Goal: Task Accomplishment & Management: Manage account settings

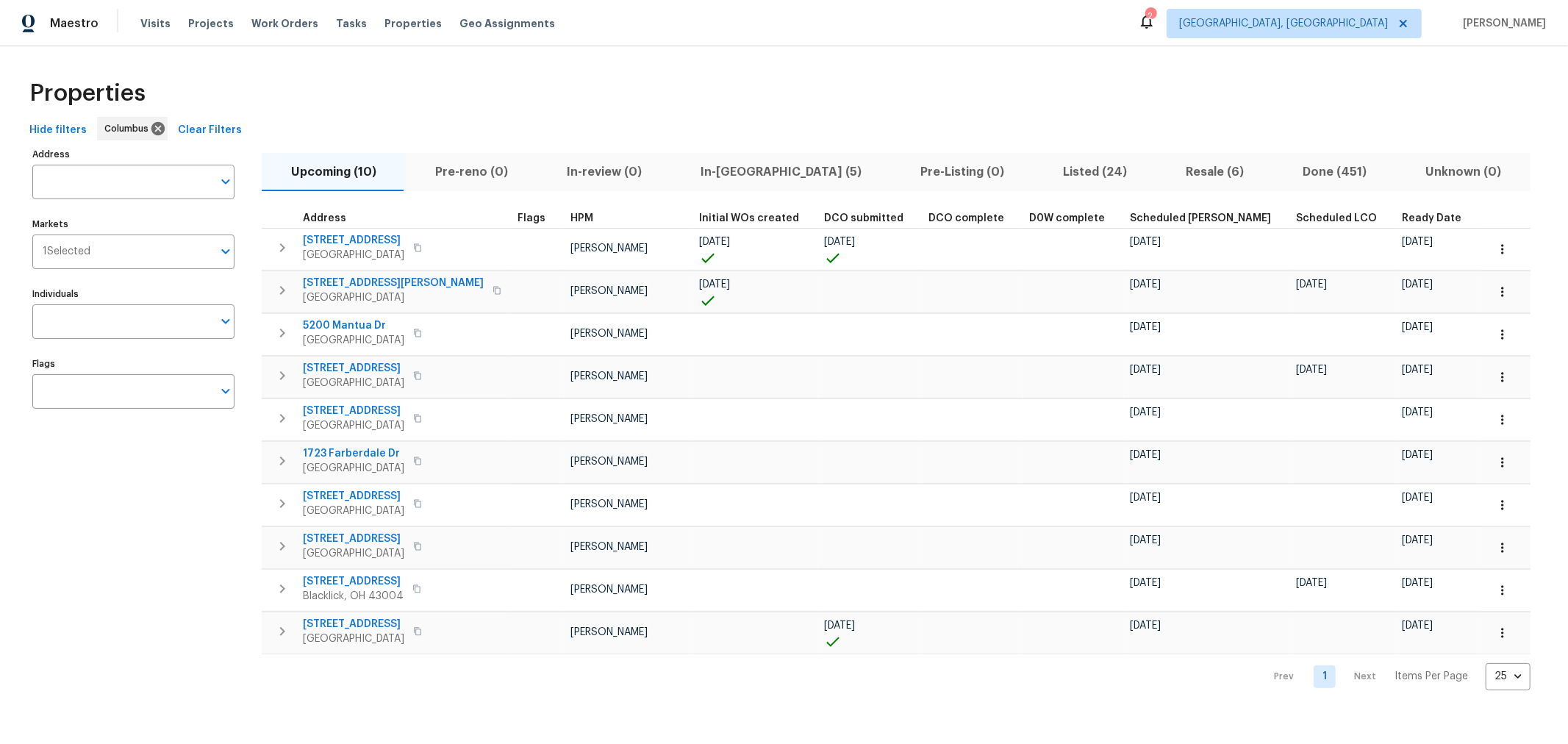
click at [732, 177] on span "In-[GEOGRAPHIC_DATA] (5)" at bounding box center [781, 171] width 202 height 21
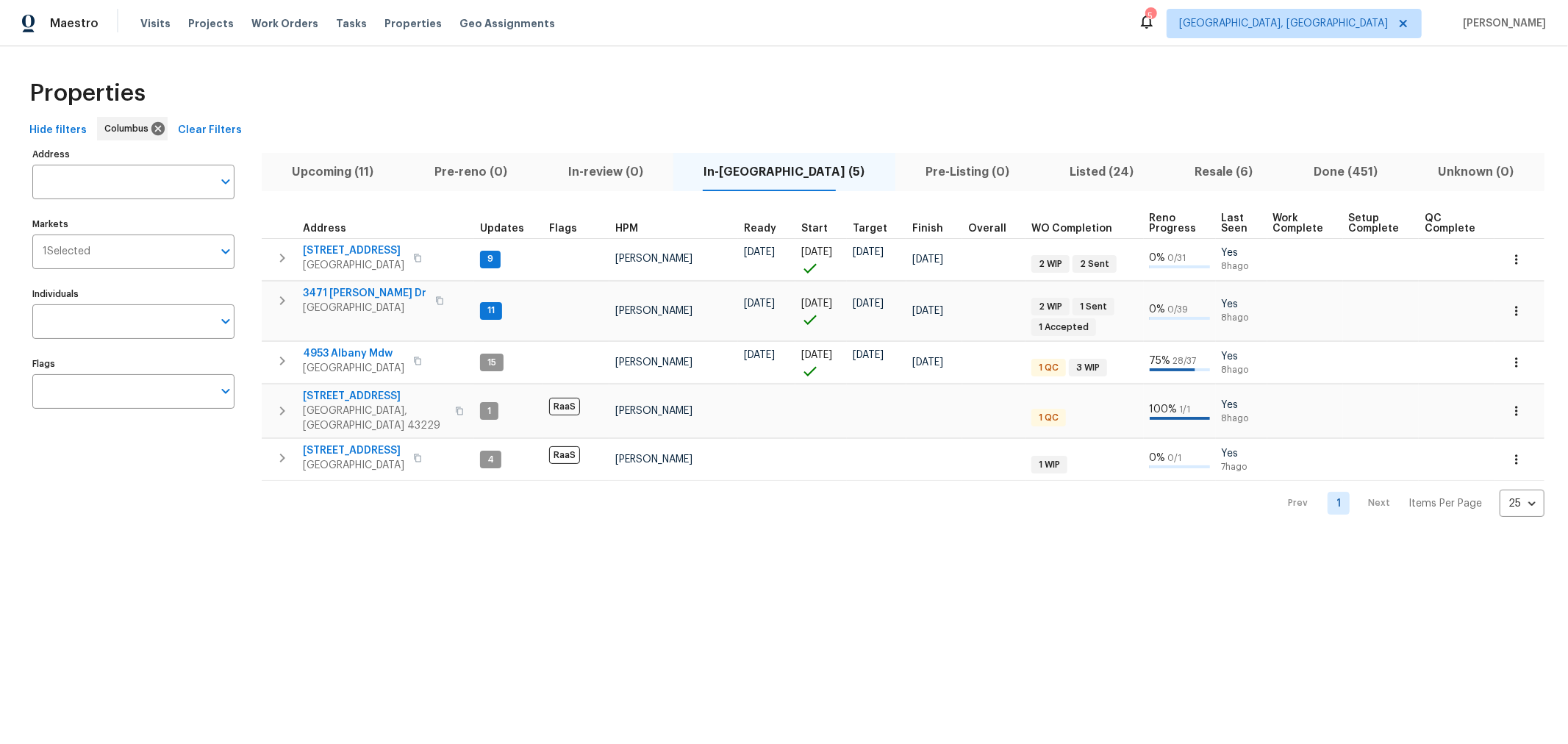
click at [860, 111] on div "Properties" at bounding box center [784, 93] width 1521 height 47
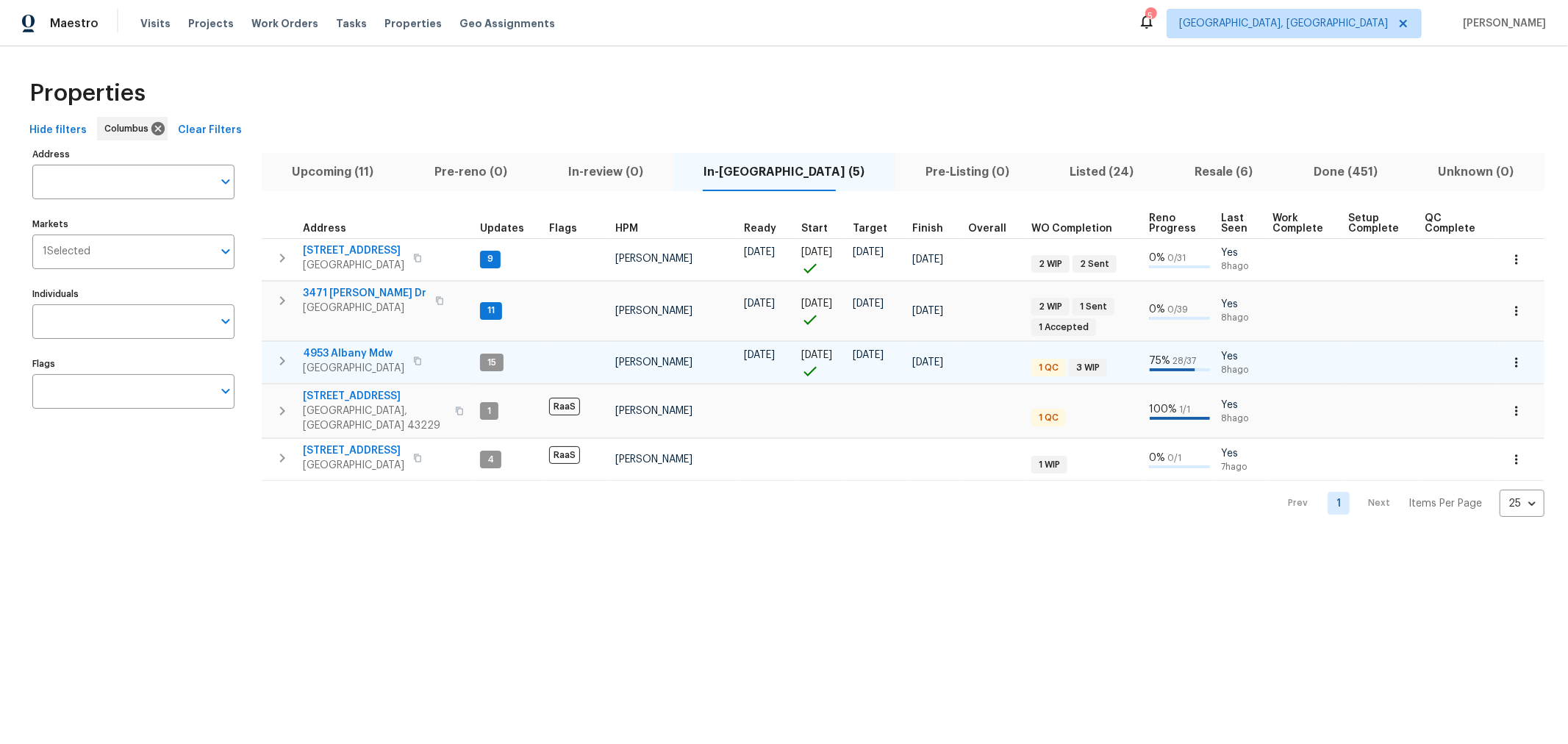
click at [422, 362] on icon "button" at bounding box center [417, 361] width 9 height 9
click at [358, 355] on span "4953 Albany Mdw" at bounding box center [354, 353] width 102 height 14
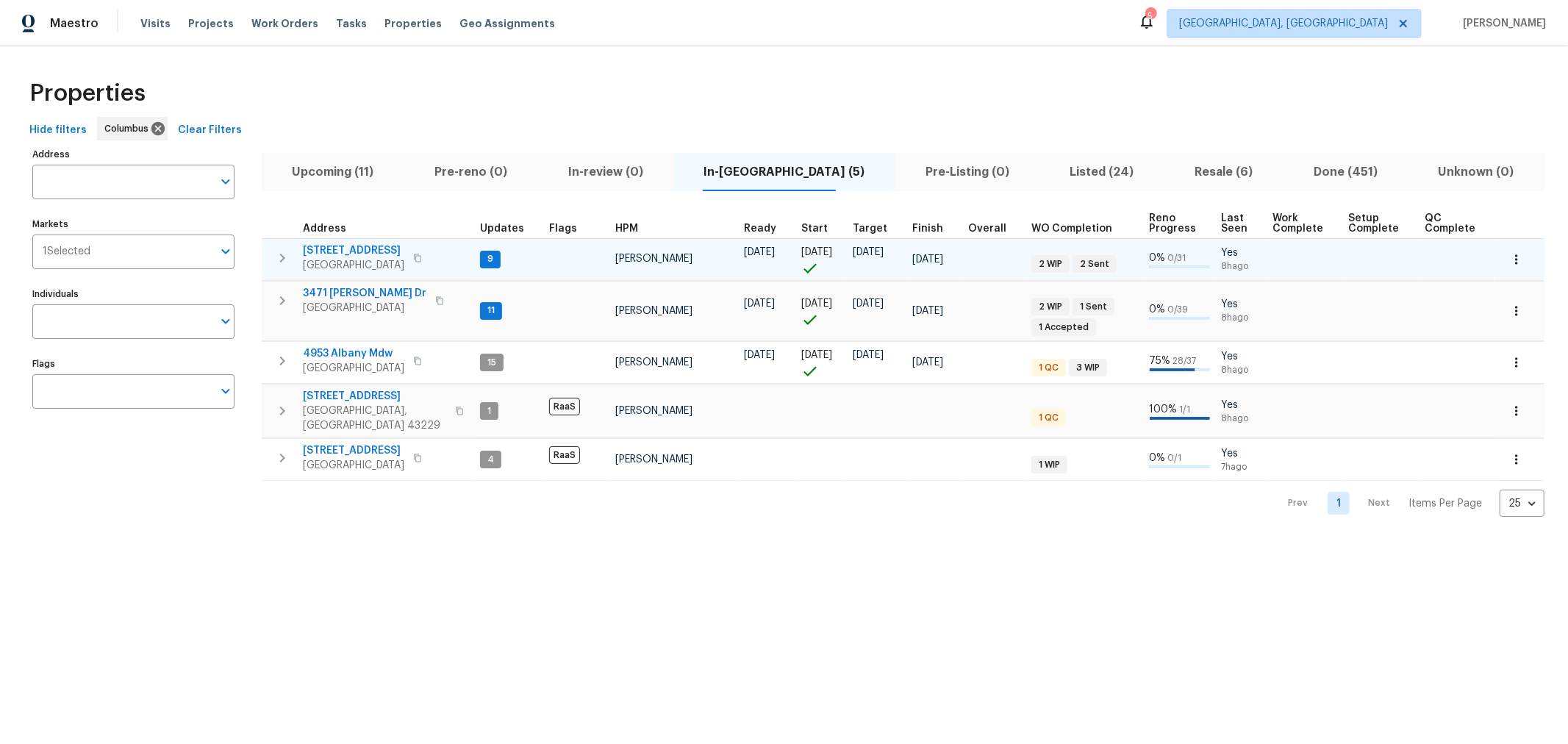
click at [388, 247] on span "695 Hennigans Grove Rd" at bounding box center [354, 250] width 102 height 14
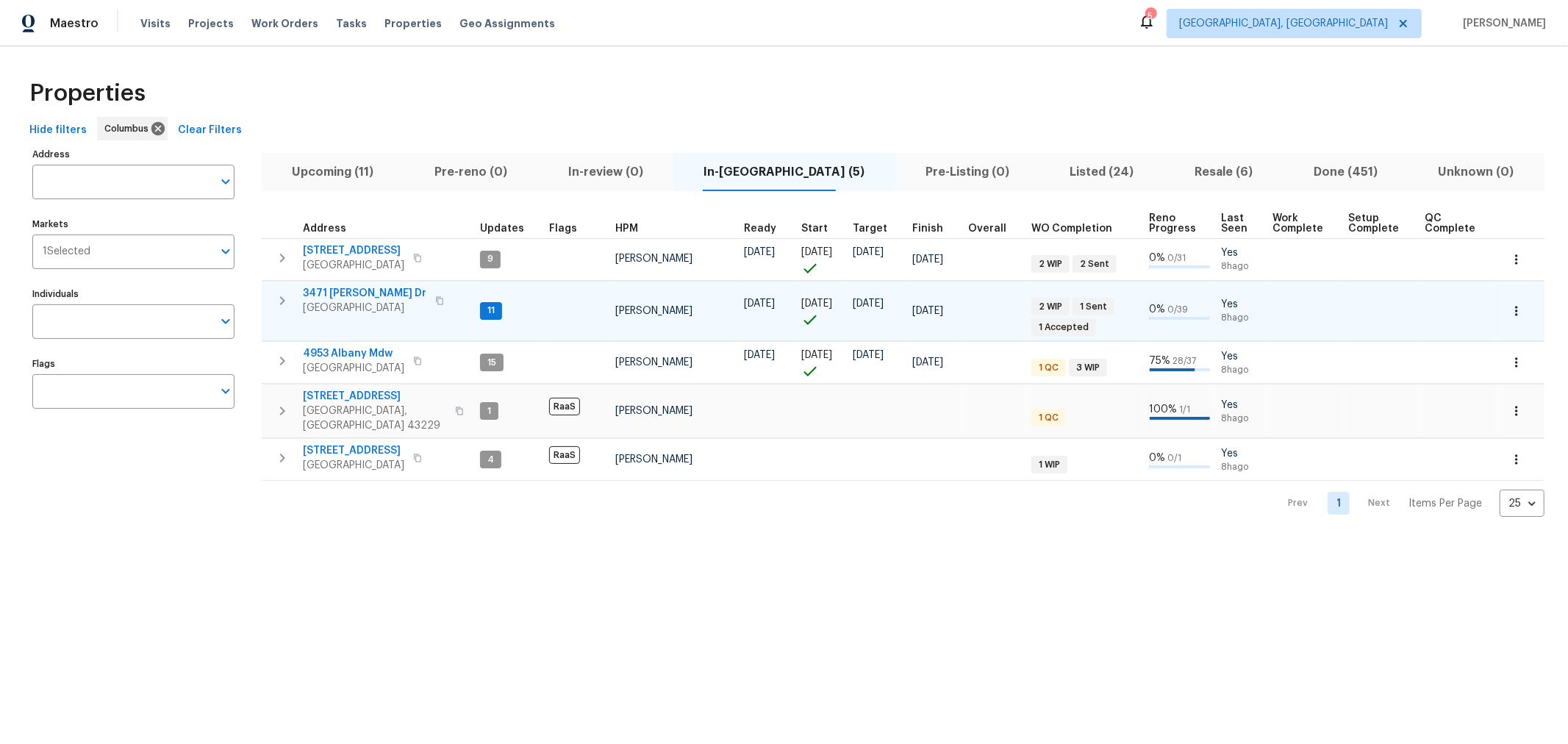
click at [345, 287] on span "3471 Marlin Dr" at bounding box center [365, 293] width 123 height 14
click at [155, 19] on span "Visits" at bounding box center [155, 23] width 30 height 14
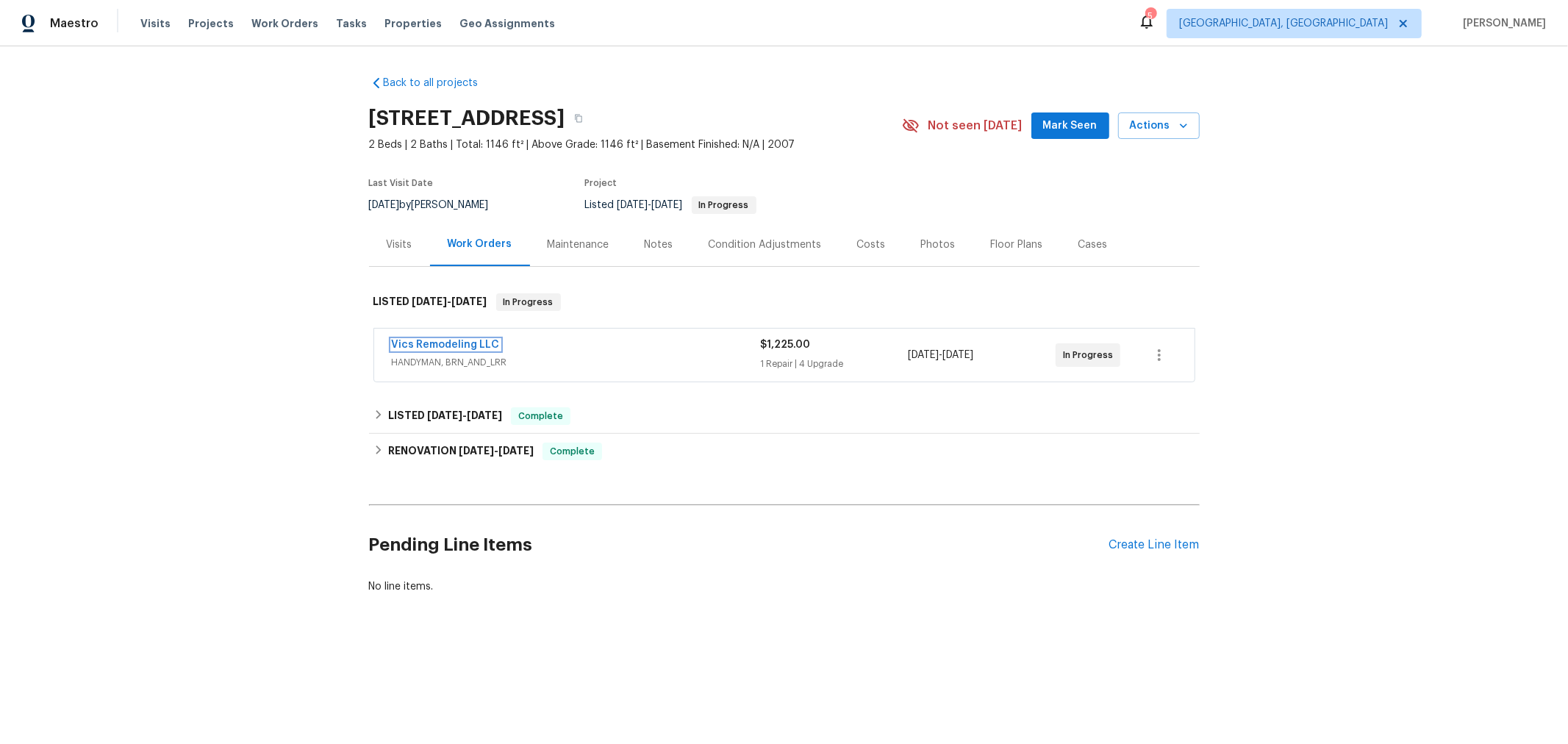
click at [424, 340] on link "Vics Remodeling LLC" at bounding box center [446, 345] width 108 height 11
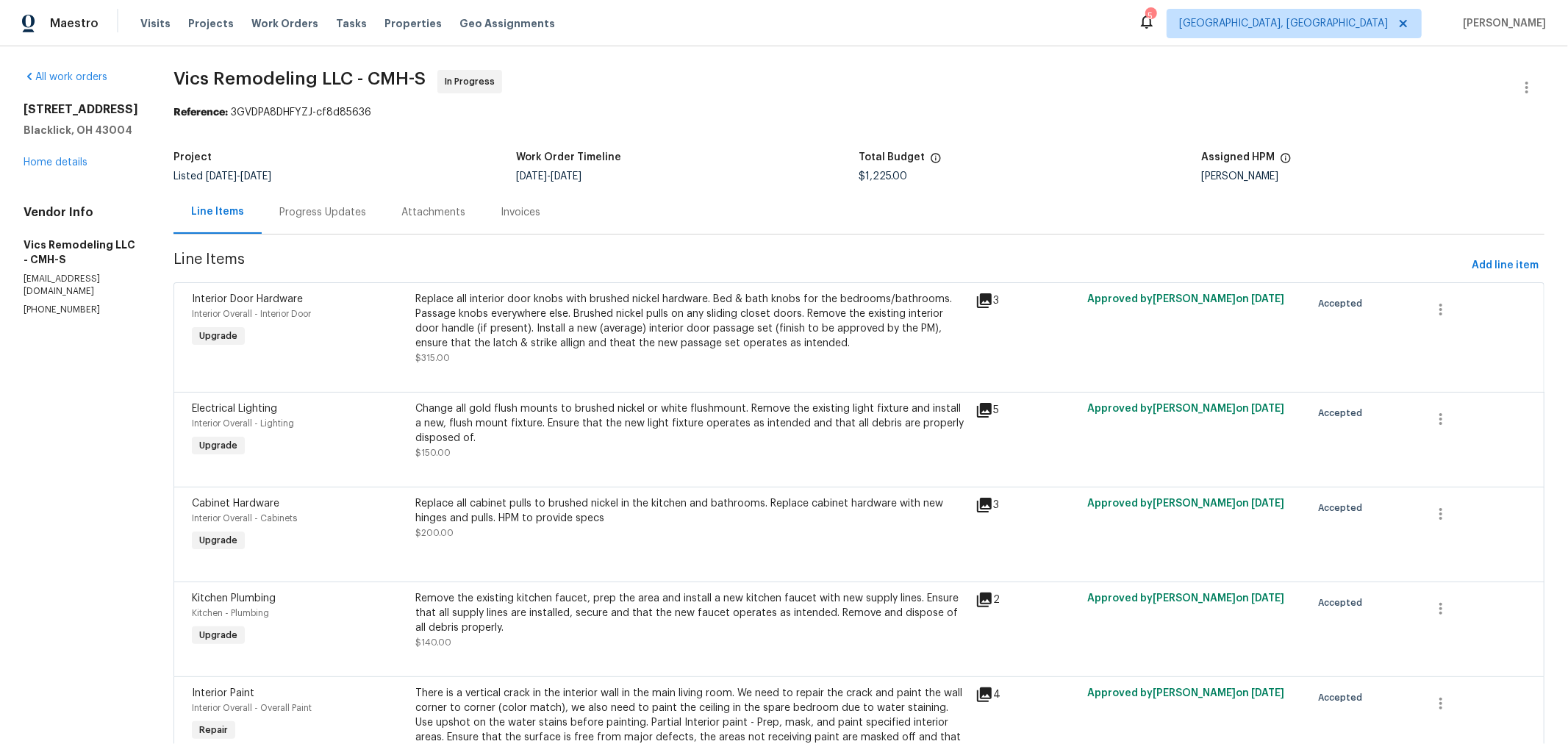
click at [340, 224] on div "Progress Updates" at bounding box center [323, 212] width 122 height 44
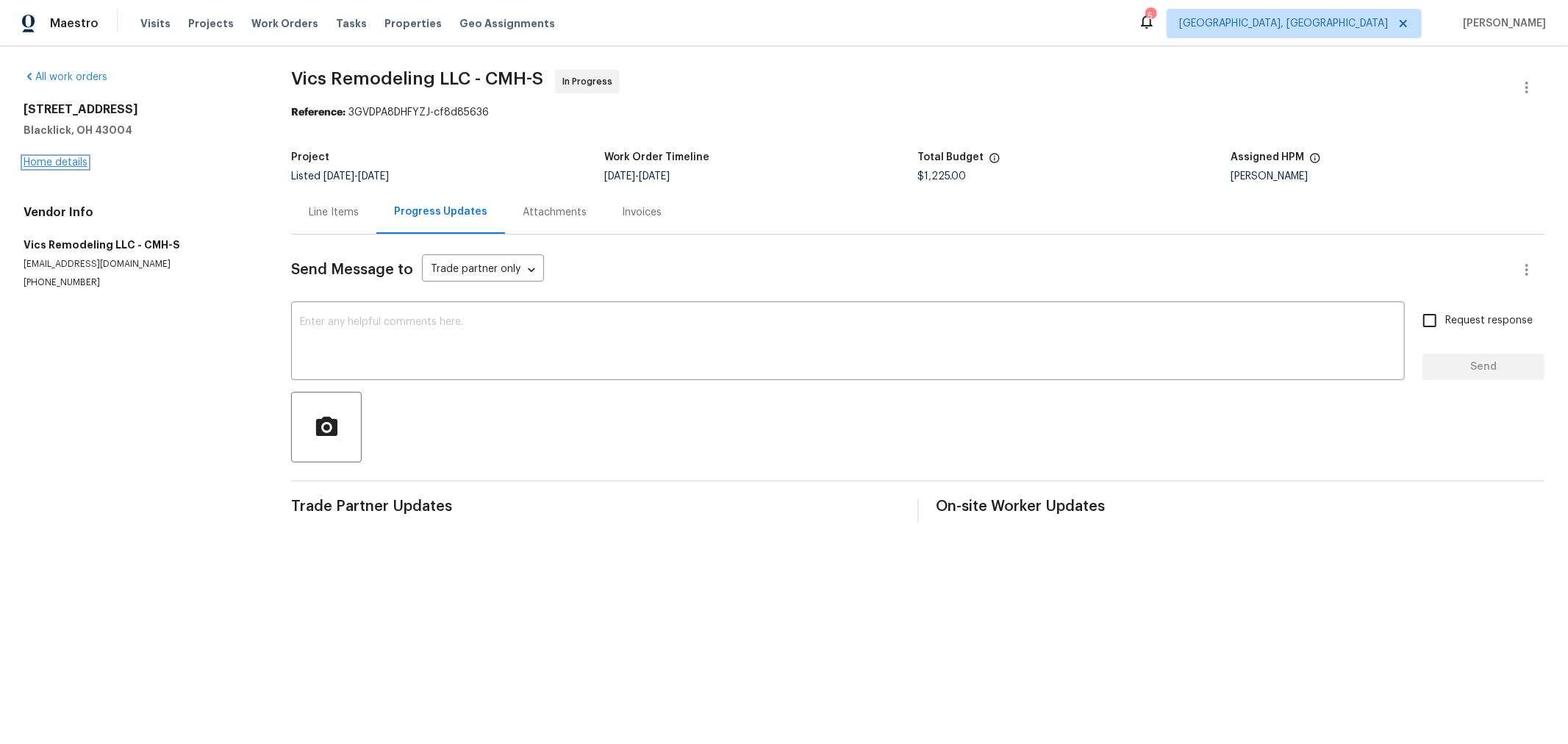
click at [54, 163] on link "Home details" at bounding box center [55, 163] width 64 height 11
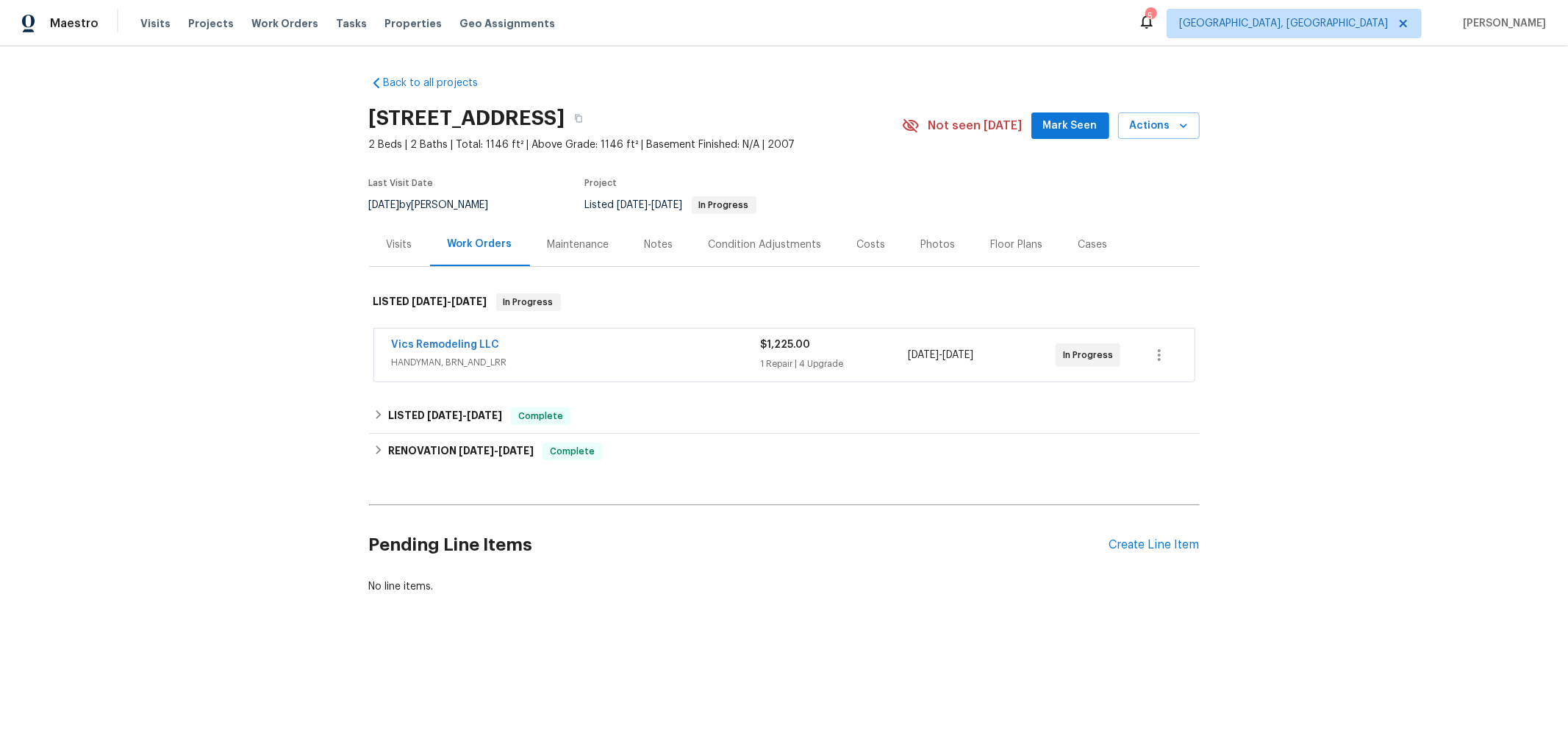
click at [404, 242] on div "Visits" at bounding box center [399, 245] width 26 height 14
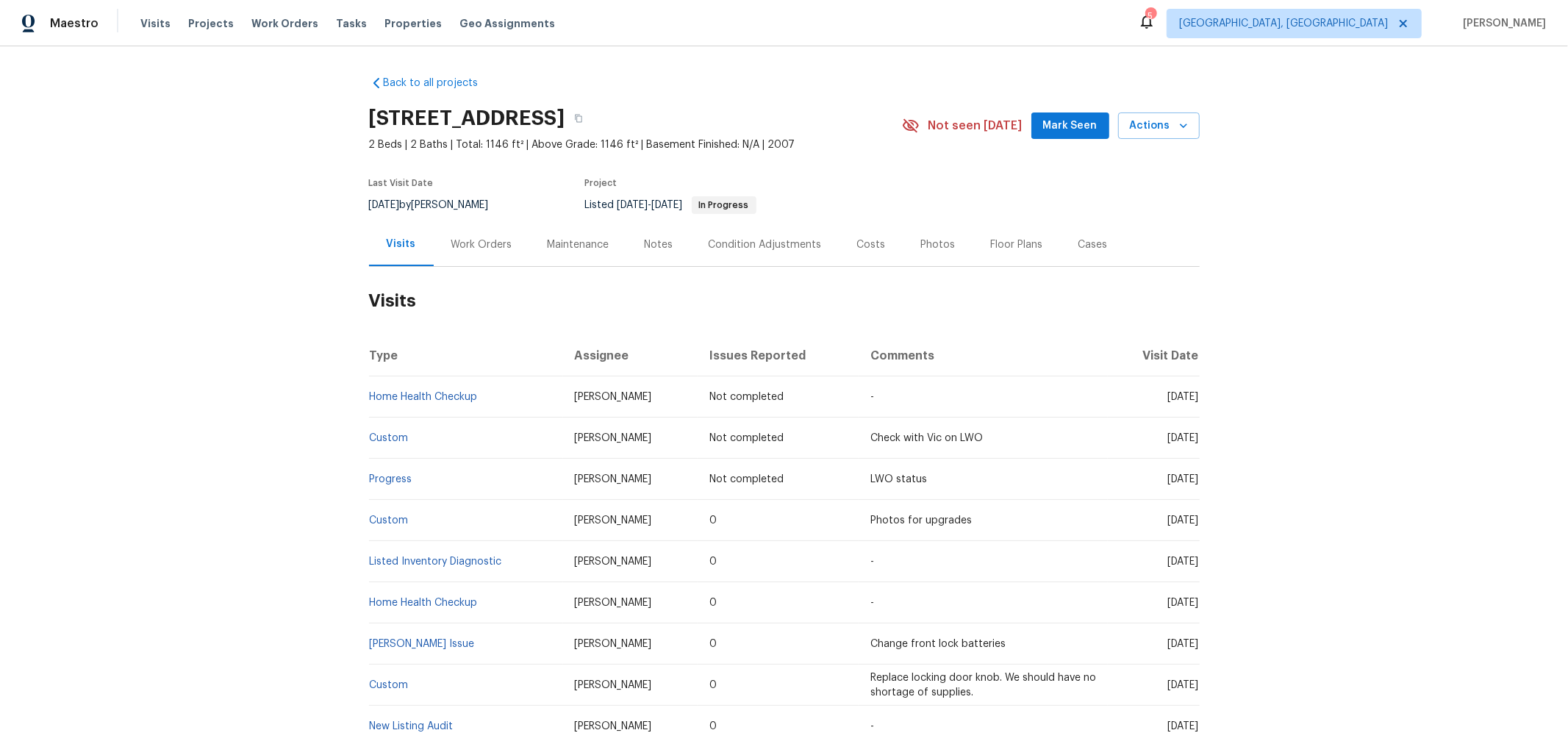
click at [1063, 132] on span "Mark Seen" at bounding box center [1069, 126] width 55 height 19
click at [1113, 286] on h2 "Visits" at bounding box center [784, 301] width 831 height 69
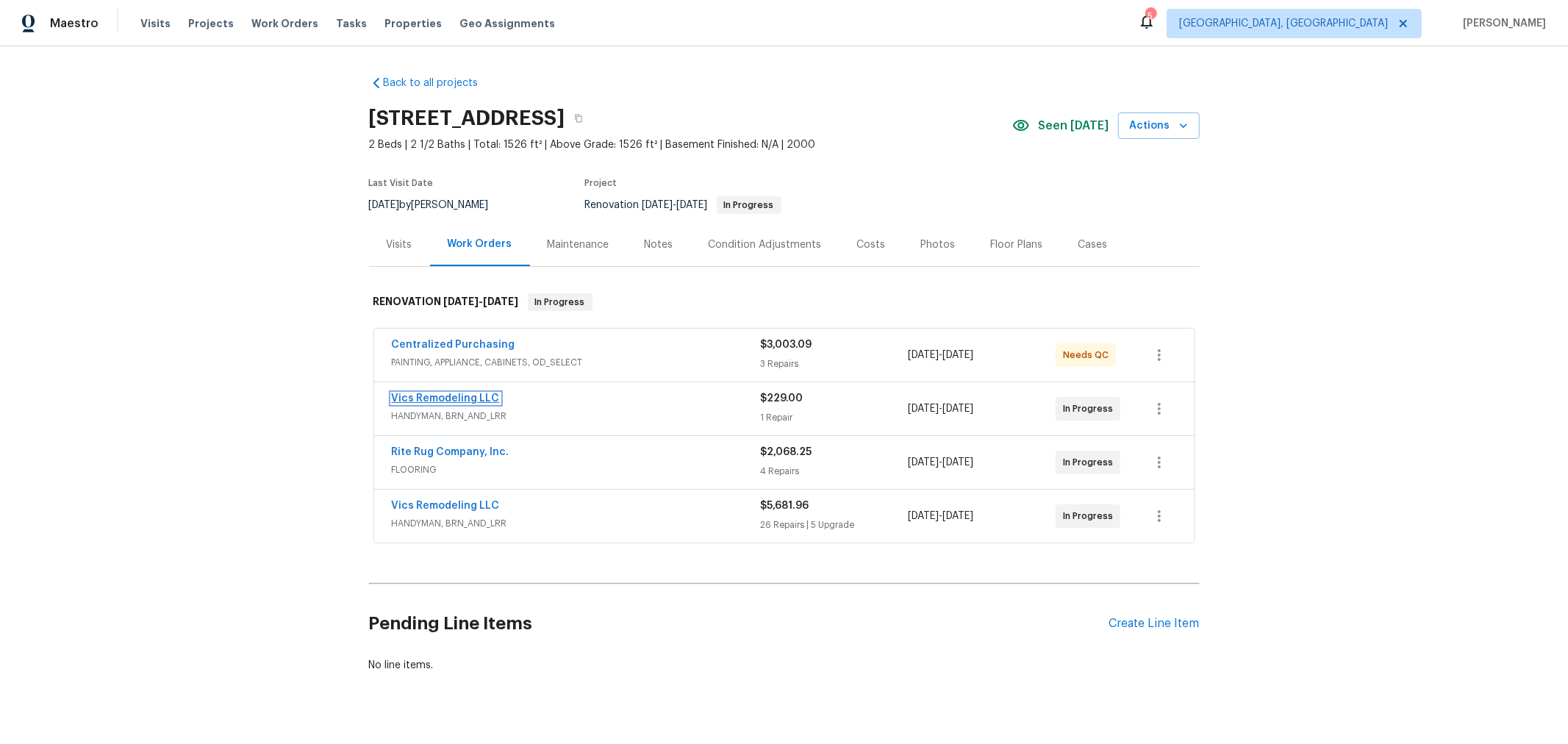
click at [467, 396] on link "Vics Remodeling LLC" at bounding box center [446, 398] width 108 height 11
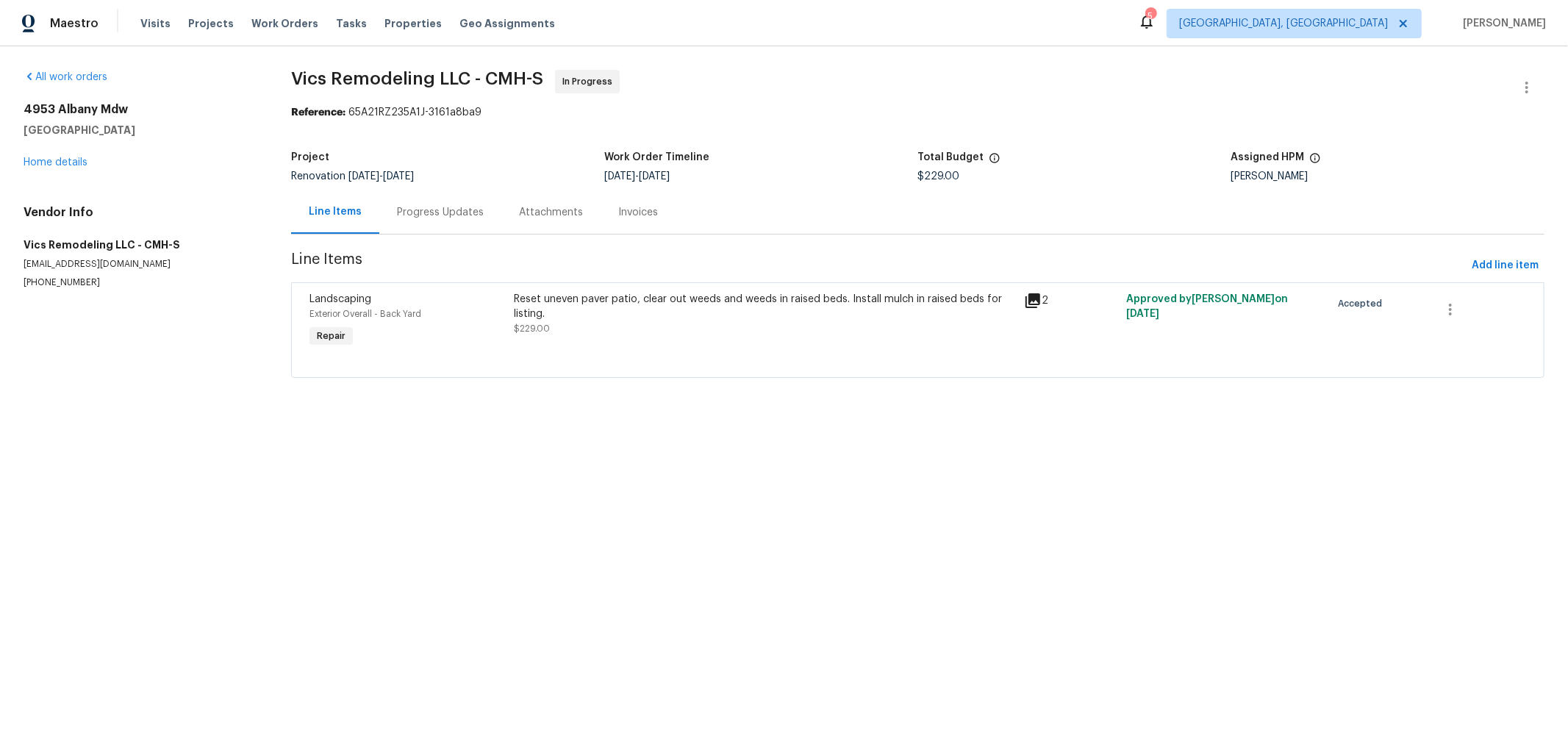
click at [438, 213] on div "Progress Updates" at bounding box center [440, 213] width 87 height 14
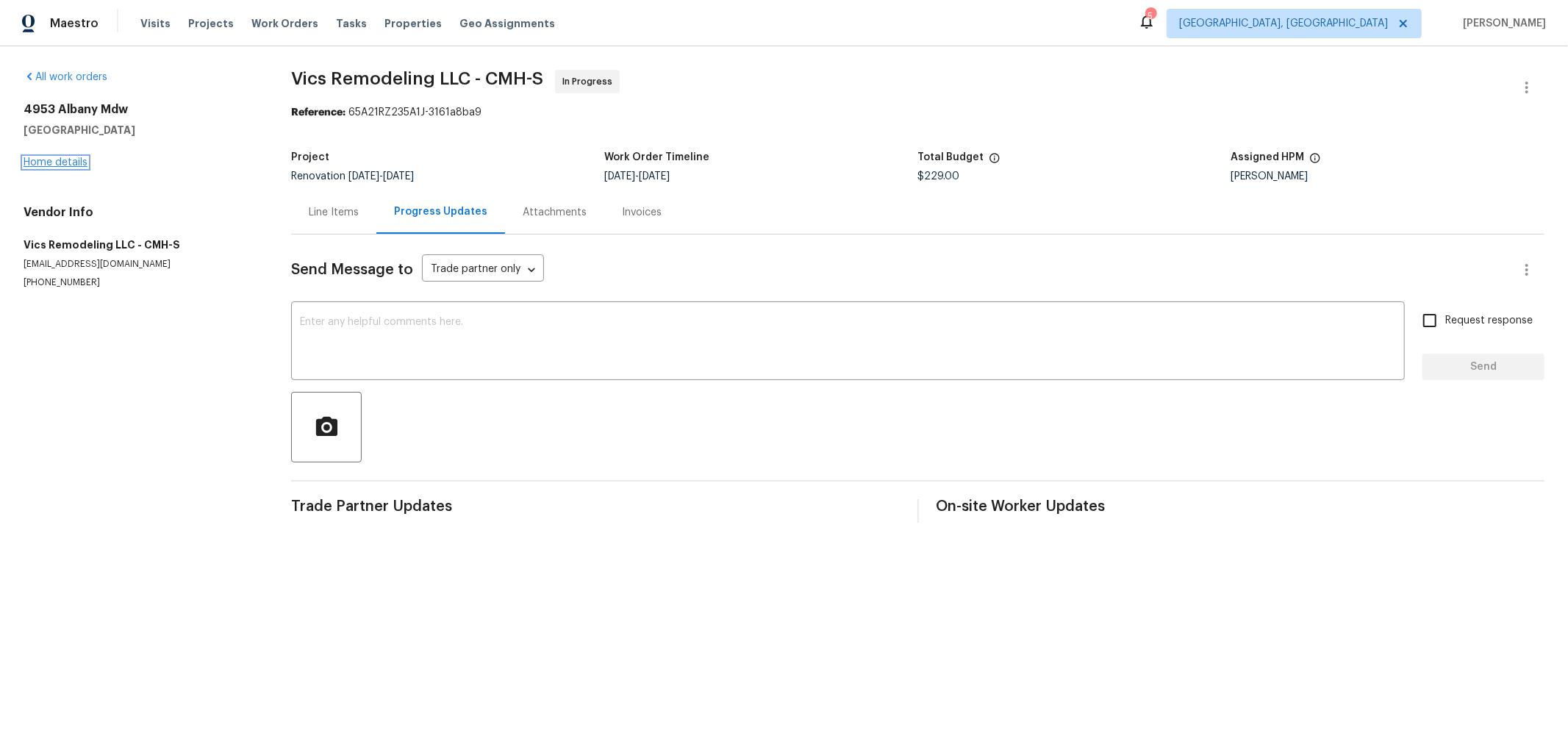
click at [64, 166] on link "Home details" at bounding box center [55, 163] width 64 height 11
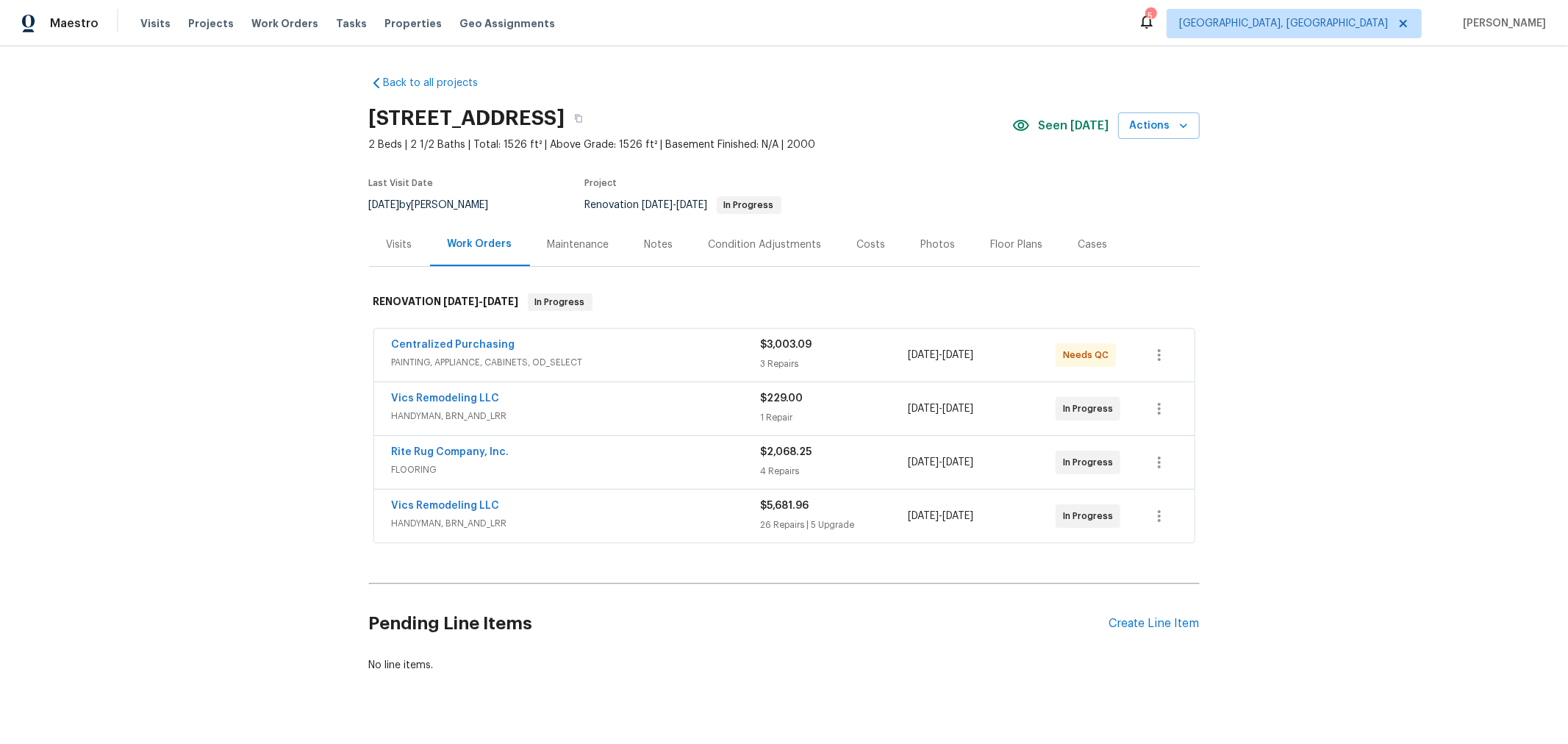
click at [442, 498] on span "Vics Remodeling LLC" at bounding box center [446, 506] width 108 height 14
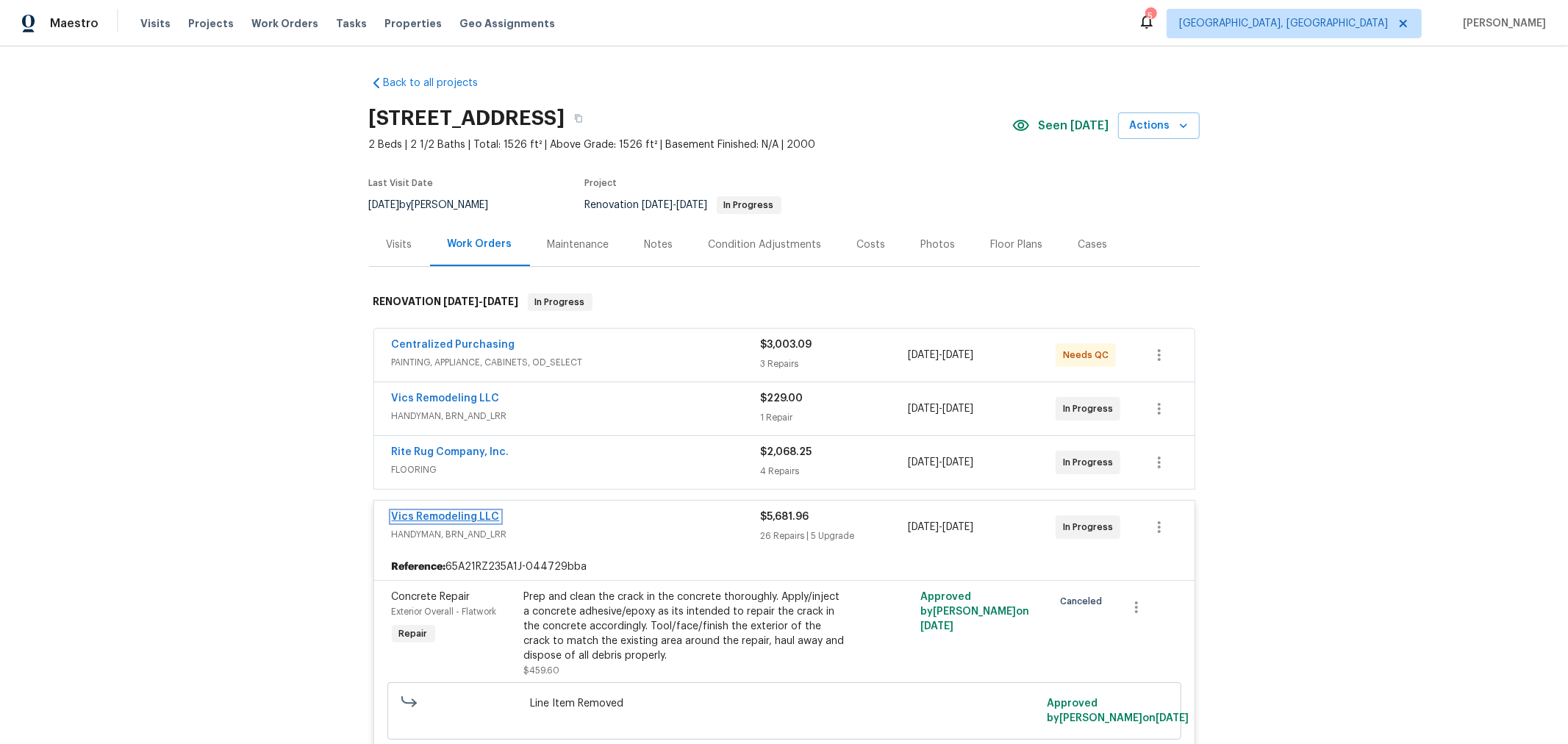
click at [407, 512] on link "Vics Remodeling LLC" at bounding box center [446, 517] width 108 height 11
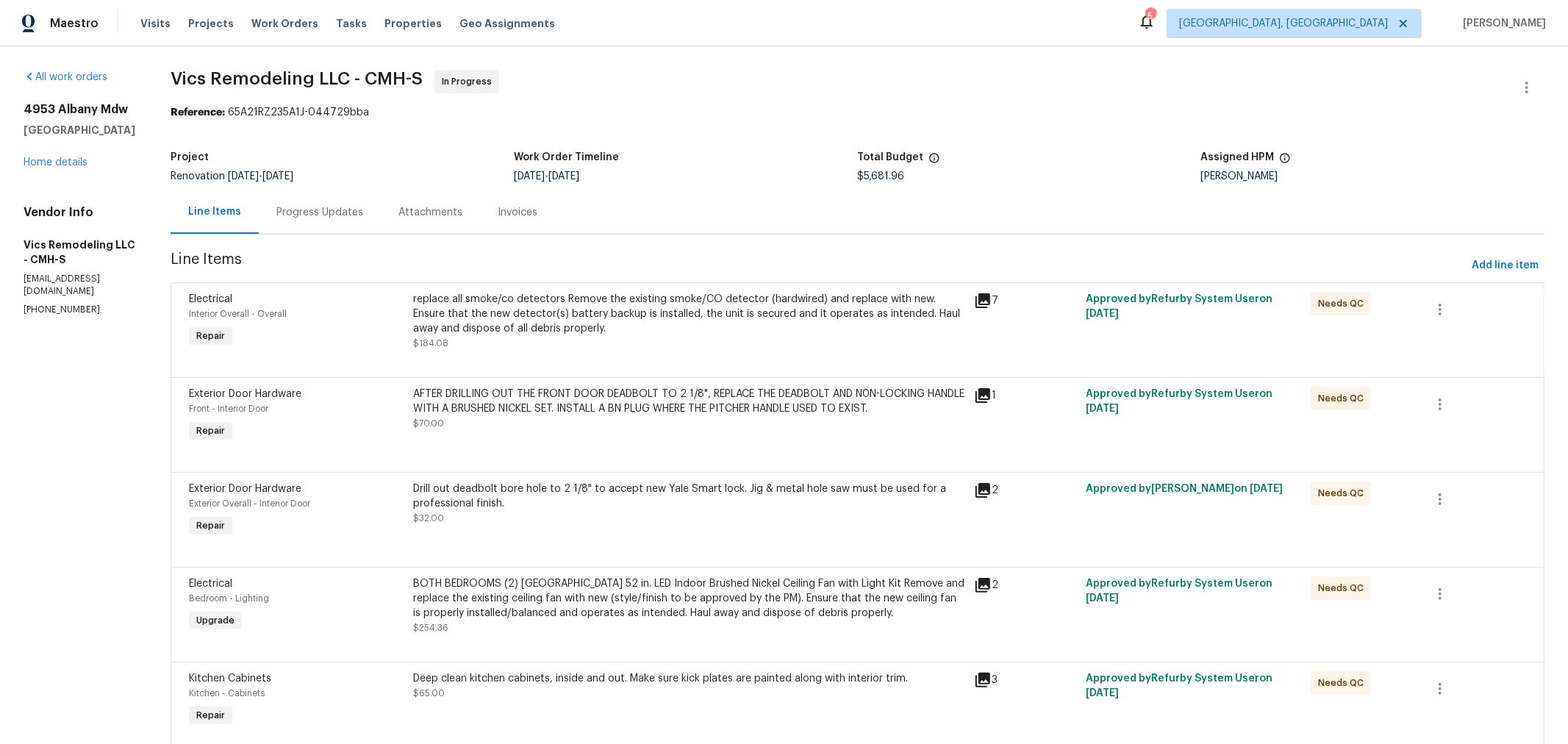
click at [314, 221] on div "Progress Updates" at bounding box center [320, 212] width 122 height 44
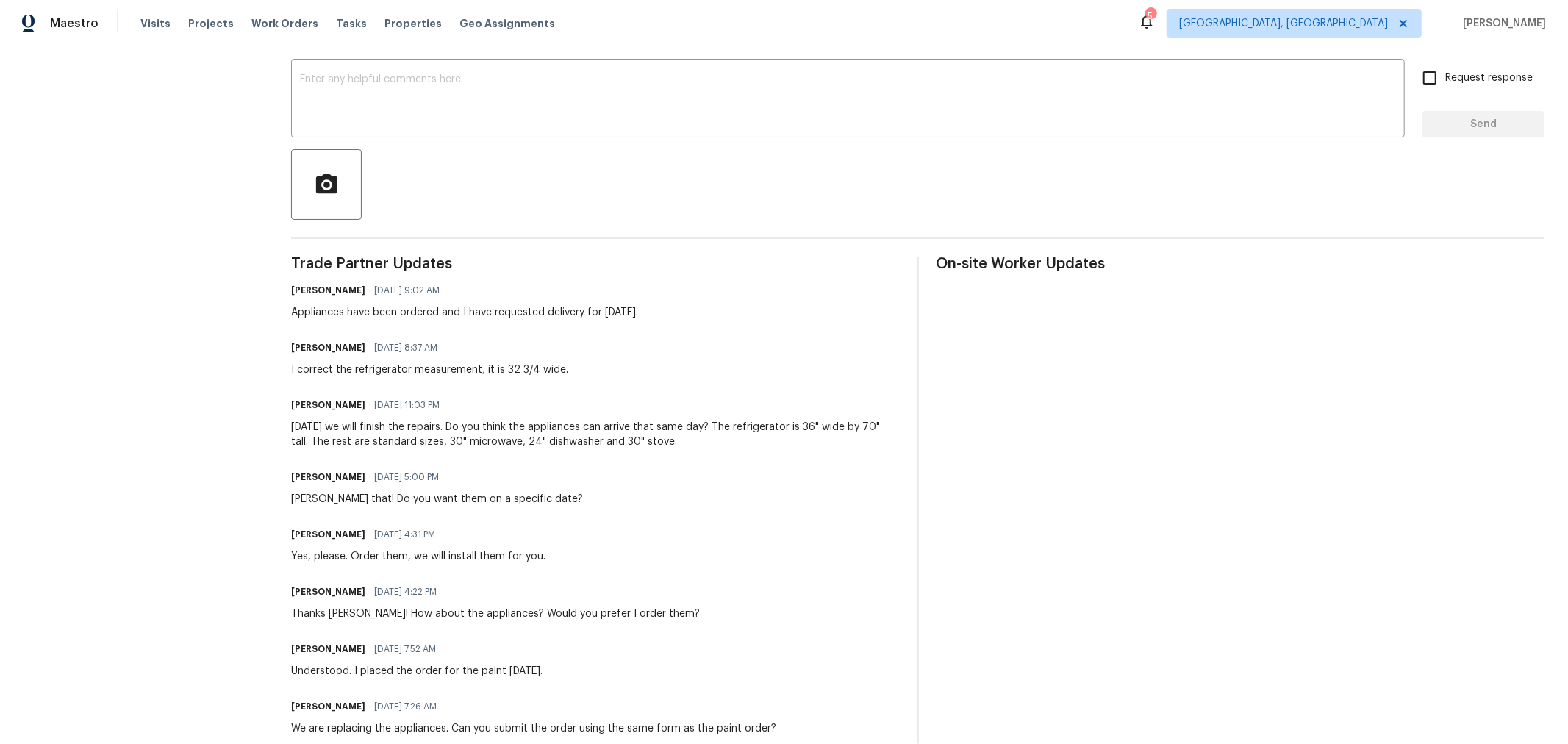
scroll to position [243, 0]
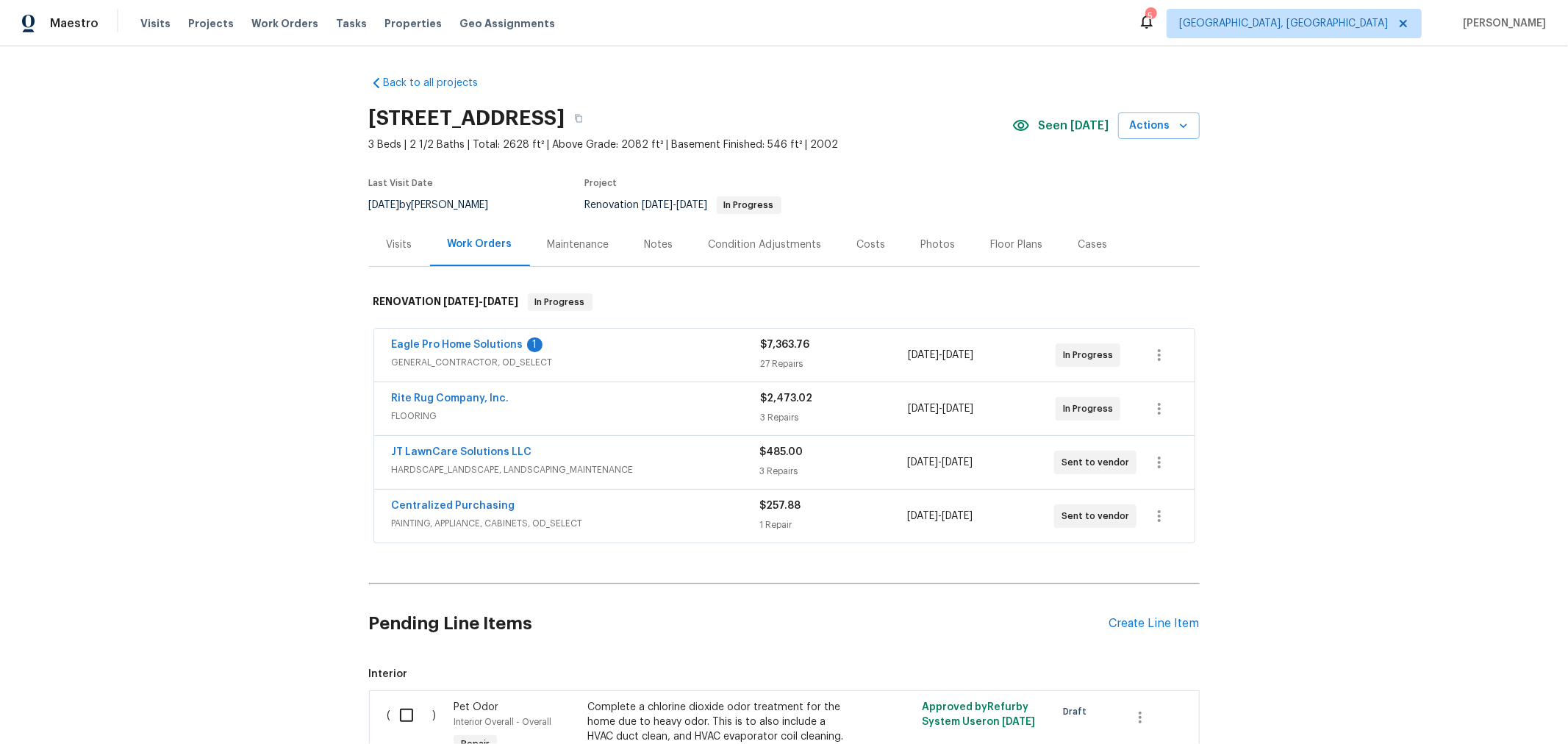
click at [482, 331] on div "Eagle Pro Home Solutions 1 GENERAL_CONTRACTOR, OD_SELECT $7,363.76 27 Repairs […" at bounding box center [784, 355] width 820 height 53
click at [482, 344] on link "Eagle Pro Home Solutions" at bounding box center [457, 345] width 131 height 11
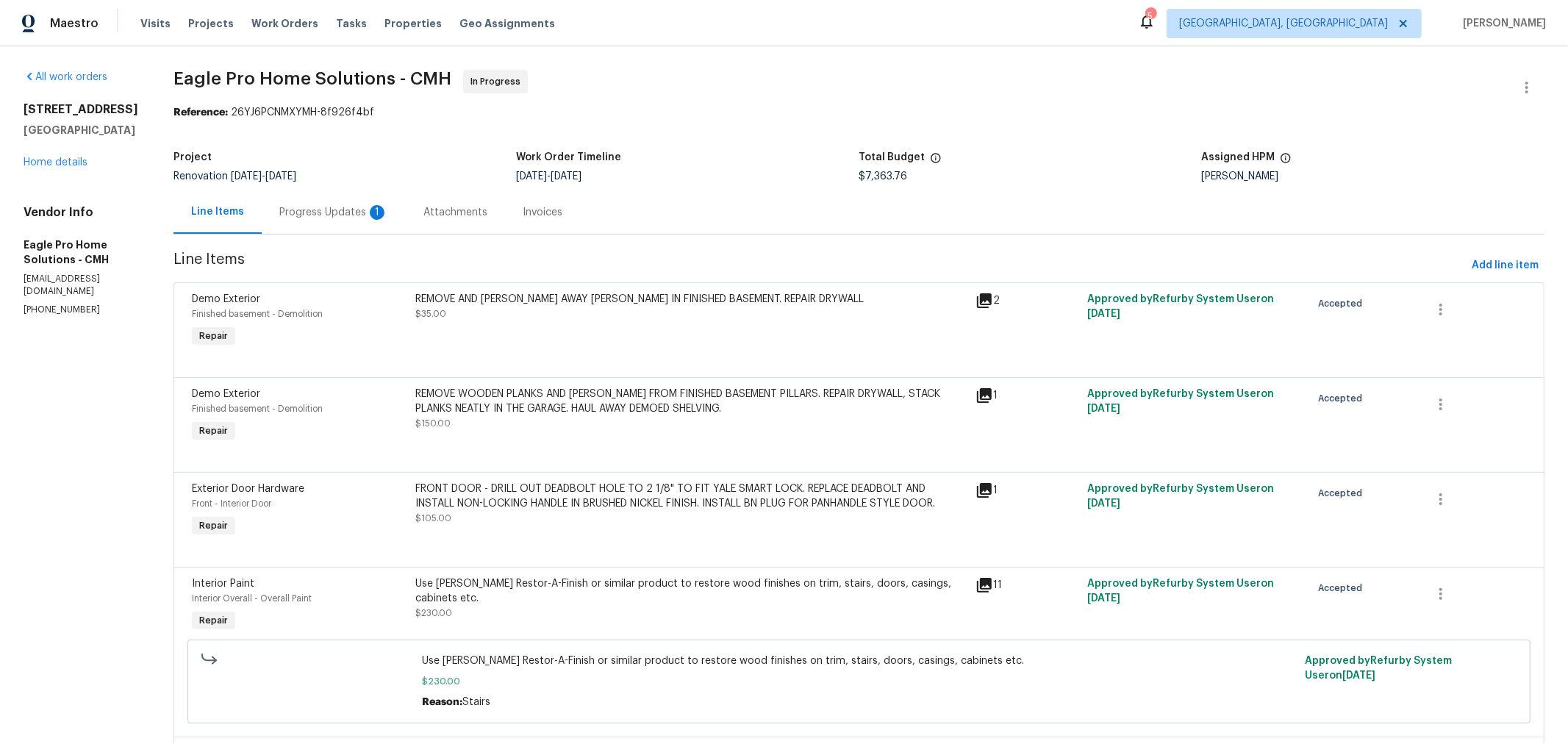
click at [362, 218] on div "Progress Updates 1" at bounding box center [334, 213] width 109 height 14
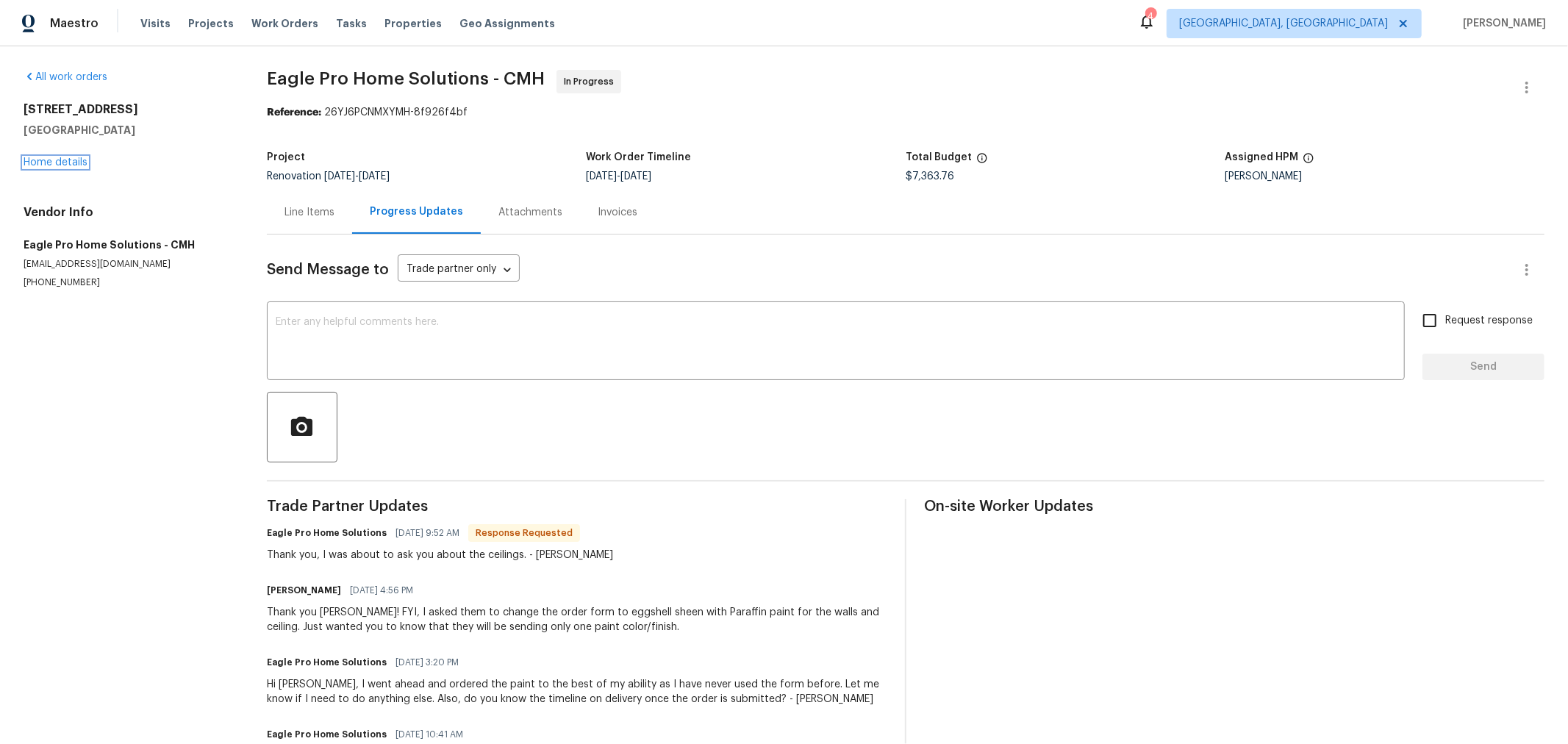
click at [66, 155] on div "695 Hennigans Grove Rd Grove City, OH 43123 Home details" at bounding box center [127, 136] width 208 height 68
click at [46, 163] on link "Home details" at bounding box center [55, 163] width 64 height 11
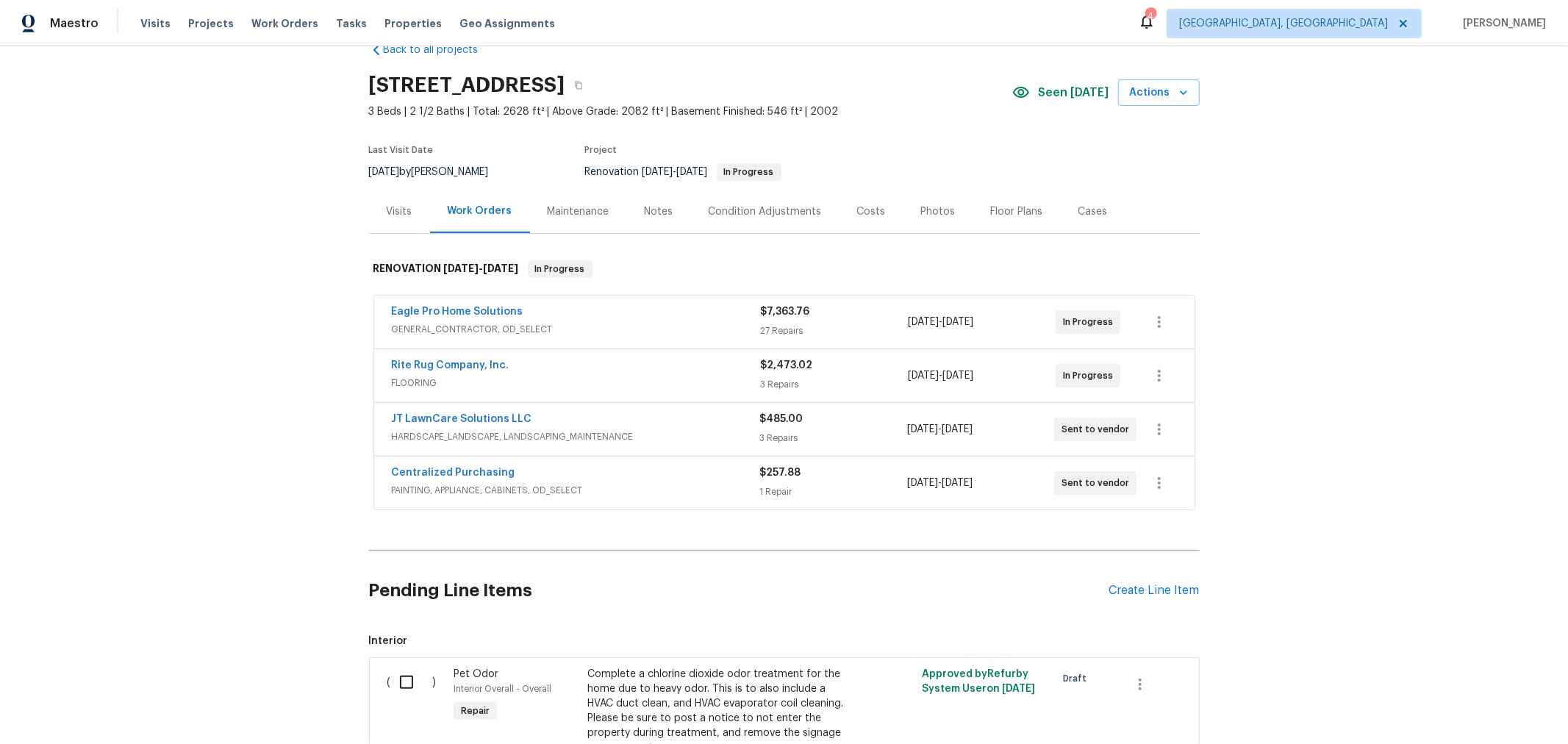
scroll to position [31, 0]
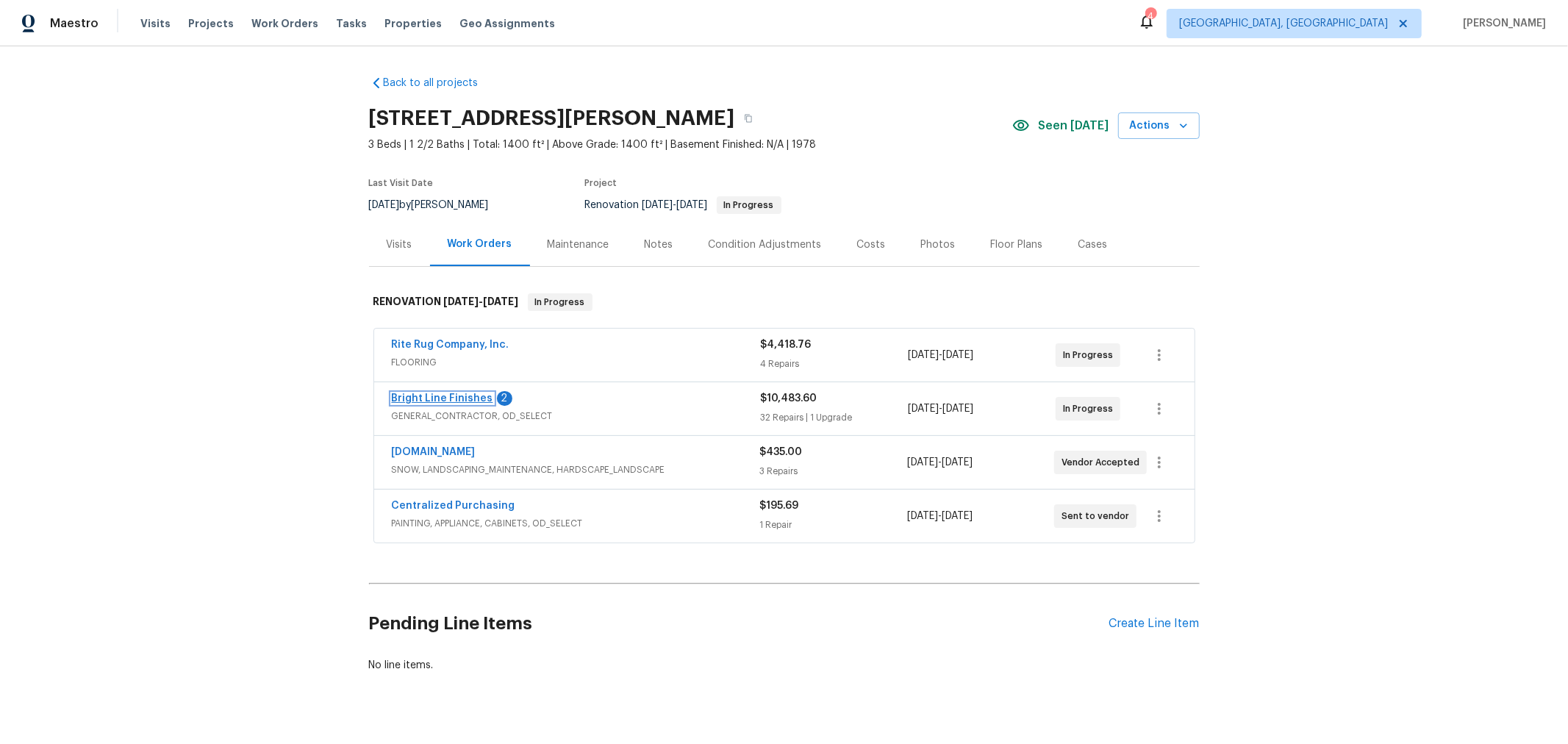
click at [459, 396] on link "Bright Line Finishes" at bounding box center [443, 398] width 102 height 11
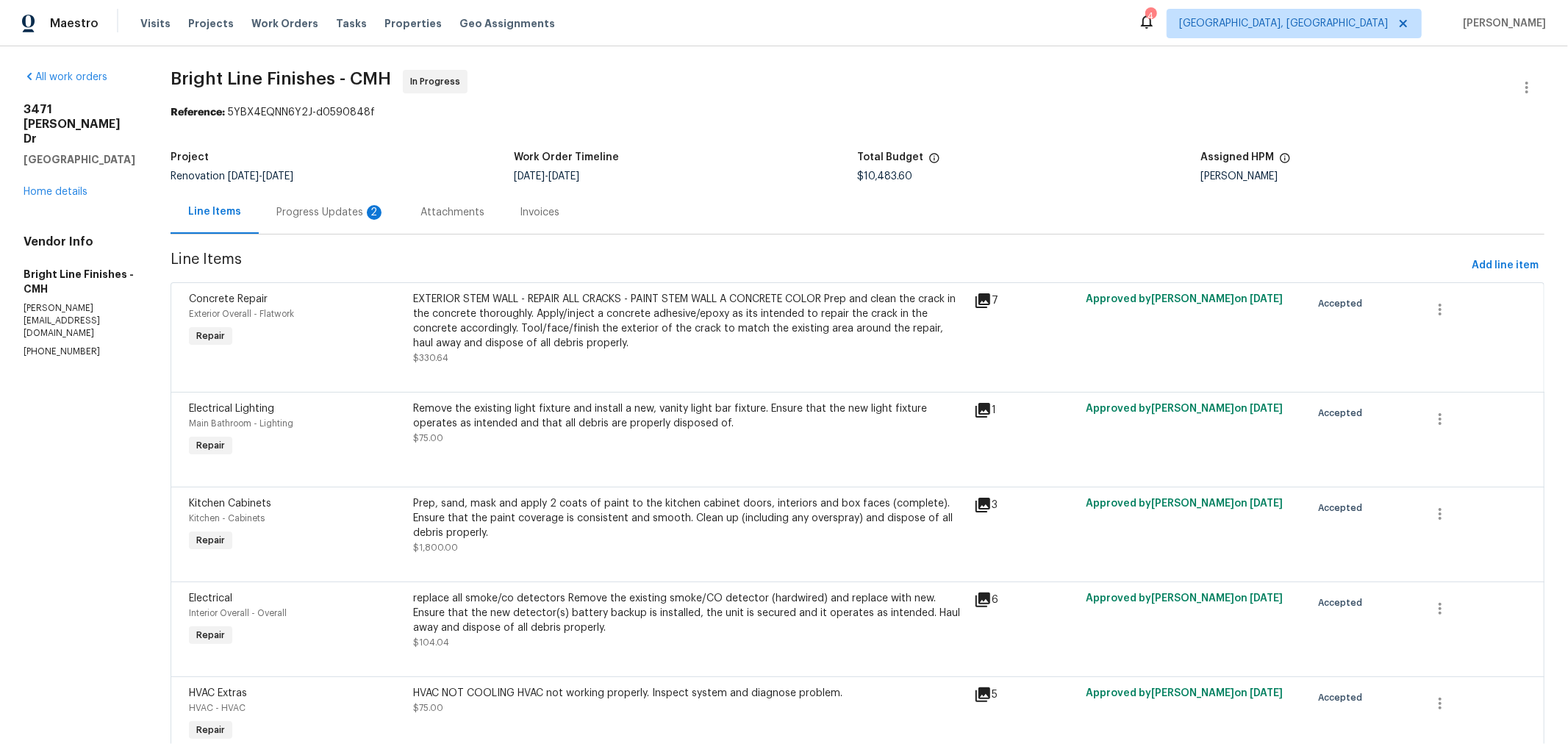
click at [320, 213] on div "Progress Updates 2" at bounding box center [331, 213] width 109 height 14
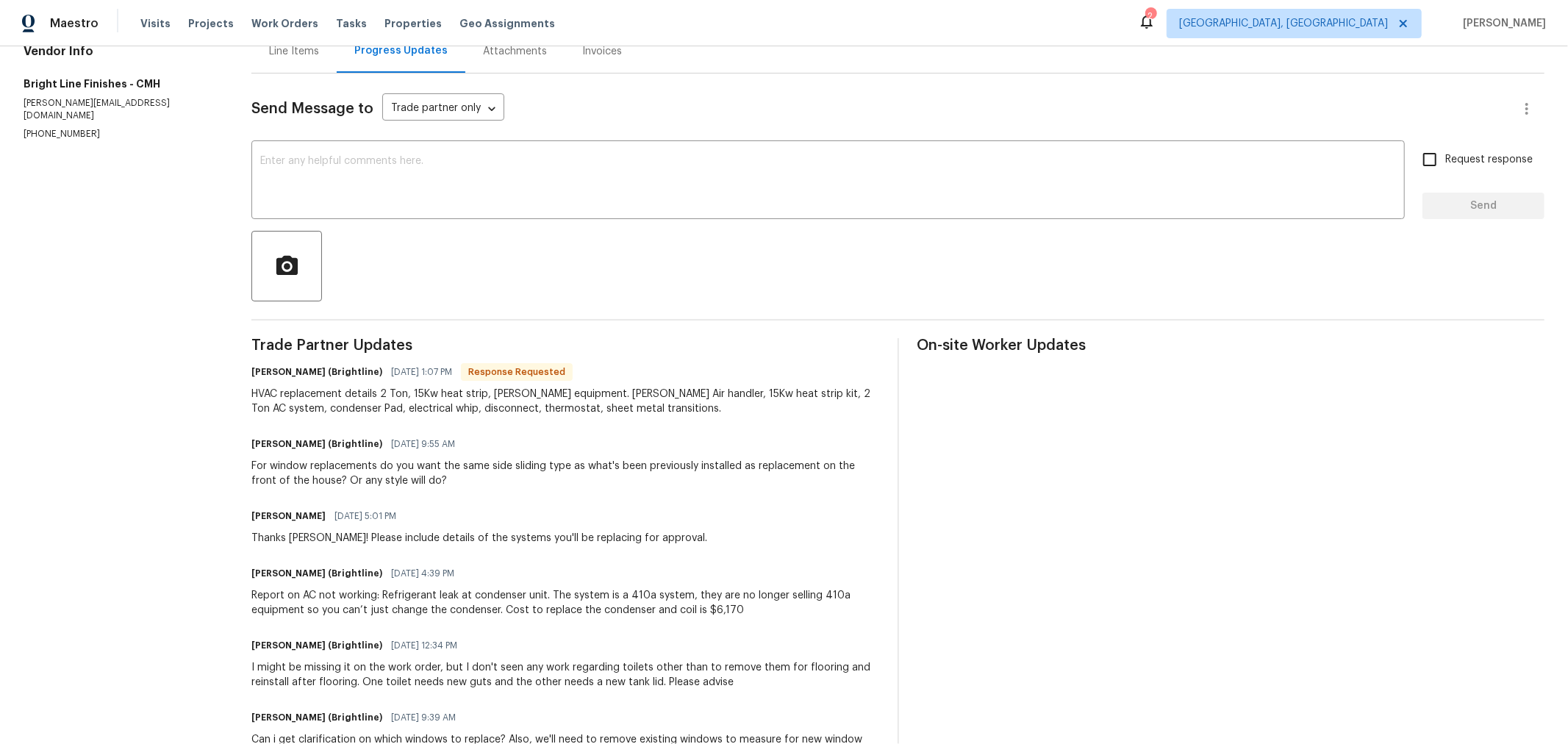
scroll to position [162, 0]
click at [600, 167] on textarea at bounding box center [827, 181] width 1136 height 52
click at [880, 163] on textarea "Hi Joseph, we need to use Payne from Habegger. We have a pricing agreement with…" at bounding box center [827, 181] width 1136 height 52
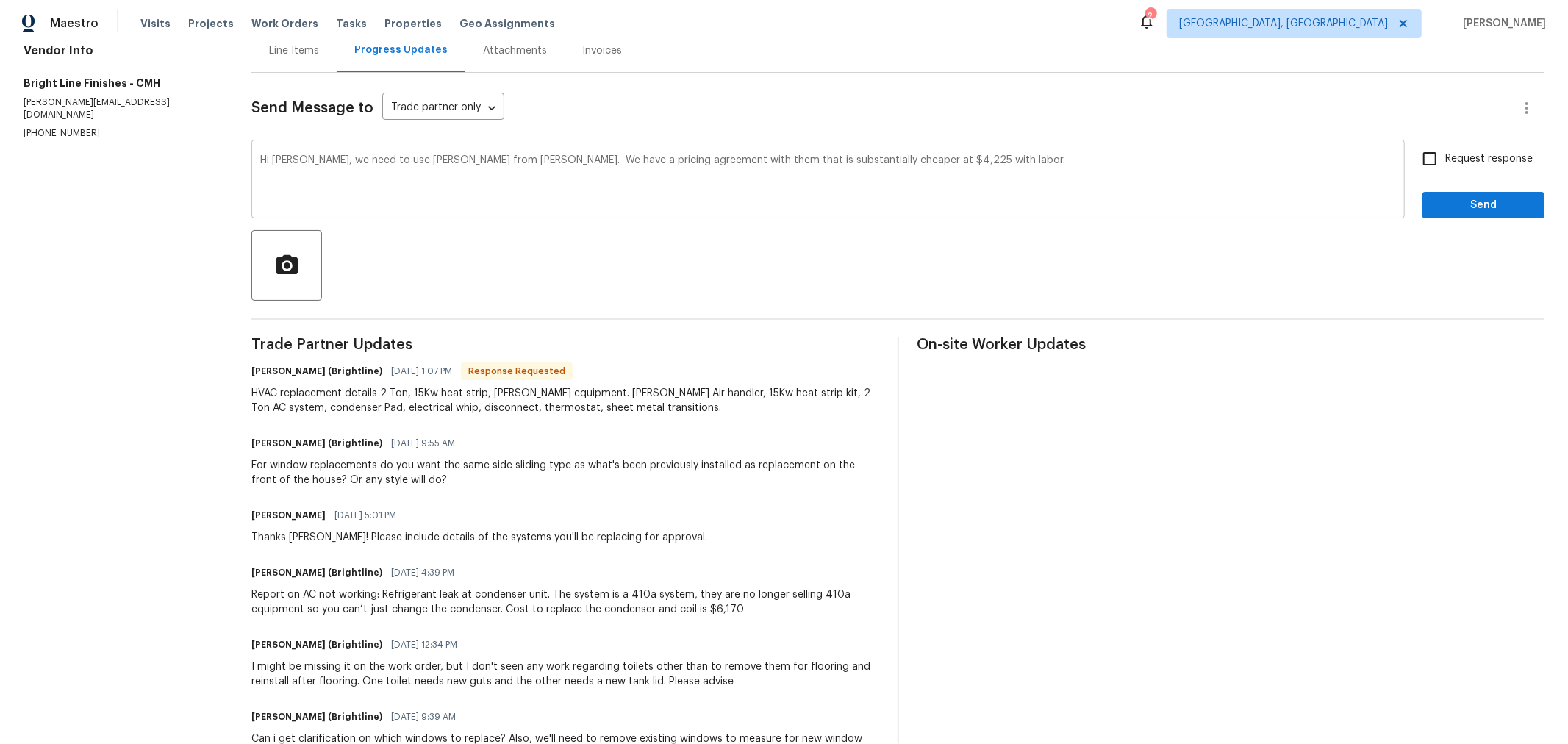
click at [1043, 163] on textarea "Hi Joseph, we need to use Payne from Habegger. We have a pricing agreement with…" at bounding box center [827, 181] width 1136 height 52
drag, startPoint x: 965, startPoint y: 163, endPoint x: 986, endPoint y: 165, distance: 21.1
click at [965, 163] on textarea "Hi Joseph, we need to use Payne from Habegger. We have a pricing agreement with…" at bounding box center [827, 181] width 1136 height 52
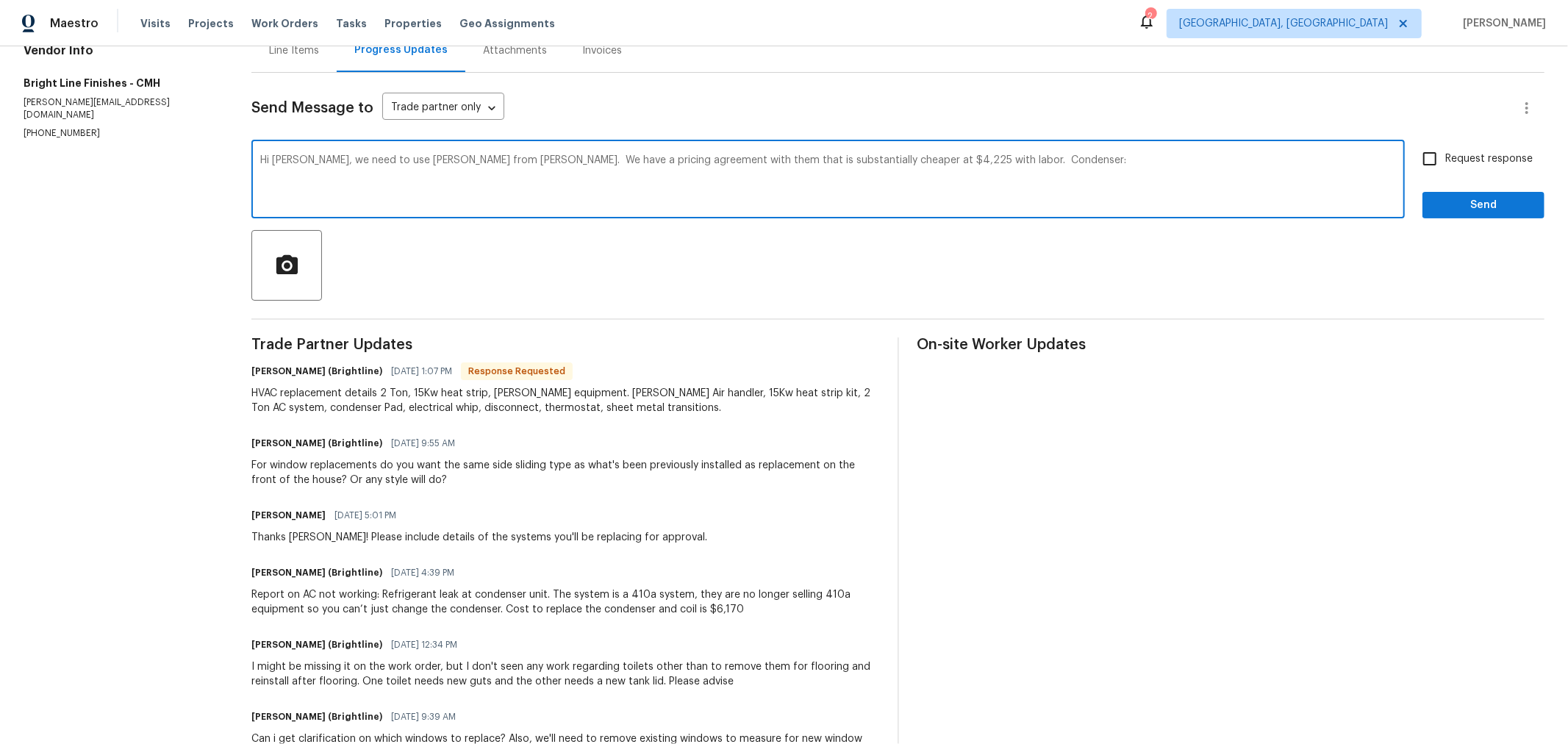
paste textarea "PA5SAN52400W"
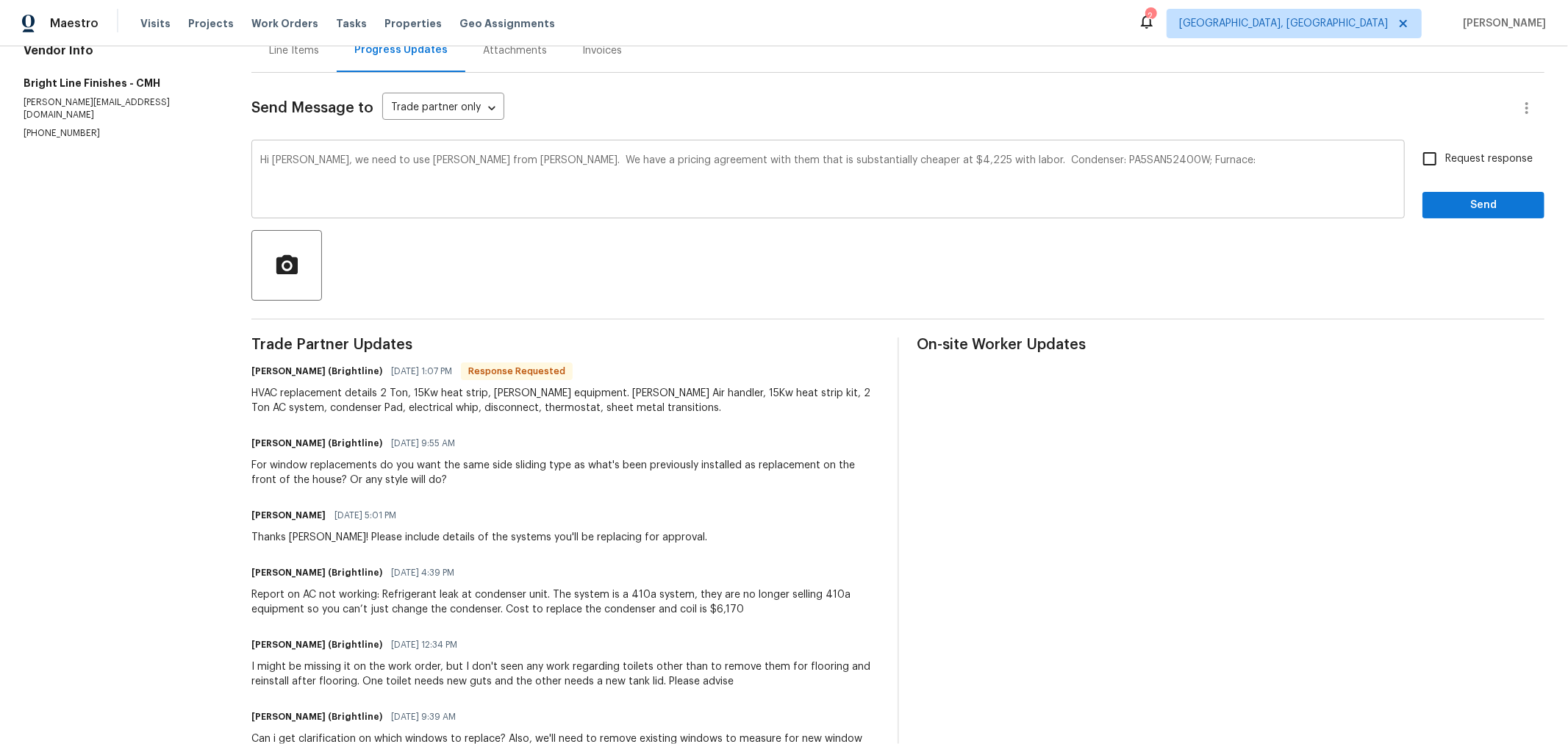
click at [1169, 160] on textarea "Hi Joseph, we need to use Payne from Habegger. We have a pricing agreement with…" at bounding box center [827, 181] width 1136 height 52
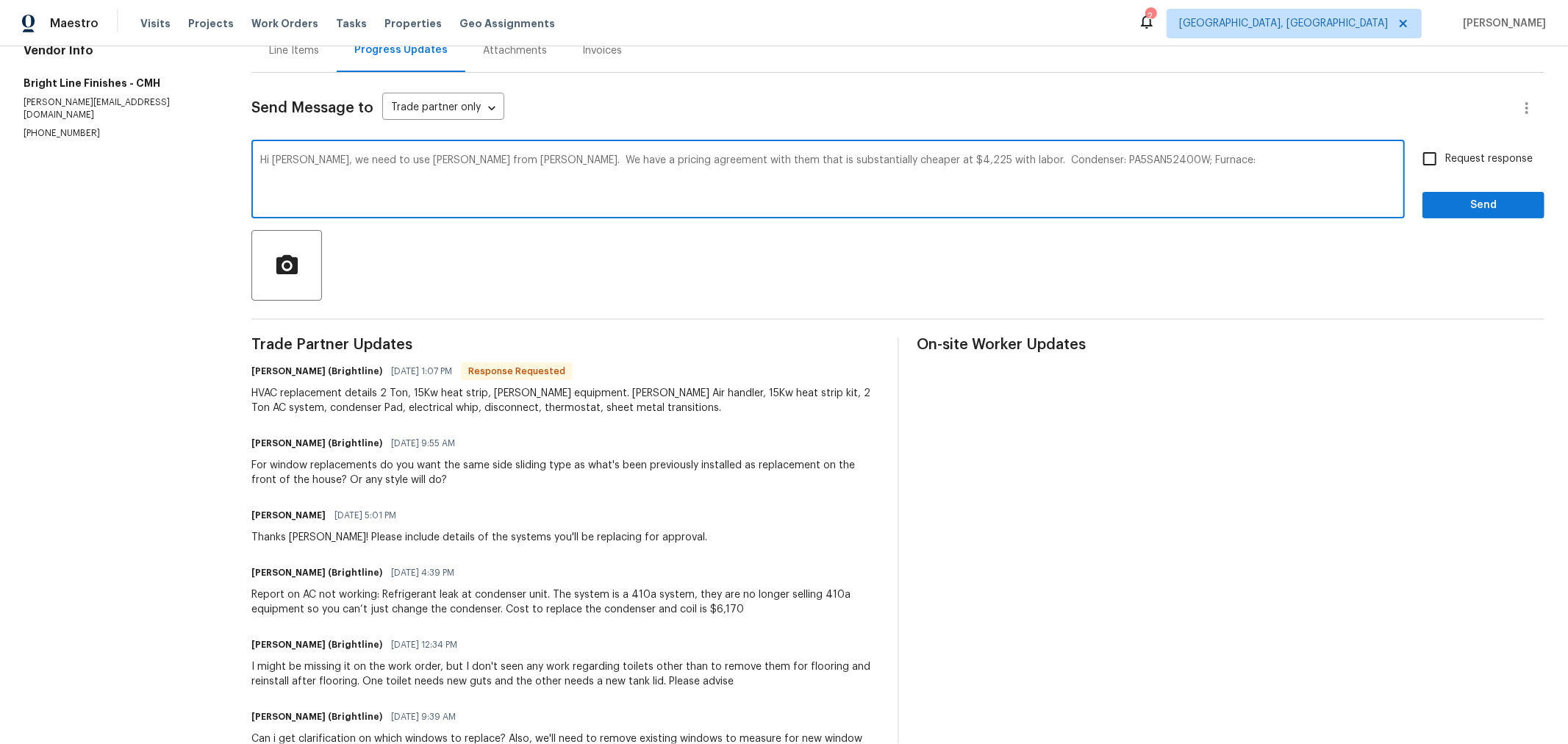
paste textarea "PG80MSAA36070A"
click at [1275, 158] on textarea "Hi Joseph, we need to use Payne from Habegger. We have a pricing agreement with…" at bounding box center [827, 181] width 1136 height 52
paste textarea "CVAMA2414XMA"
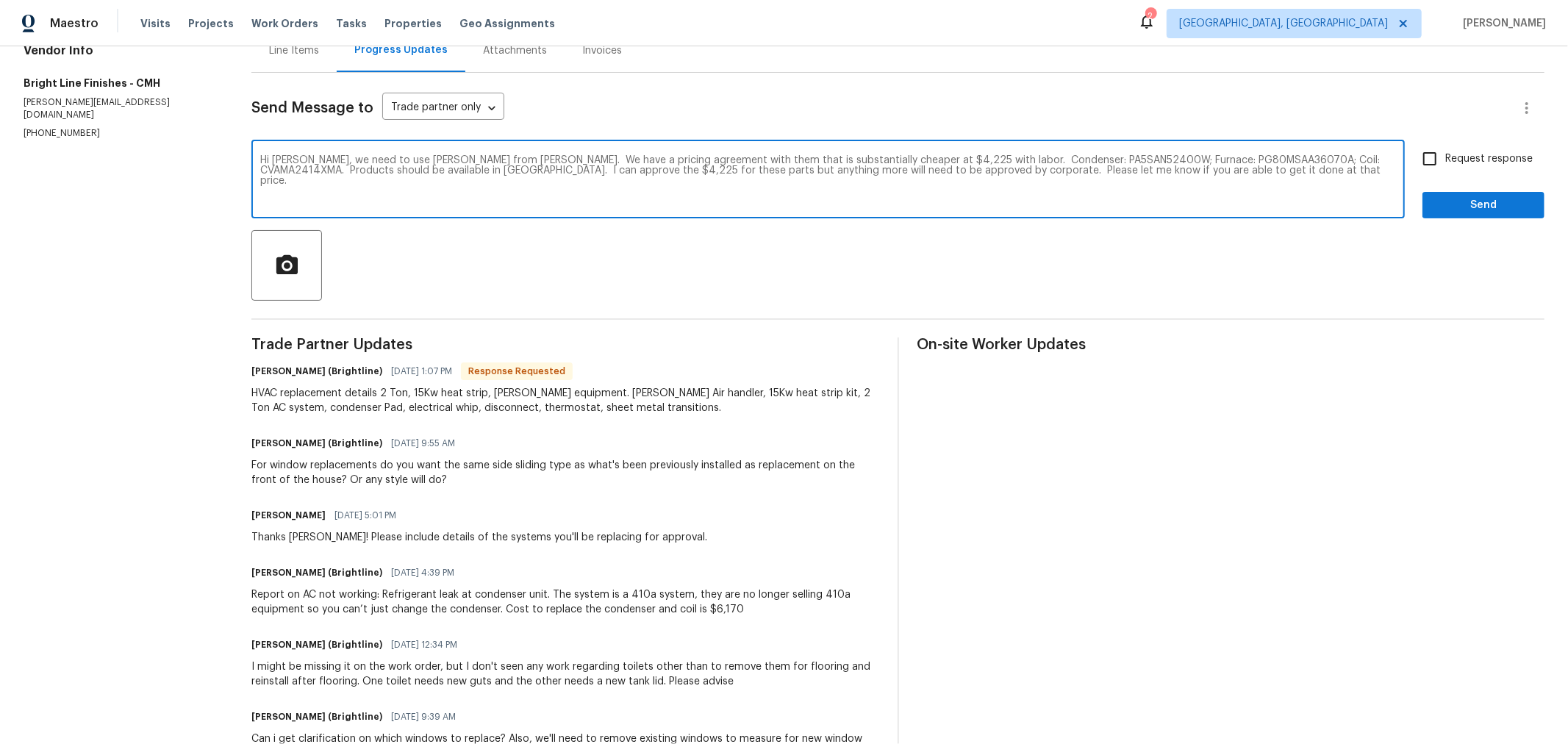
type textarea "Hi Joseph, we need to use Payne from Habegger. We have a pricing agreement with…"
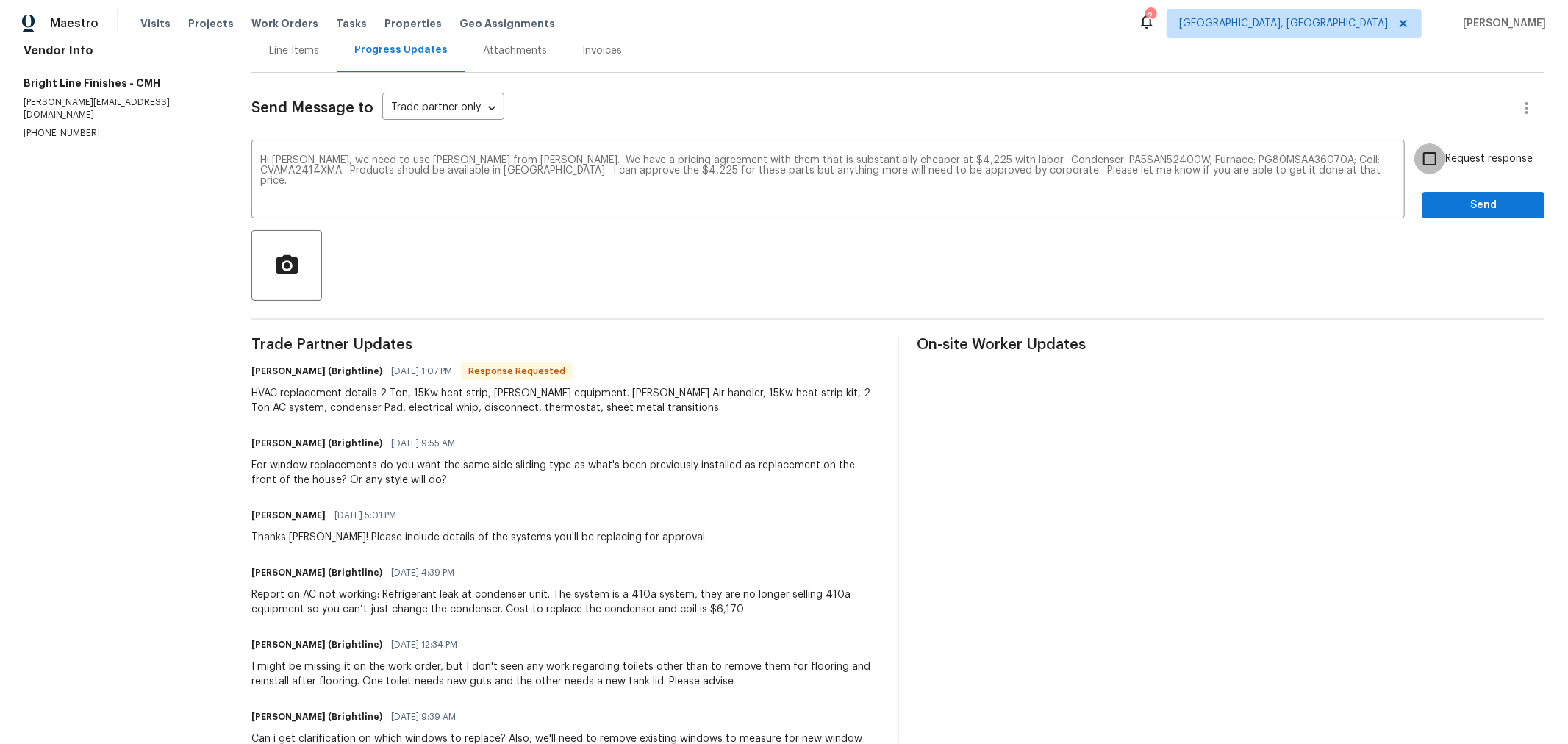
click at [1421, 155] on input "Request response" at bounding box center [1430, 158] width 31 height 31
checkbox input "true"
click at [1437, 200] on span "Send" at bounding box center [1483, 205] width 98 height 19
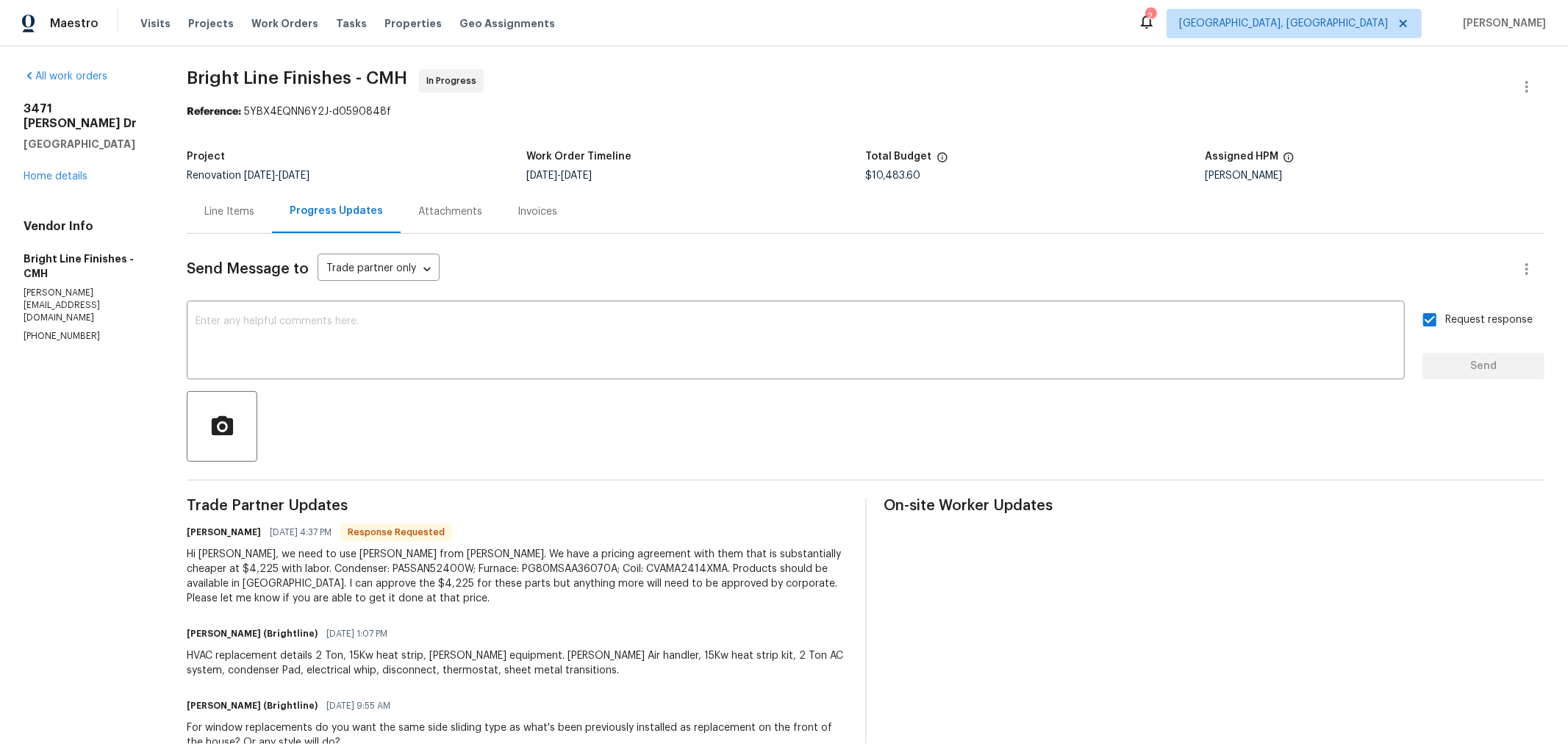
scroll to position [0, 0]
click at [255, 208] on div "Line Items" at bounding box center [230, 213] width 50 height 14
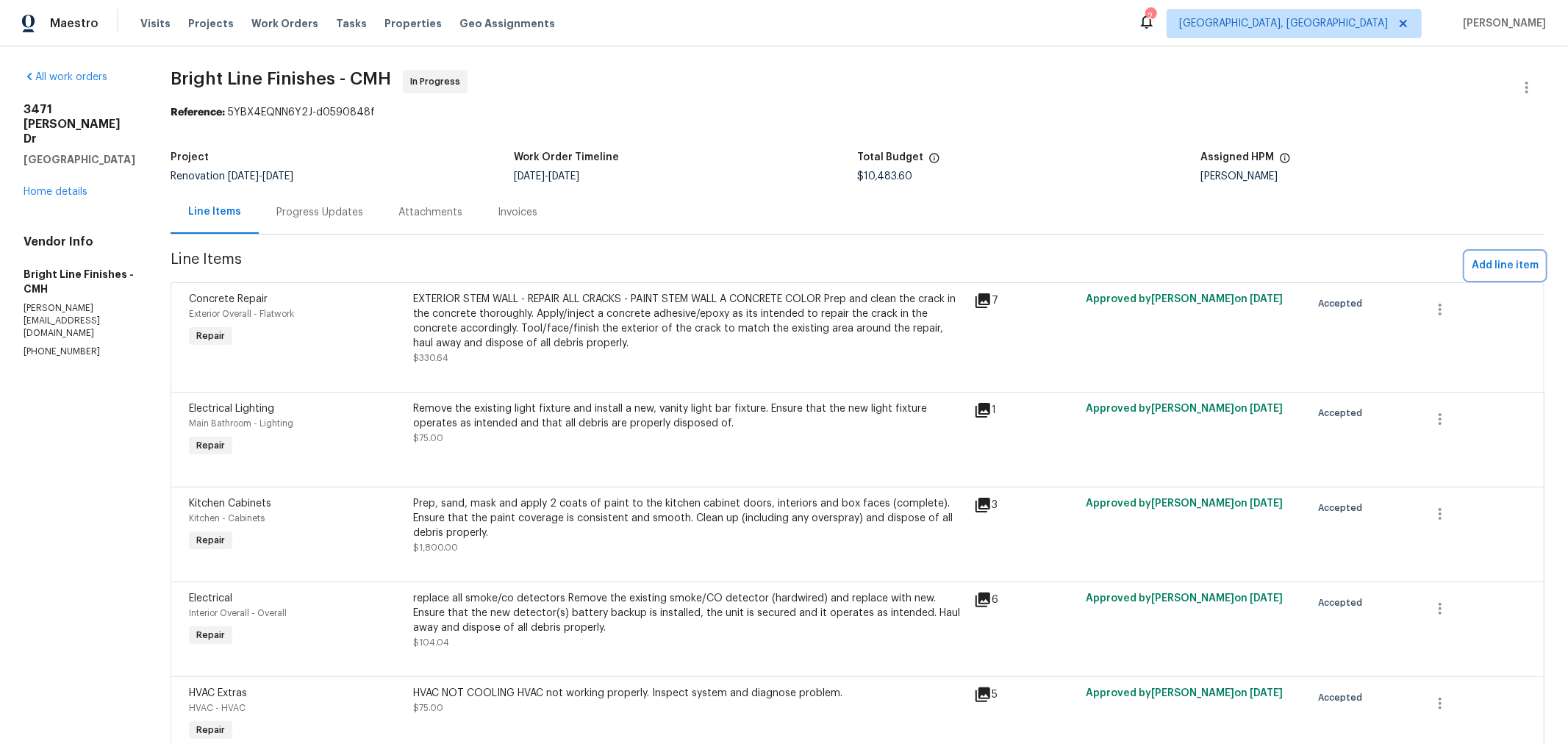
click at [1511, 268] on span "Add line item" at bounding box center [1505, 265] width 67 height 19
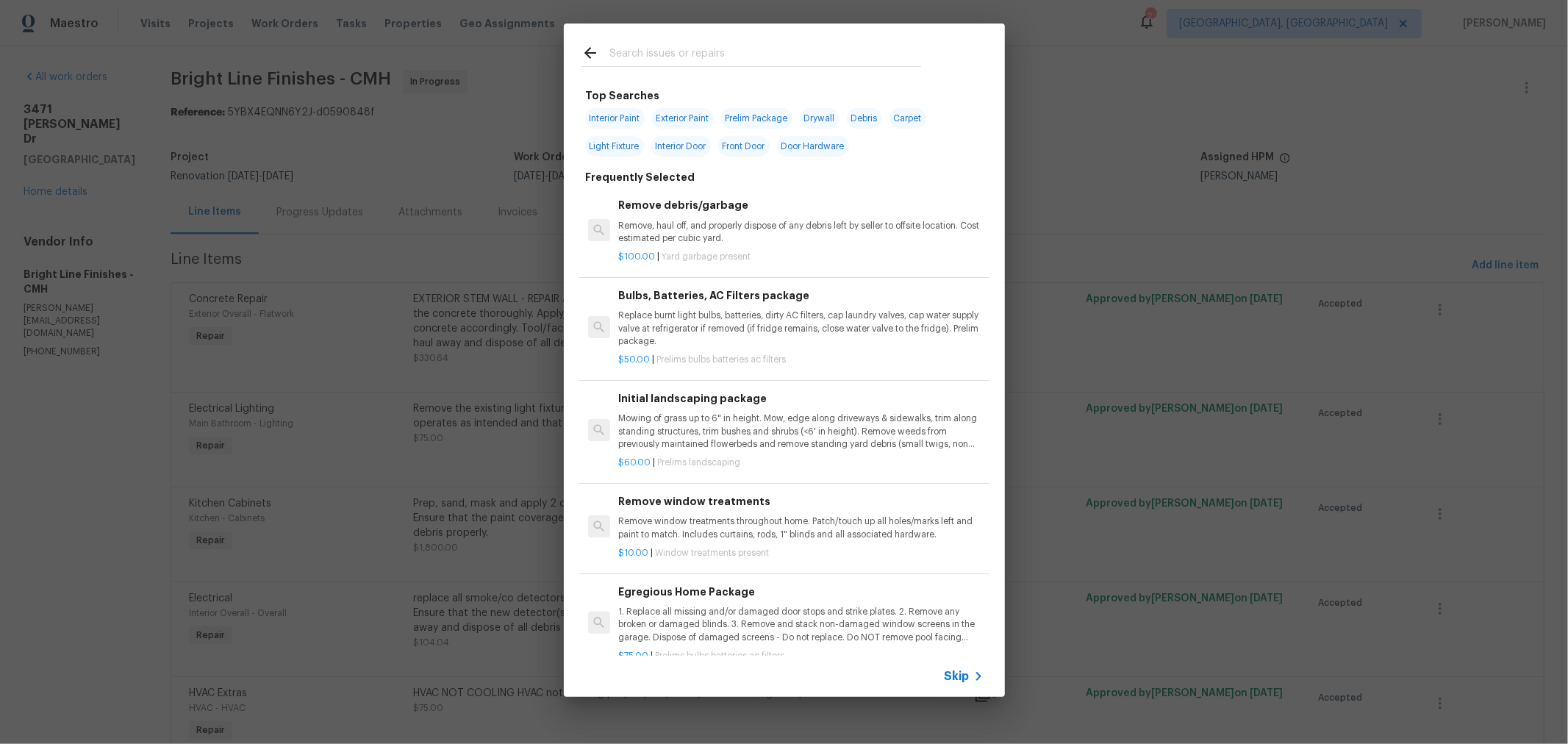
click at [683, 40] on div at bounding box center [751, 52] width 375 height 58
click at [685, 55] on input "text" at bounding box center [765, 54] width 312 height 22
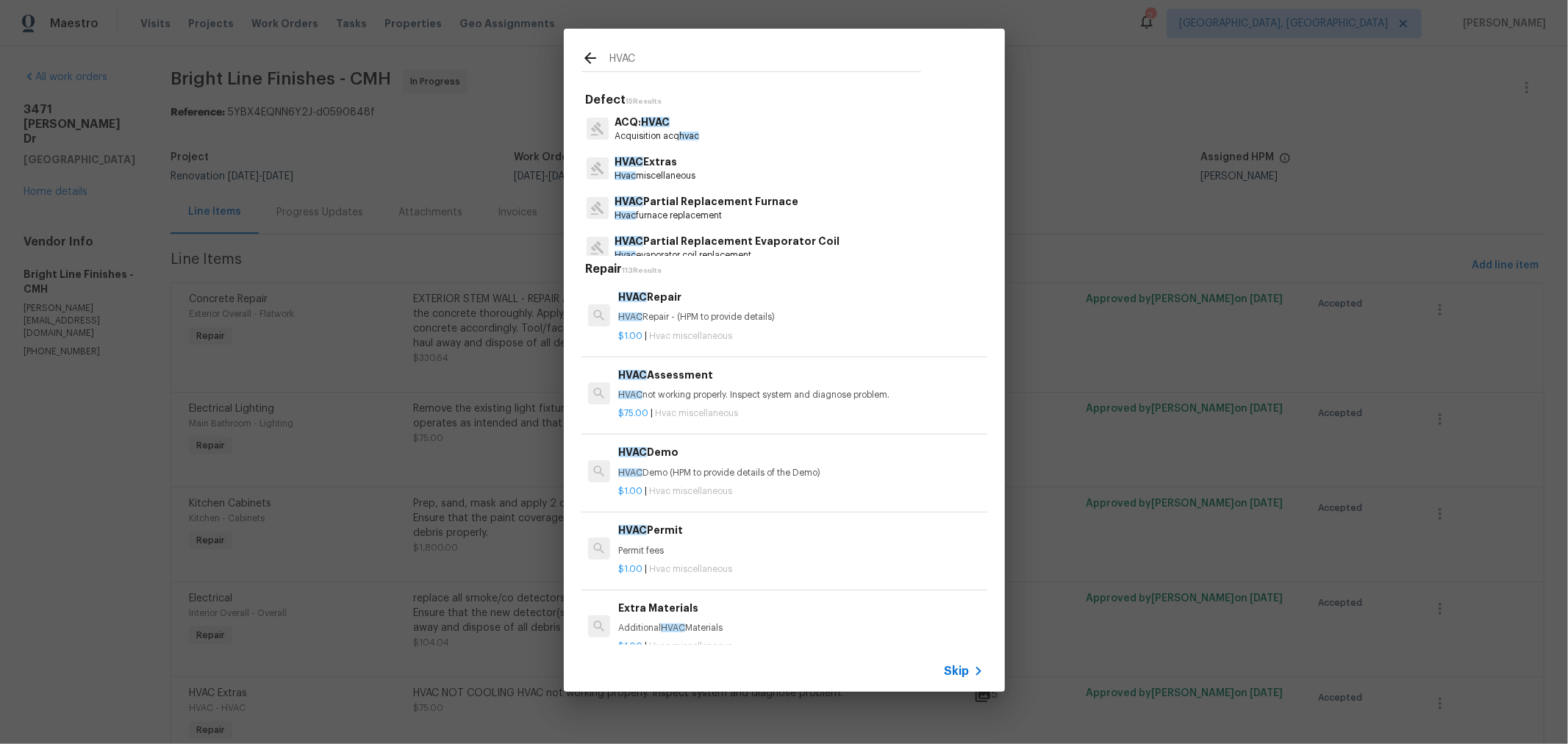
type input "HVAC"
click at [1193, 145] on div "HVAC Defect 15 Results ACQ: HVAC Acquisition acq hvac HVAC Extras Hvac miscella…" at bounding box center [784, 360] width 1568 height 720
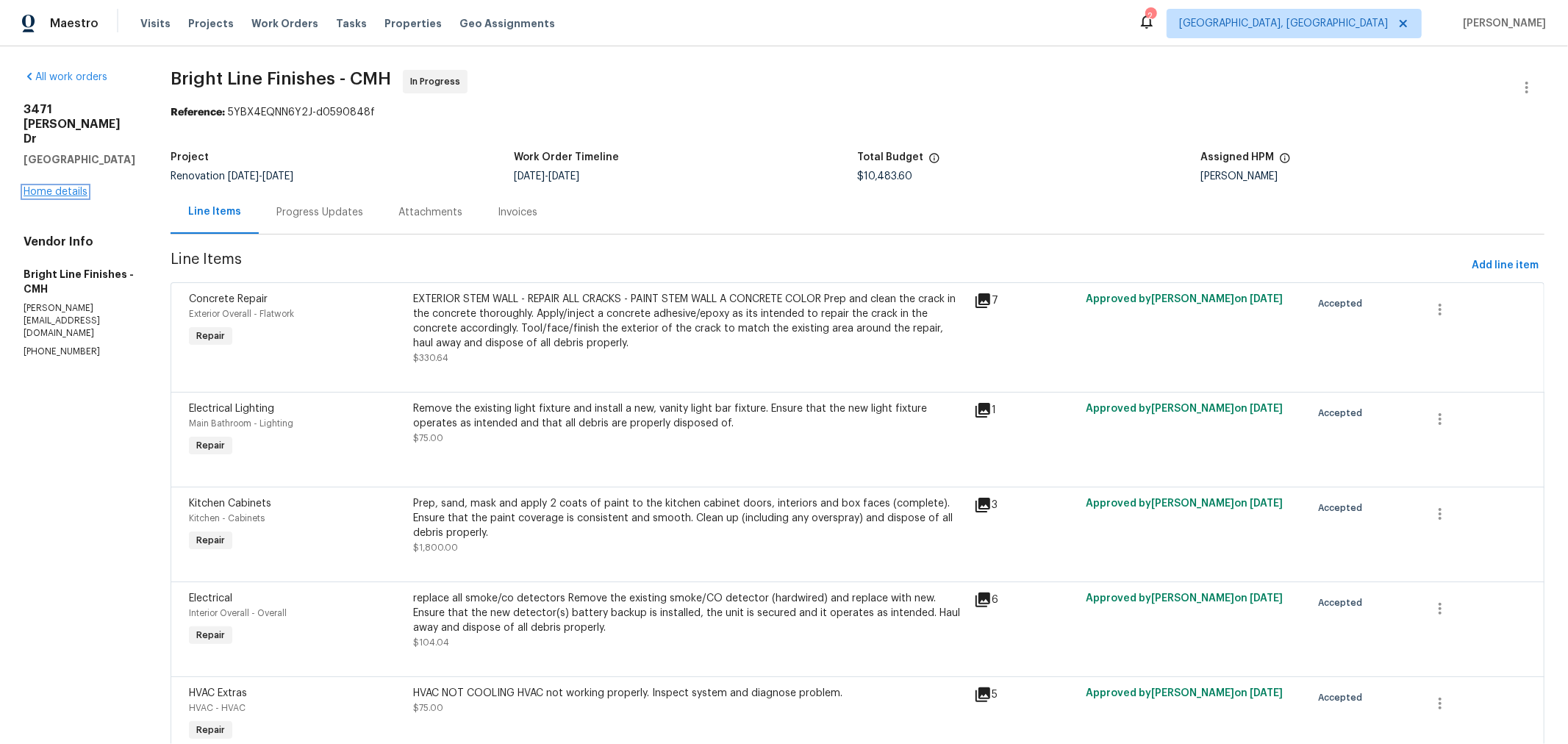
click at [63, 187] on link "Home details" at bounding box center [55, 192] width 64 height 11
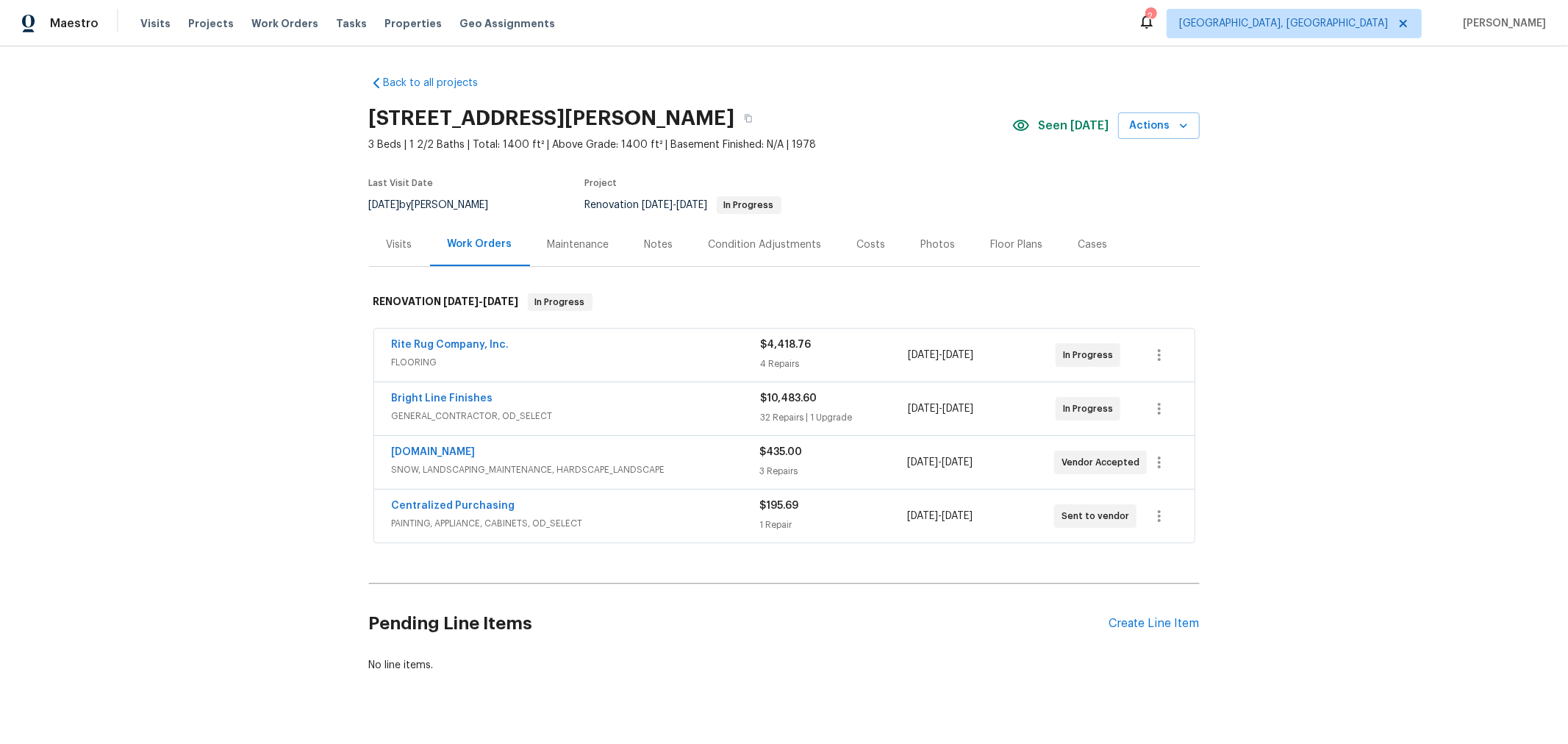
click at [1140, 627] on div "Pending Line Items Create Line Item" at bounding box center [784, 623] width 831 height 69
click at [1141, 617] on div "Create Line Item" at bounding box center [1153, 623] width 90 height 14
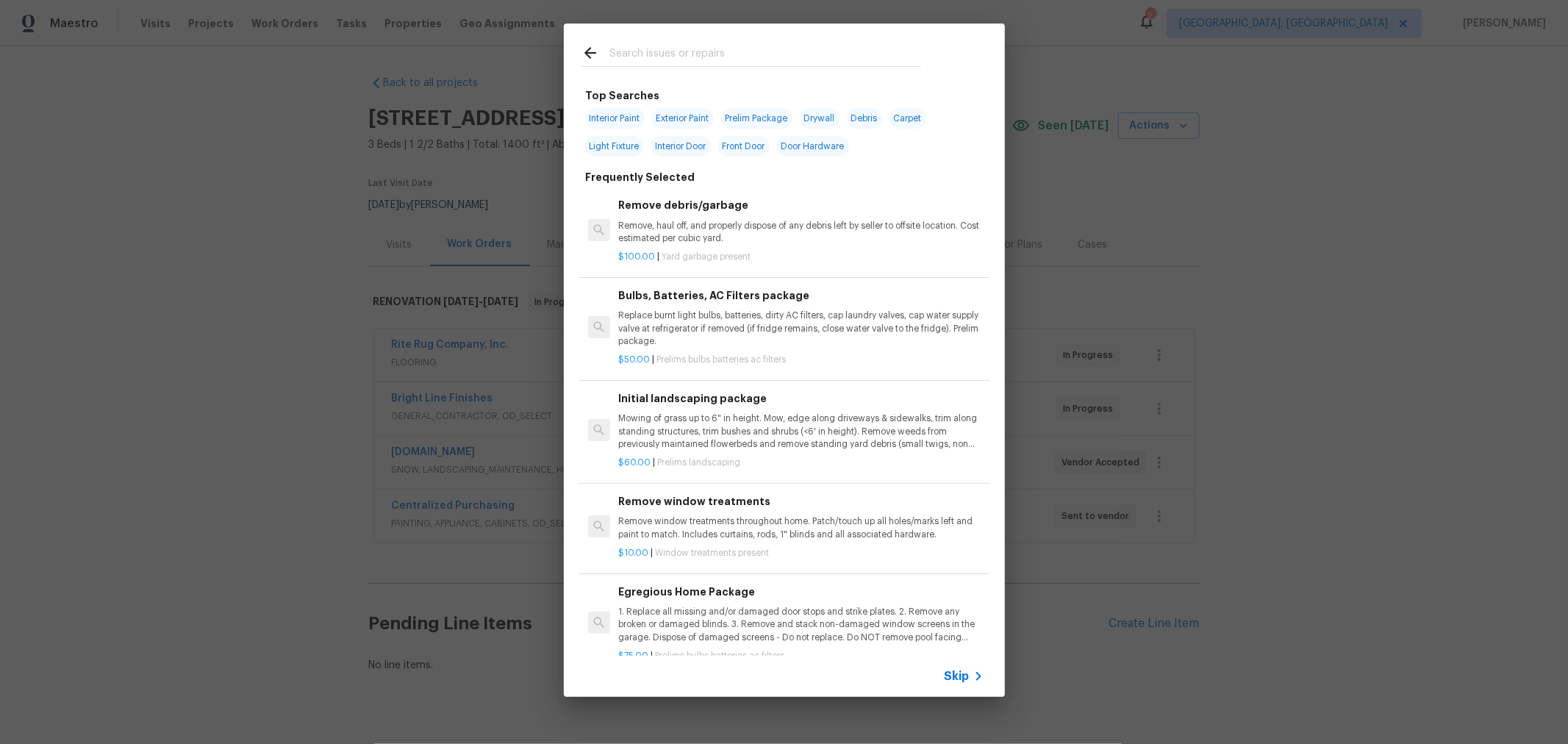
click at [658, 53] on input "text" at bounding box center [765, 54] width 312 height 22
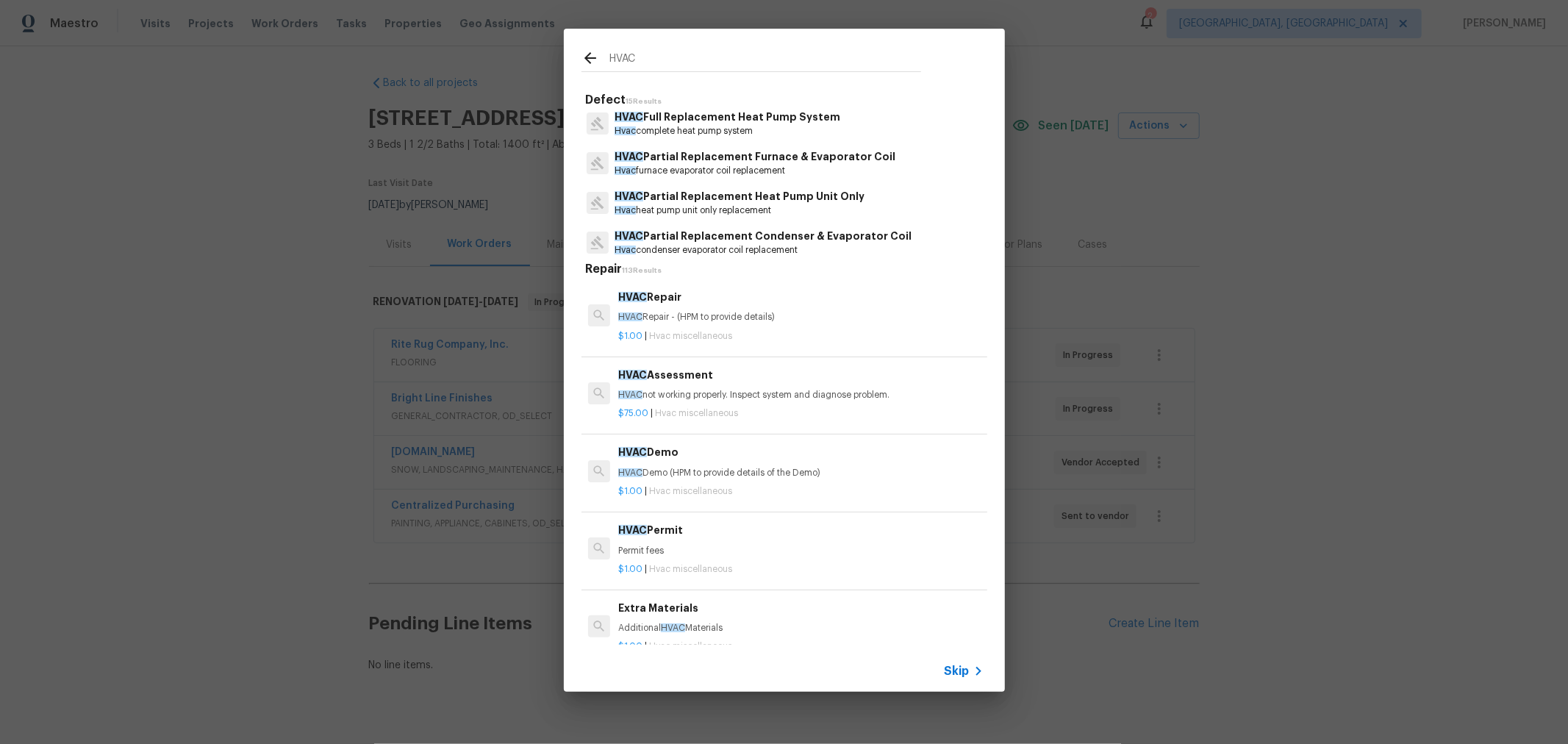
scroll to position [324, 0]
type input "HVAC"
click at [835, 155] on p "HVAC Partial Replacement Furnace & Evaporator Coil" at bounding box center [755, 155] width 281 height 15
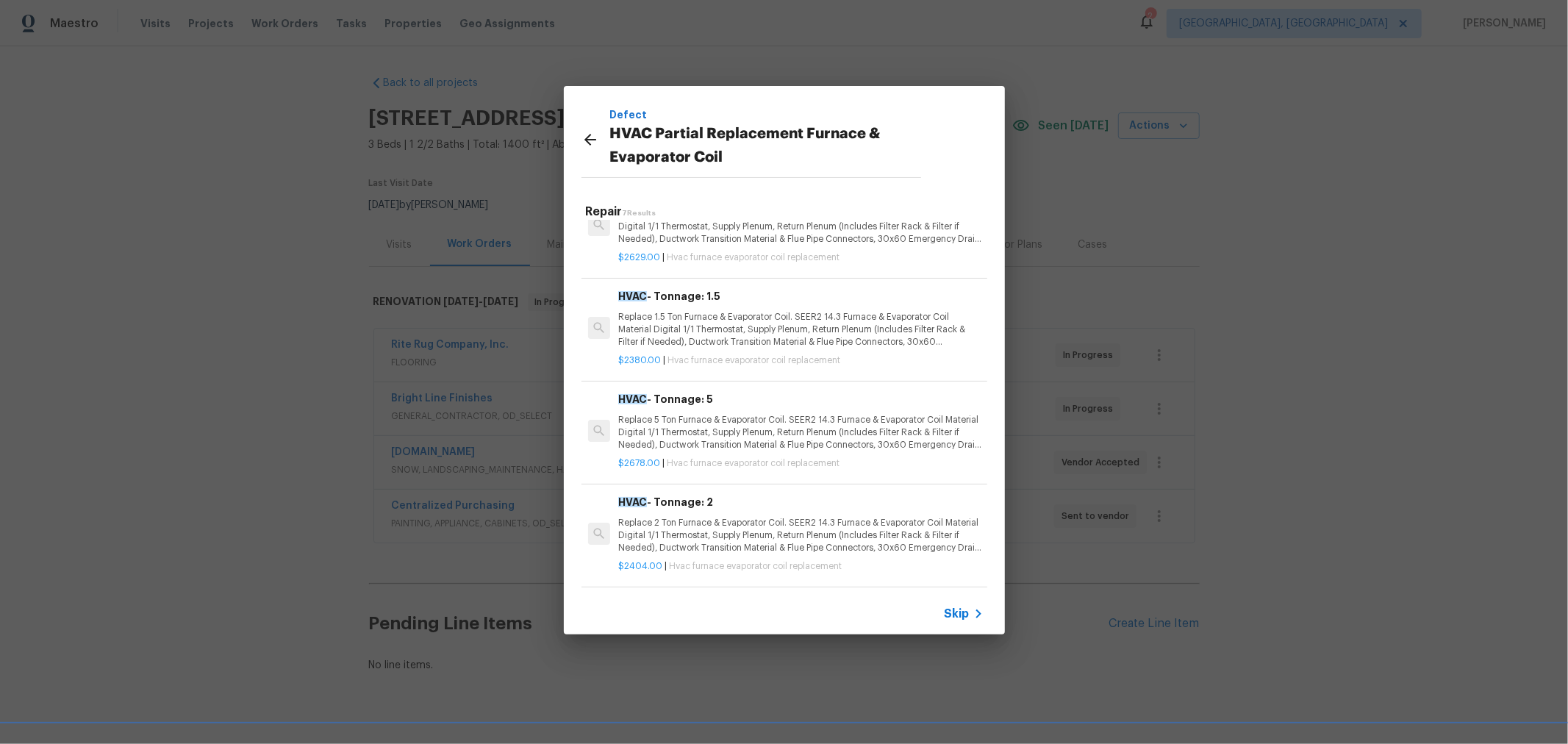
scroll to position [364, 0]
click at [792, 519] on p "Replace 2 Ton Furnace & Evaporator Coil. SEER2 14.3 Furnace & Evaporator Coil M…" at bounding box center [801, 535] width 365 height 38
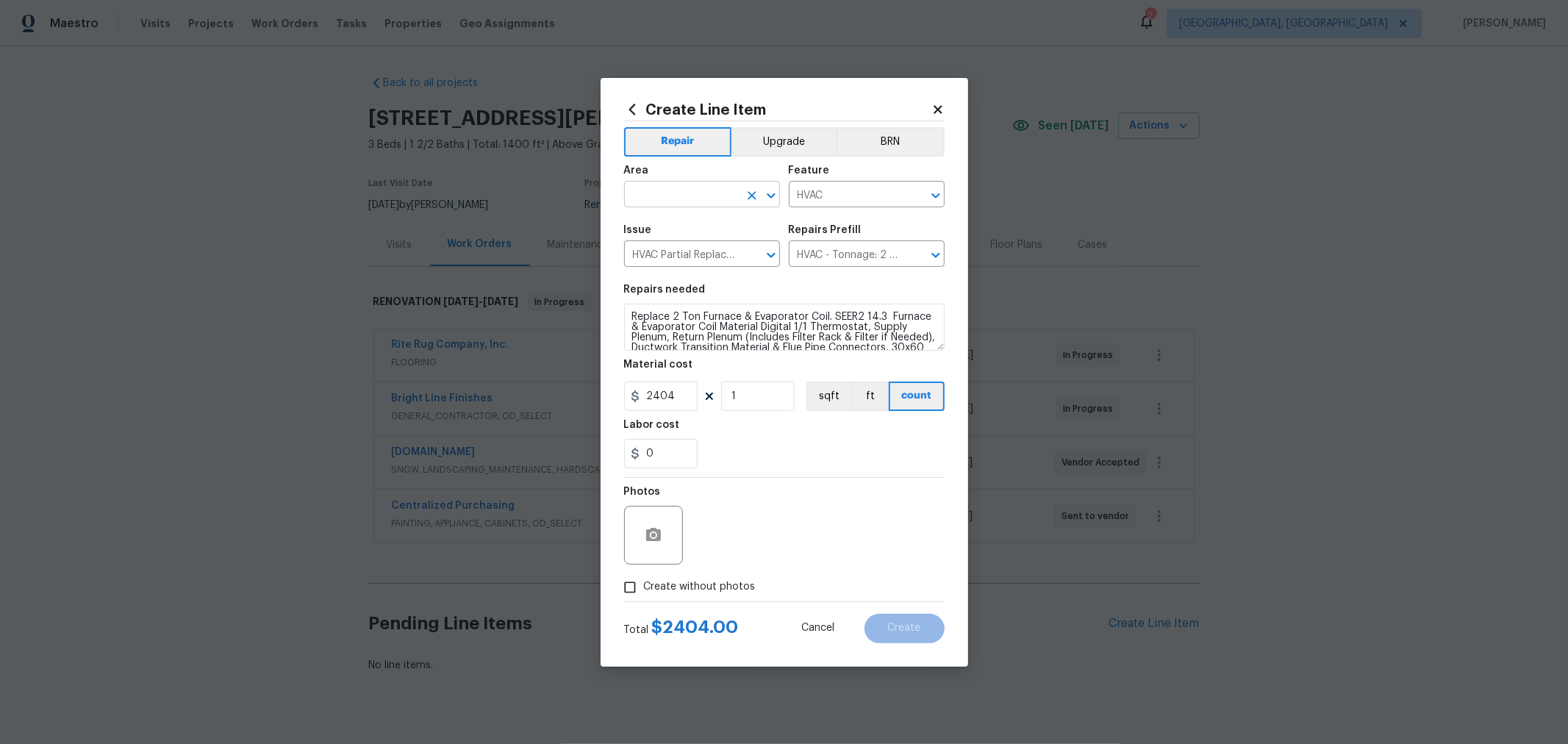
click at [698, 195] on input "text" at bounding box center [681, 196] width 114 height 23
click at [685, 224] on li "HVAC" at bounding box center [701, 228] width 155 height 24
type input "HVAC"
click at [738, 584] on span "Create without photos" at bounding box center [700, 586] width 112 height 15
click at [768, 539] on div "Photos" at bounding box center [784, 525] width 321 height 96
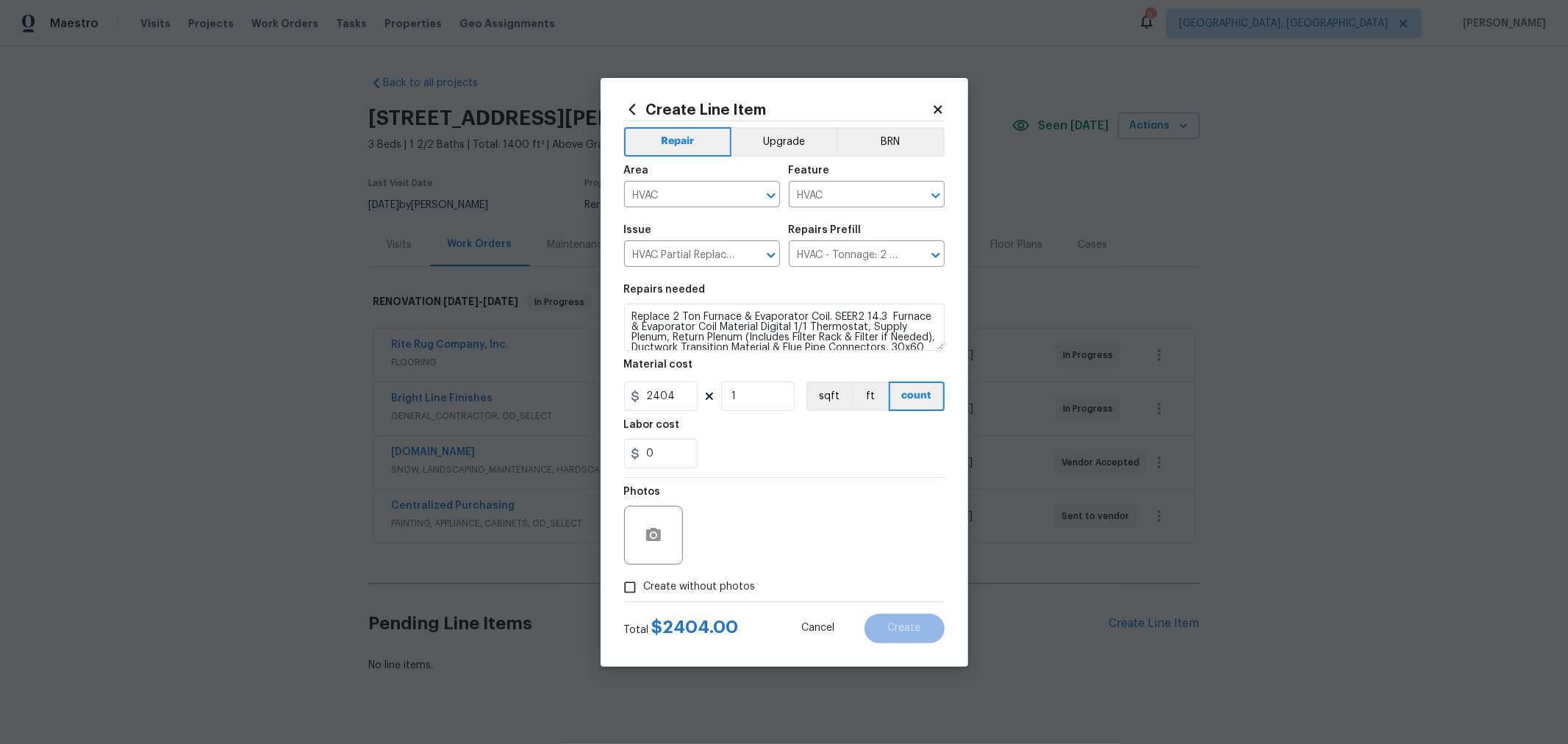
click at [629, 582] on input "Create without photos" at bounding box center [629, 587] width 28 height 28
checkbox input "true"
click at [805, 532] on textarea at bounding box center [819, 535] width 250 height 59
type textarea "CO"
click at [890, 624] on span "Create" at bounding box center [904, 628] width 33 height 11
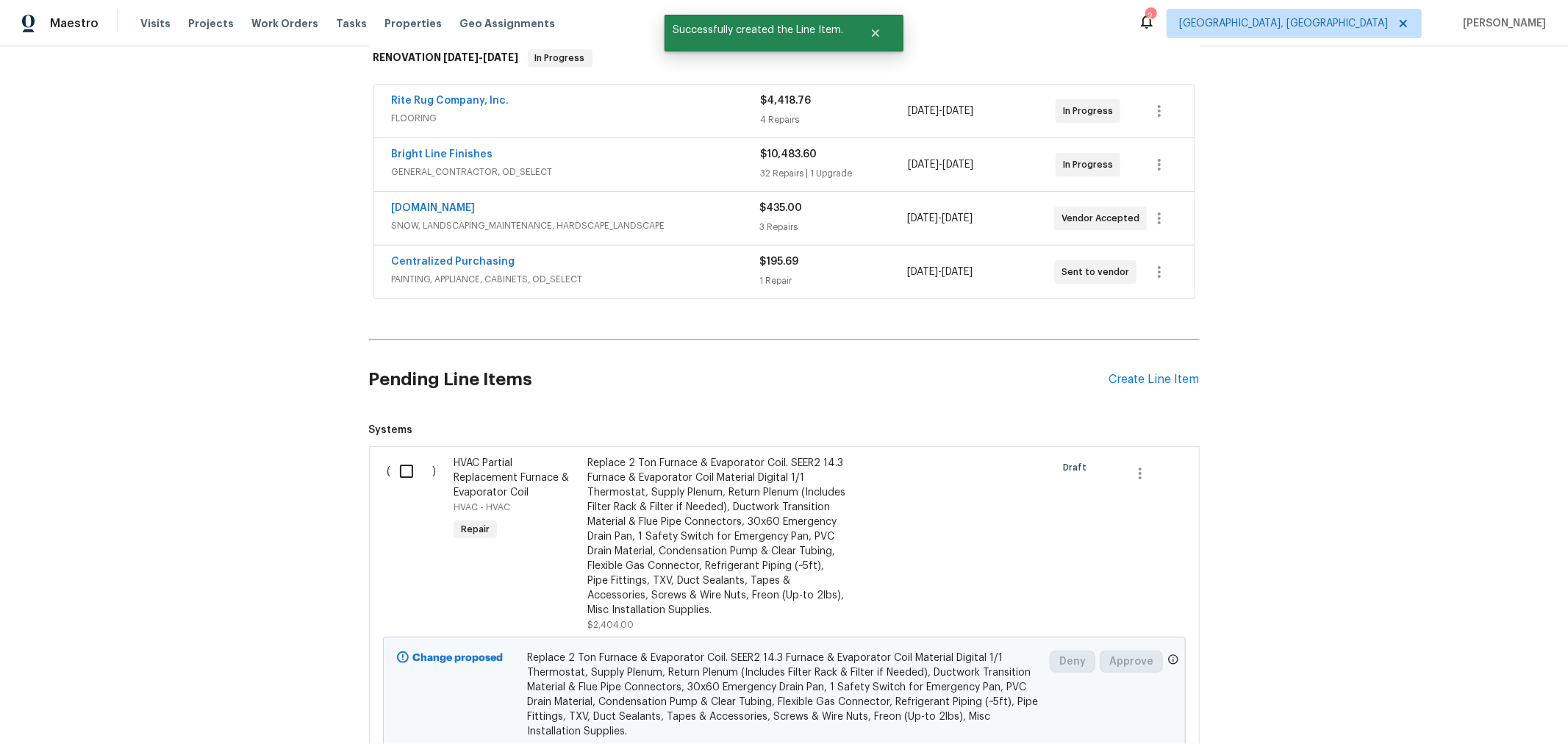
scroll to position [245, 0]
click at [1153, 380] on div "Create Line Item" at bounding box center [1153, 379] width 90 height 14
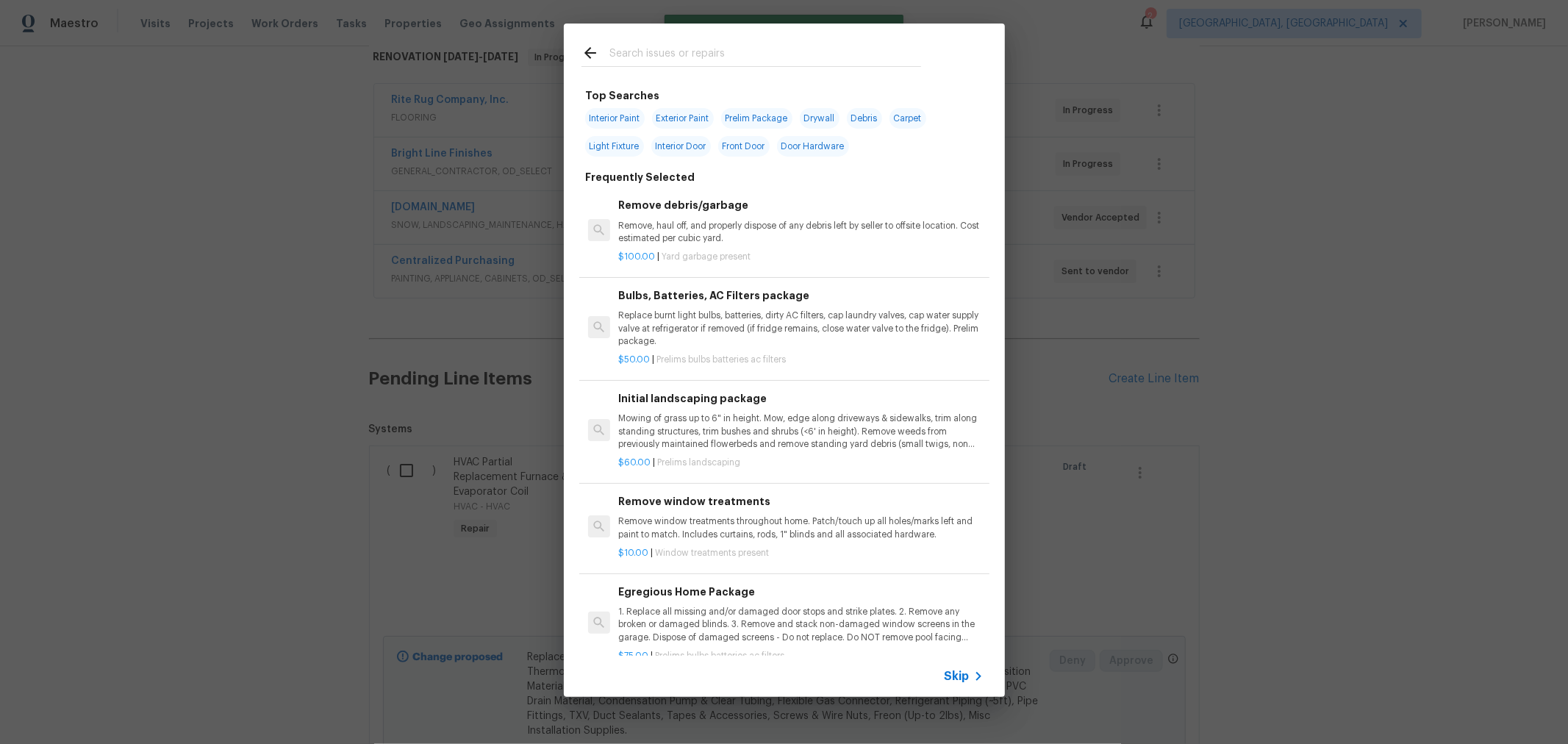
click at [759, 56] on input "text" at bounding box center [765, 54] width 312 height 22
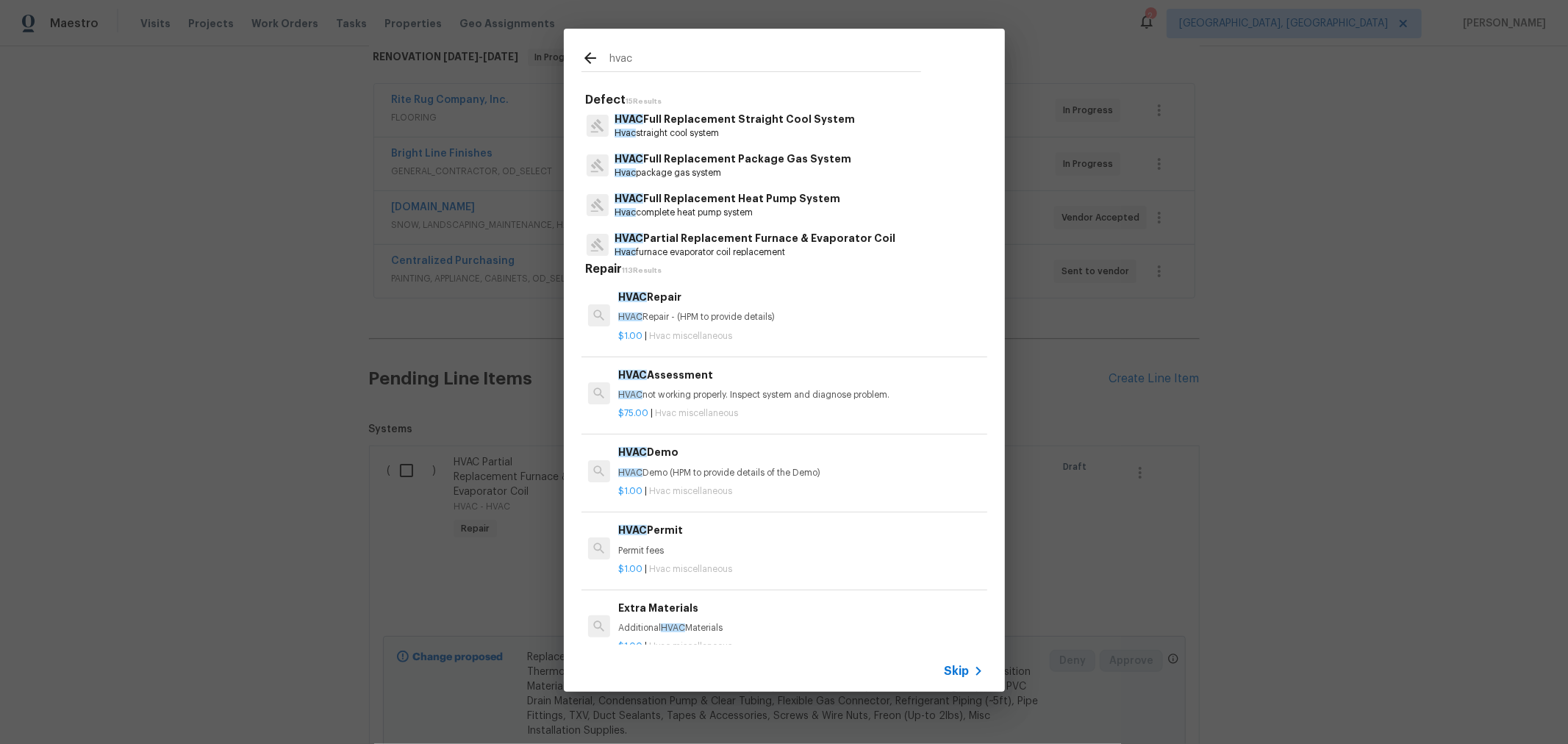
scroll to position [242, 0]
type input "hvac"
click at [784, 202] on p "HVAC Full Replacement Heat Pump System" at bounding box center [727, 197] width 226 height 15
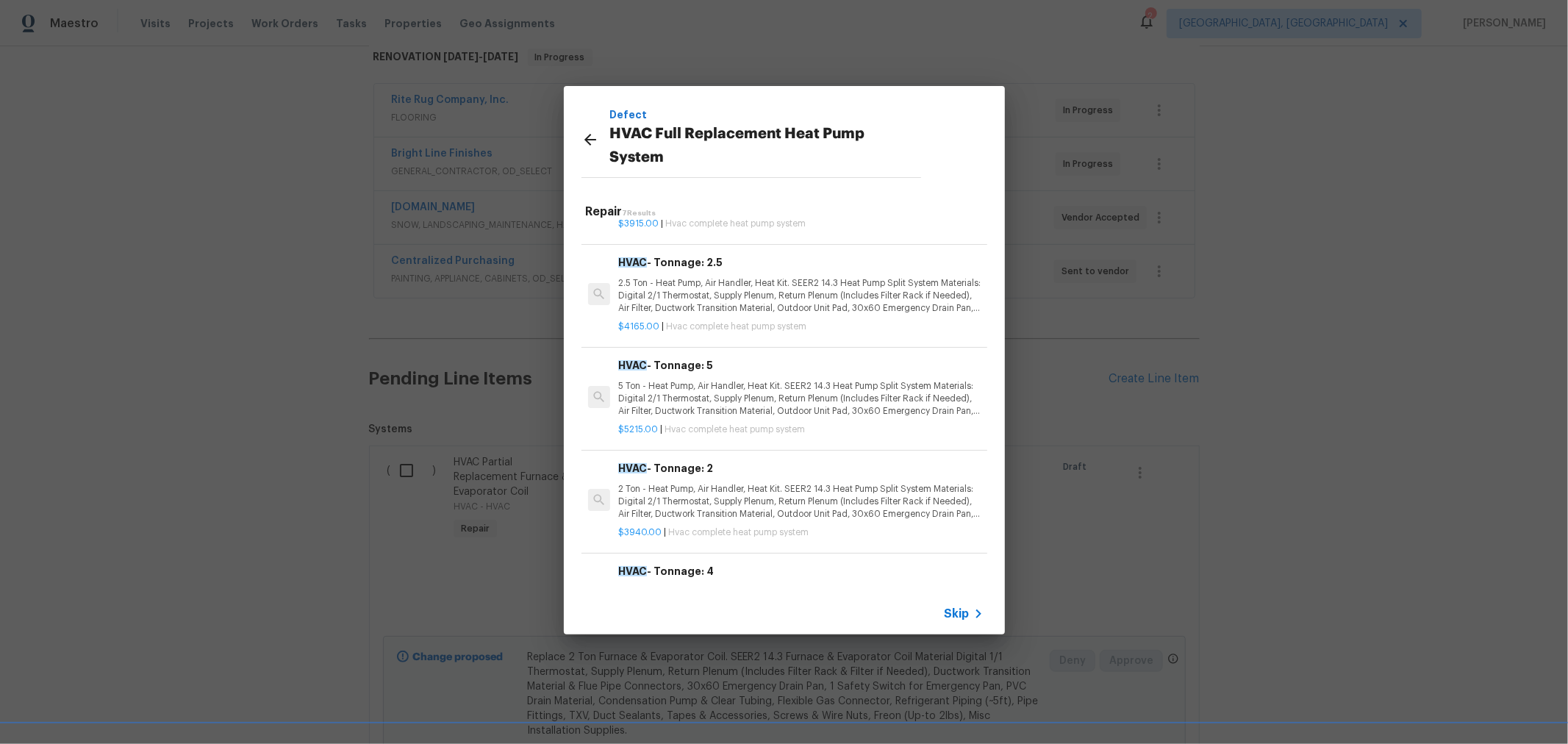
scroll to position [80, 0]
click at [578, 139] on div "Defect HVAC Full Replacement Heat Pump System" at bounding box center [751, 138] width 375 height 106
click at [587, 138] on icon at bounding box center [590, 139] width 12 height 12
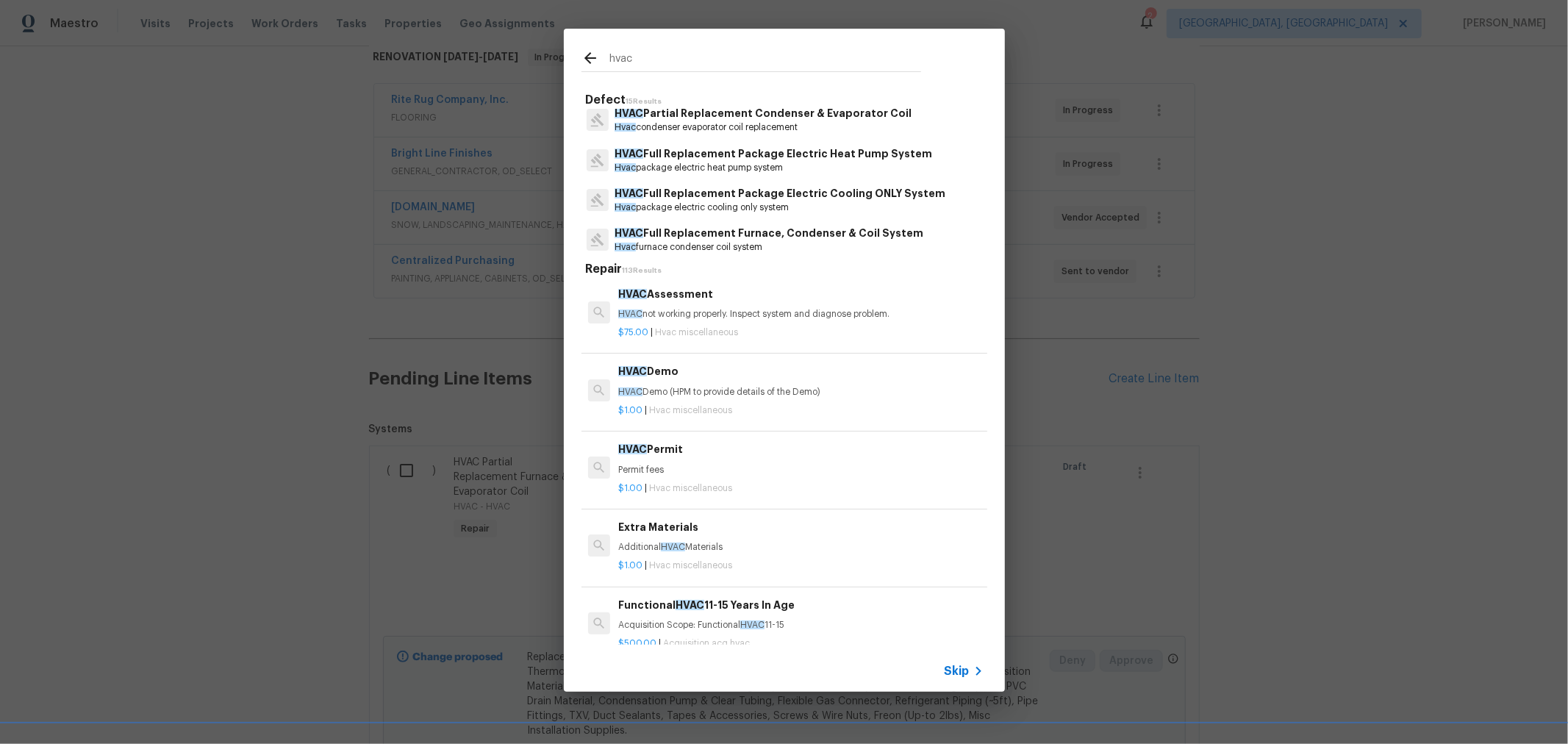
scroll to position [449, 0]
click at [841, 232] on p "HVAC Full Replacement Furnace, Condenser & Coil System" at bounding box center [769, 229] width 309 height 15
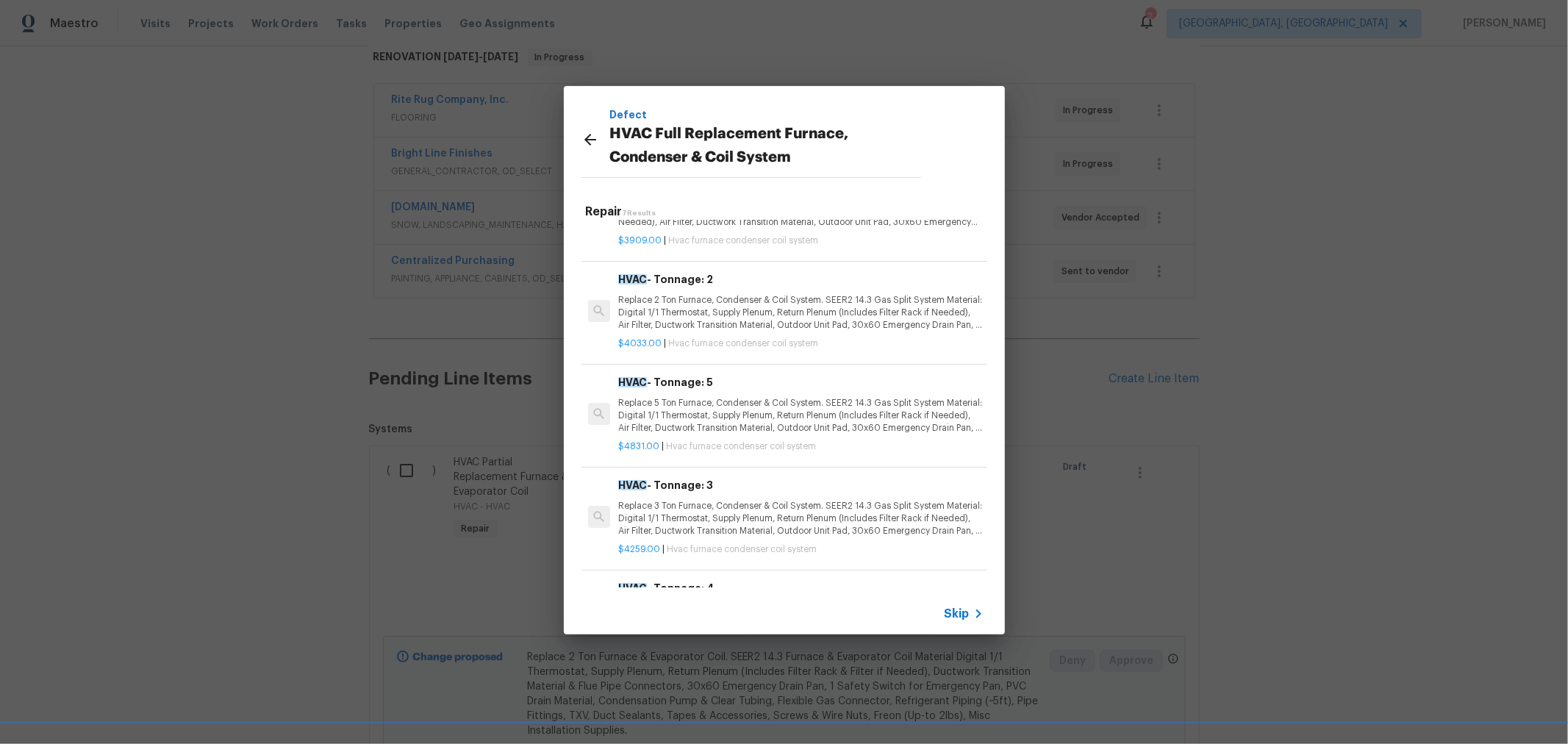
scroll to position [166, 0]
click at [1177, 300] on div "Defect HVAC Full Replacement Furnace, Condenser & Coil System Repair 7 Results …" at bounding box center [784, 360] width 1568 height 720
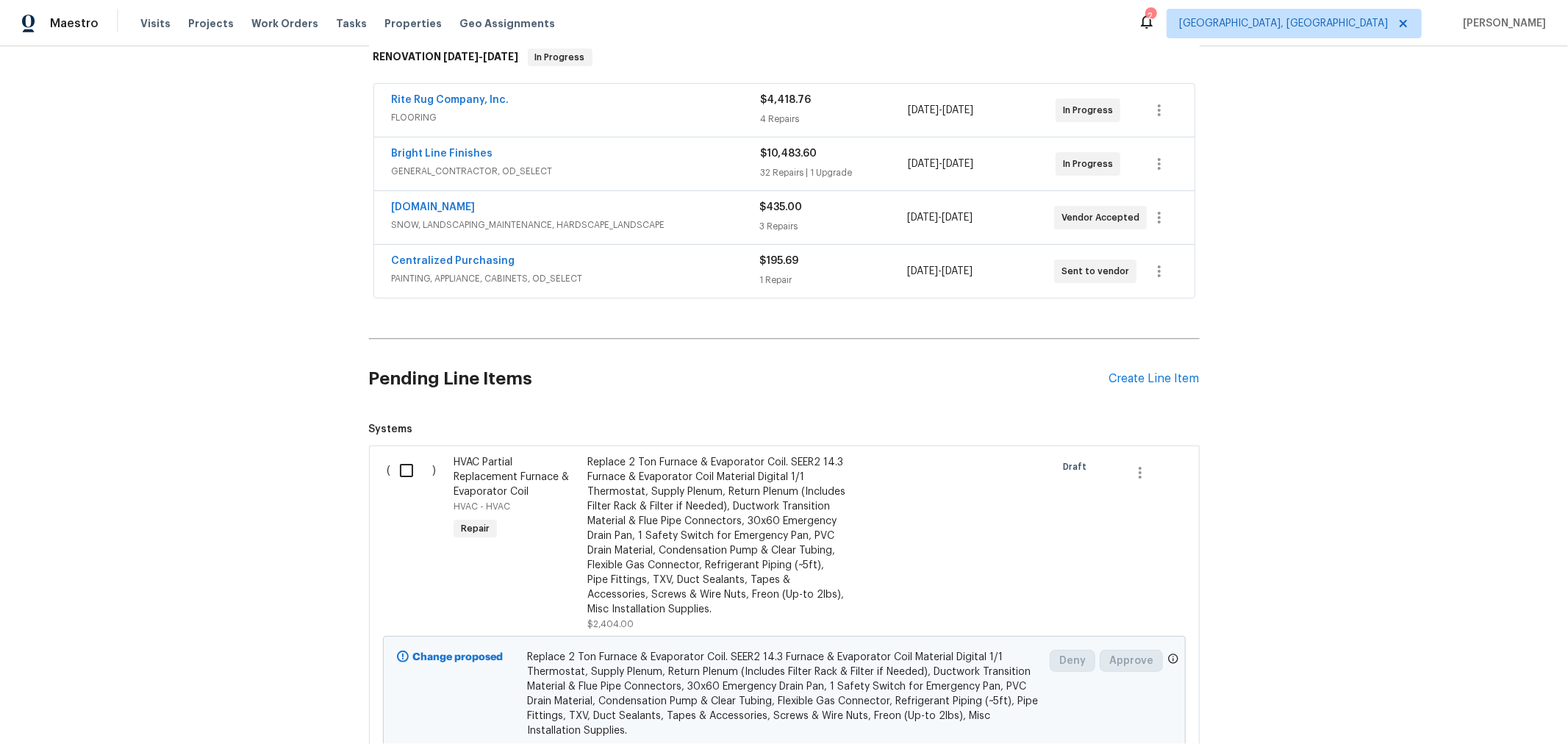
scroll to position [140, 0]
click at [399, 471] on input "checkbox" at bounding box center [412, 470] width 42 height 31
checkbox input "true"
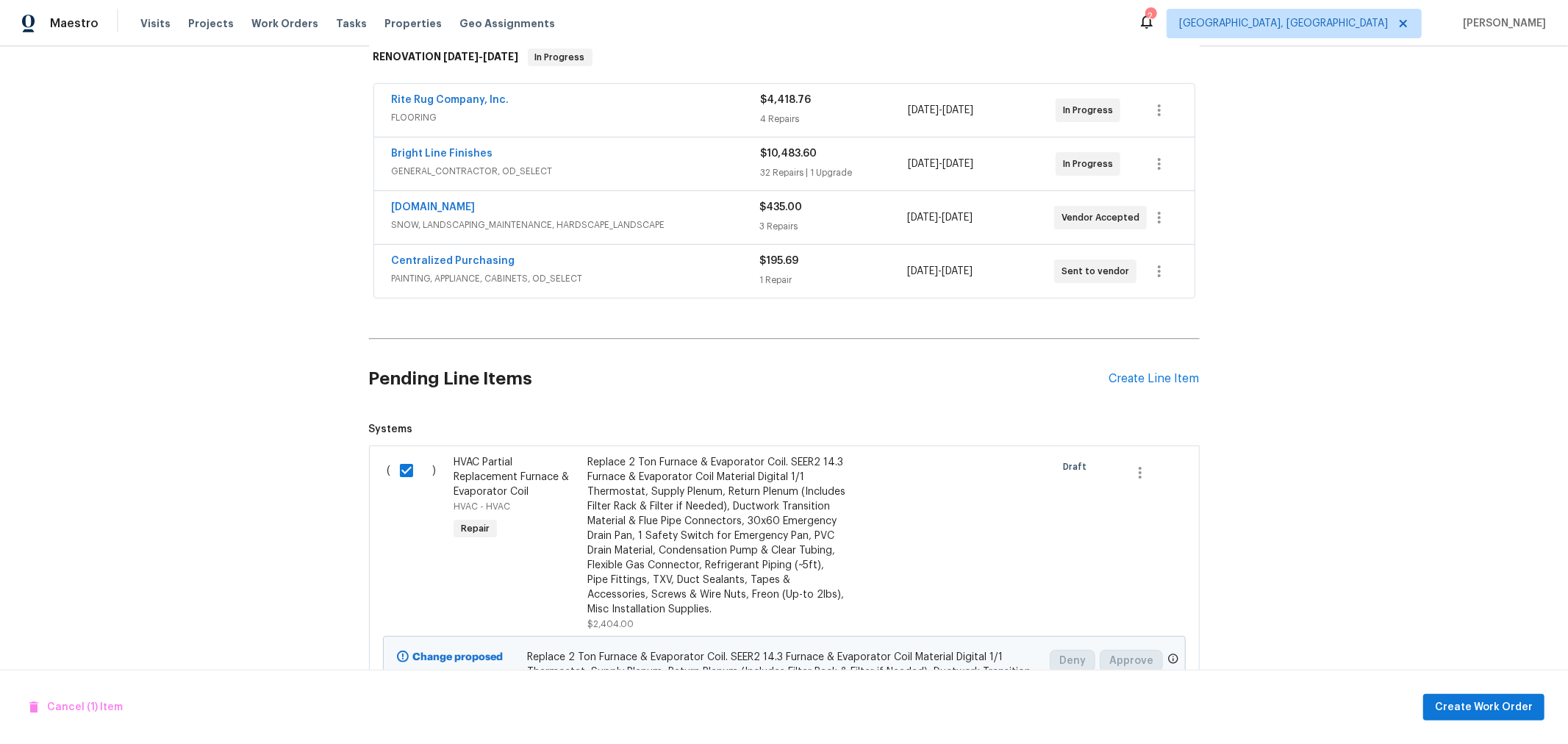
click at [1282, 475] on div "Back to all projects 3471 Marlin Dr, Columbus, OH 43232 3 Beds | 1 2/2 Baths | …" at bounding box center [784, 395] width 1568 height 698
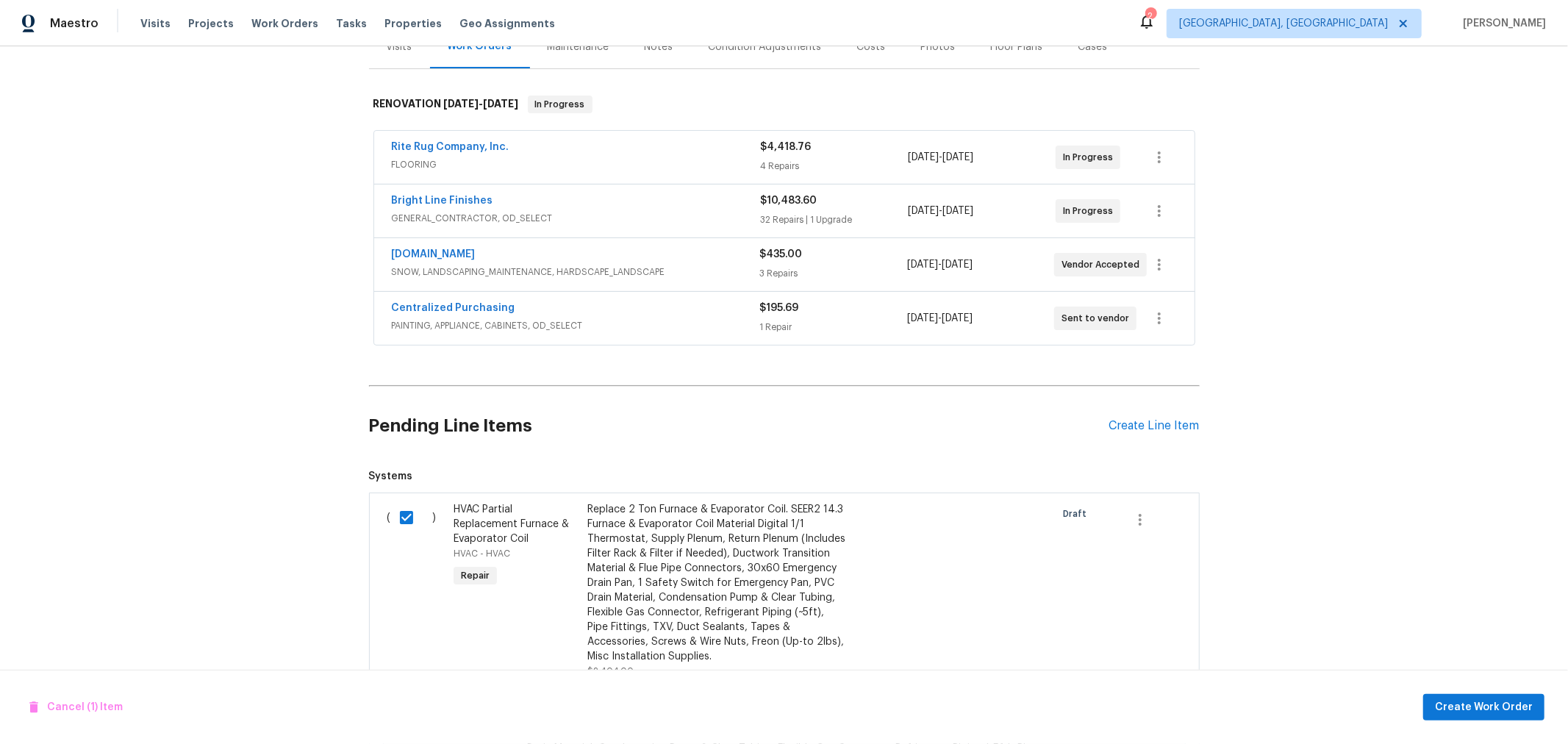
scroll to position [0, 0]
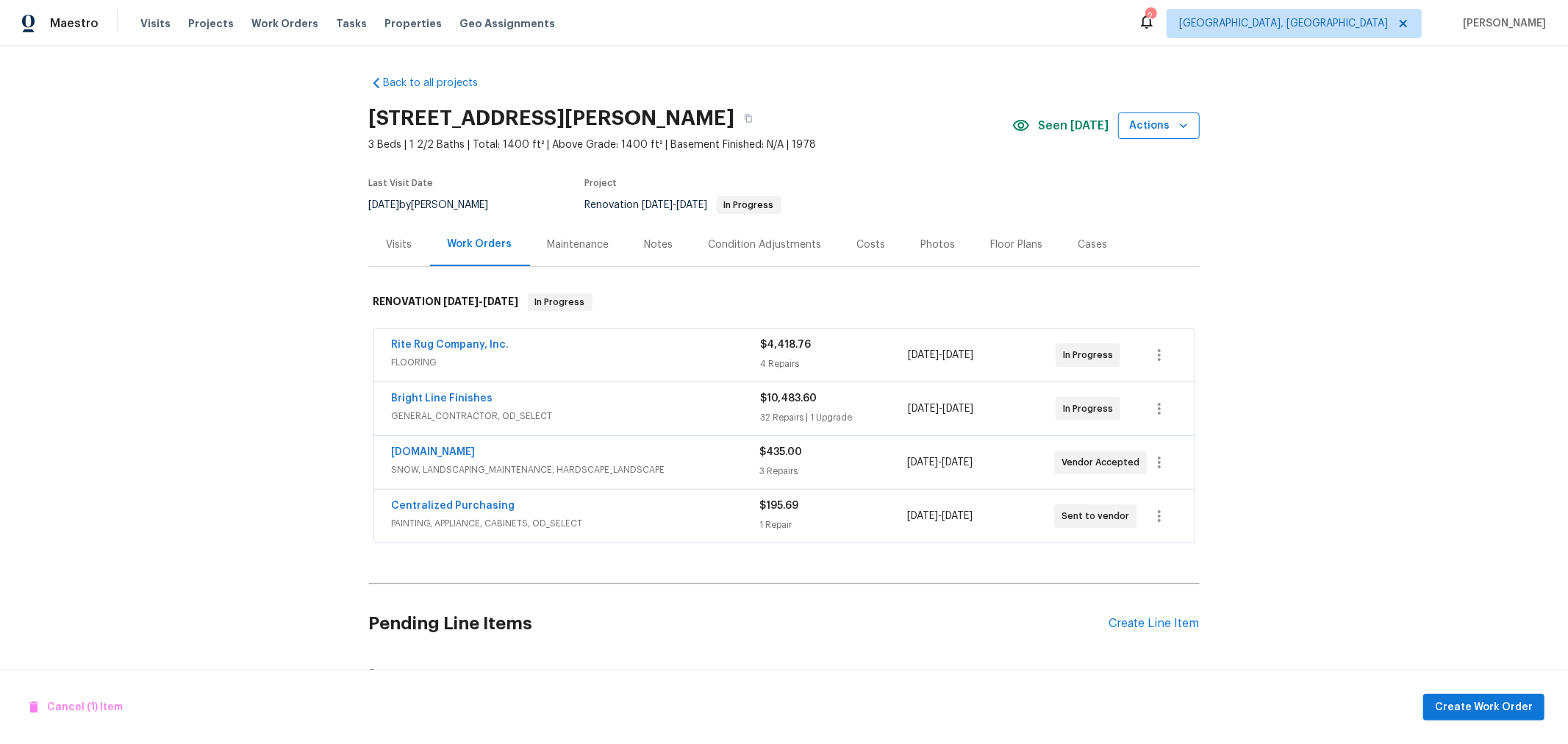
click at [1151, 123] on span "Actions" at bounding box center [1159, 126] width 58 height 19
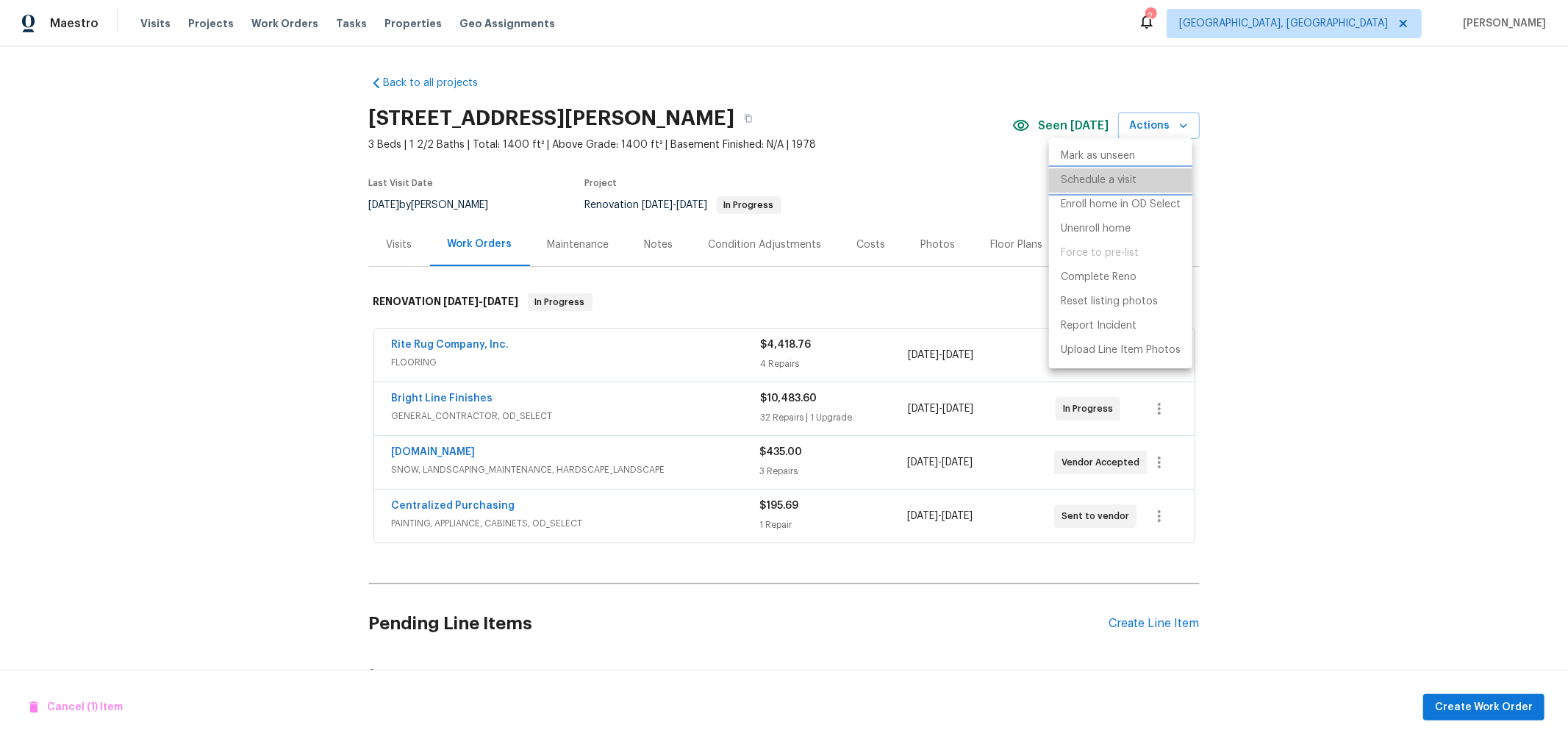
click at [1119, 171] on li "Schedule a visit" at bounding box center [1120, 180] width 143 height 24
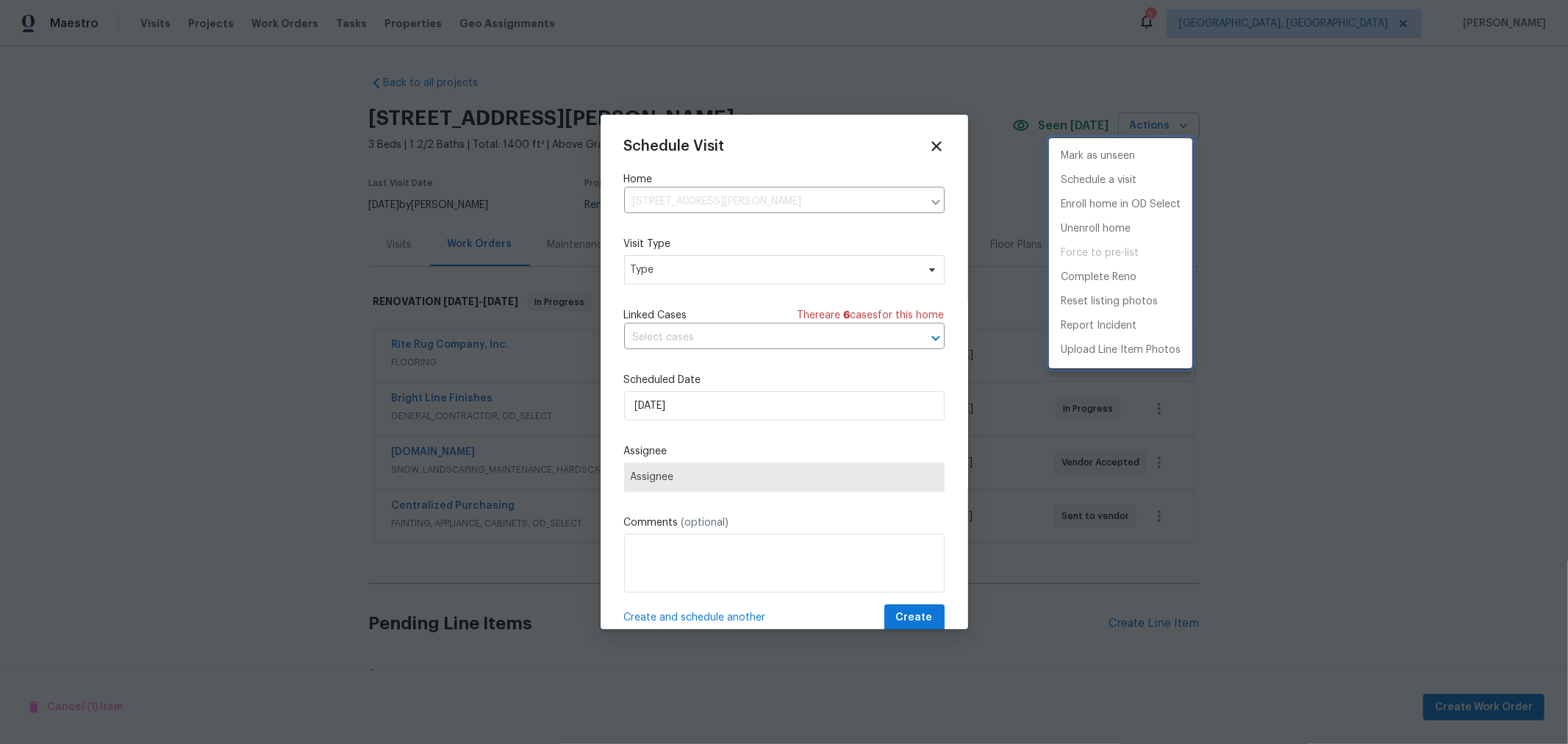
click at [759, 280] on div at bounding box center [784, 372] width 1568 height 744
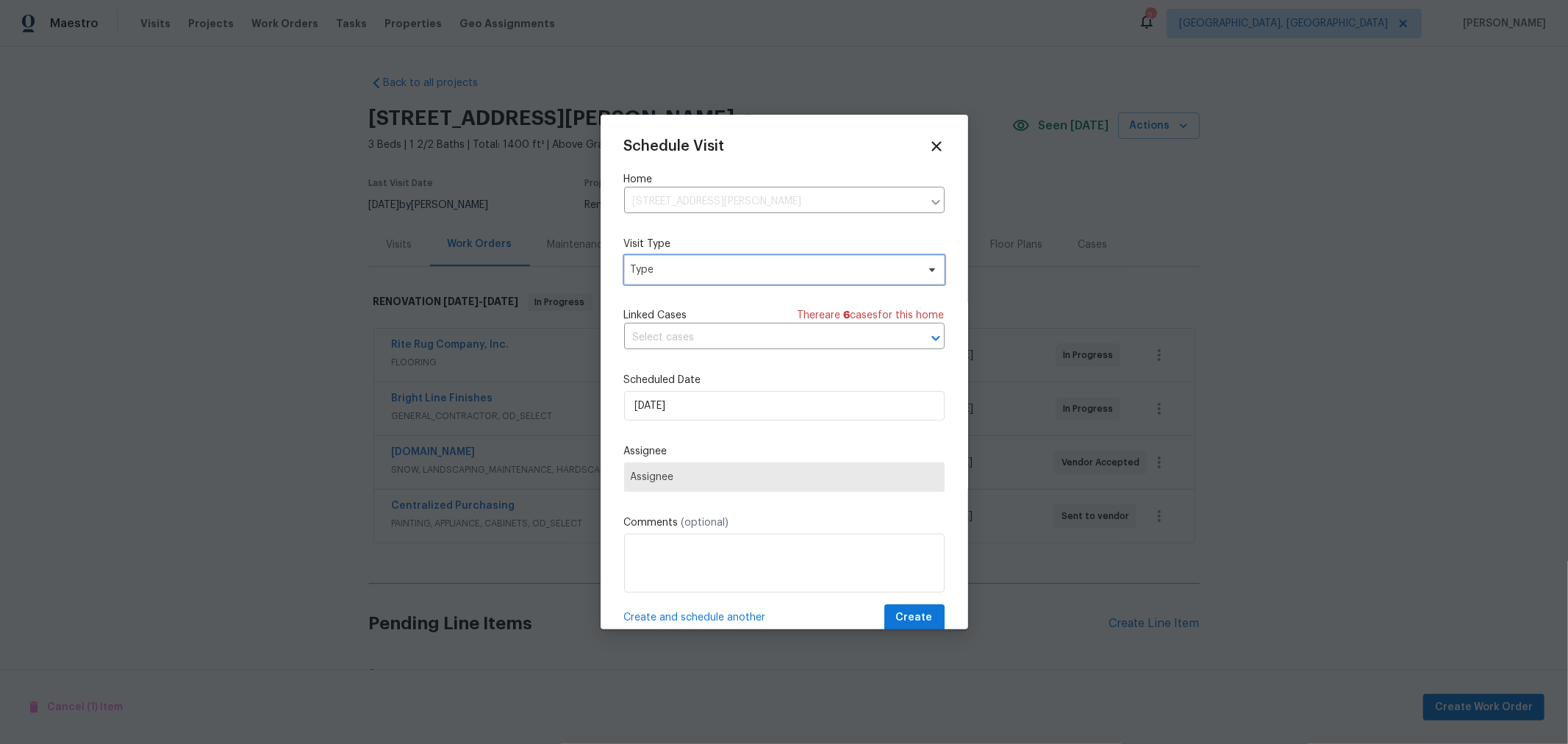
click at [759, 278] on span "Type" at bounding box center [784, 269] width 321 height 29
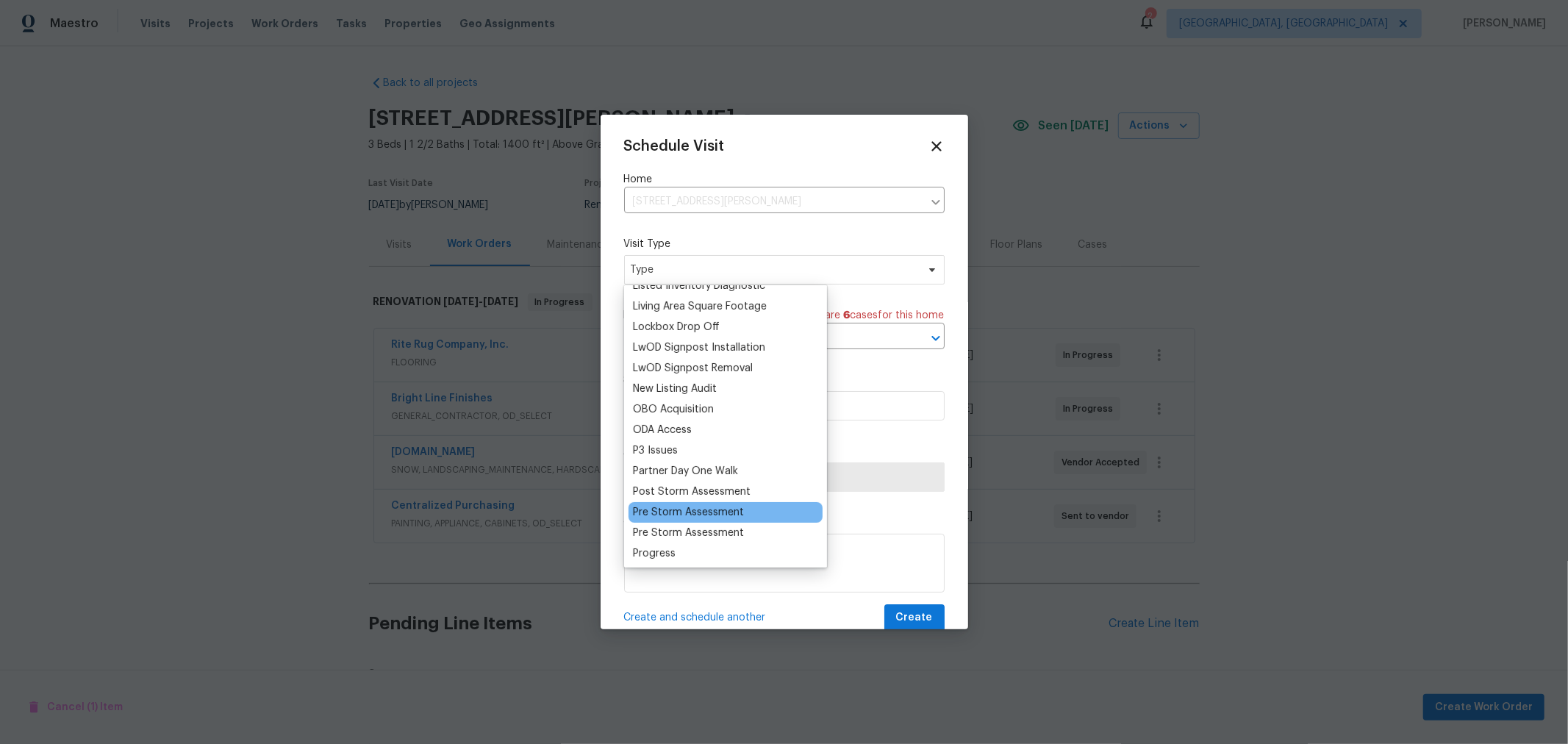
scroll to position [733, 0]
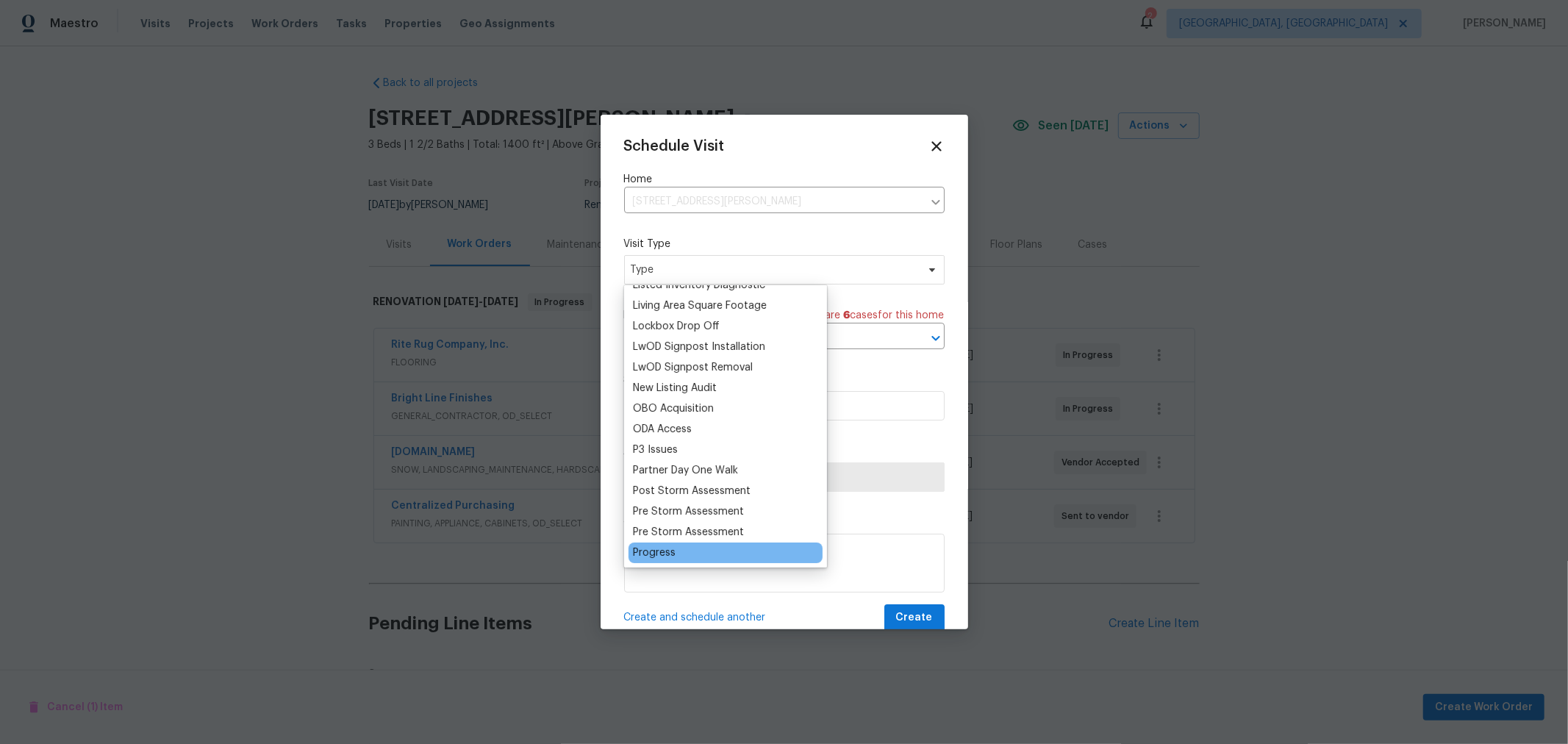
click at [669, 542] on div "Progress" at bounding box center [725, 552] width 194 height 21
click at [662, 546] on div "Progress" at bounding box center [654, 552] width 43 height 14
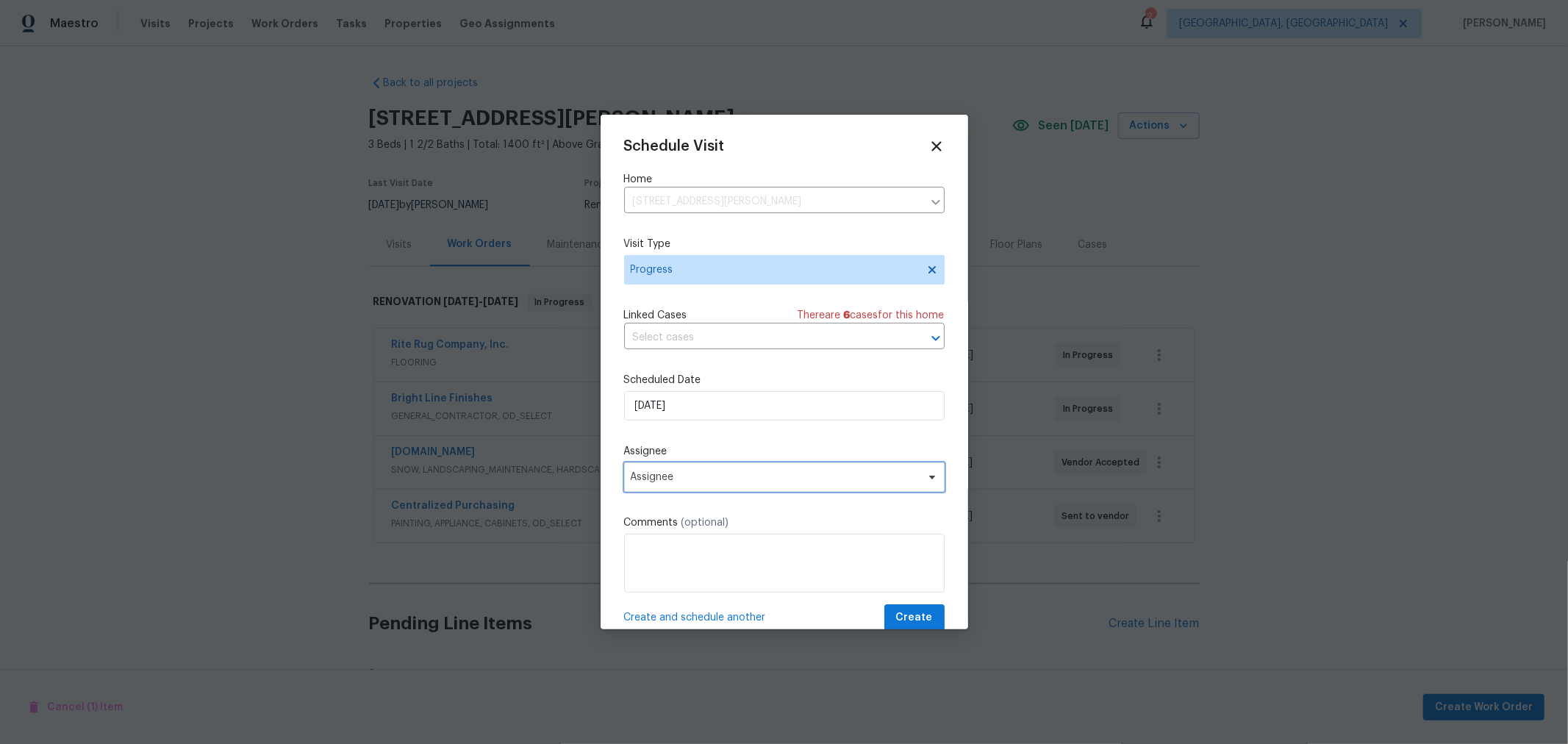
click at [709, 482] on span "Assignee" at bounding box center [775, 476] width 289 height 12
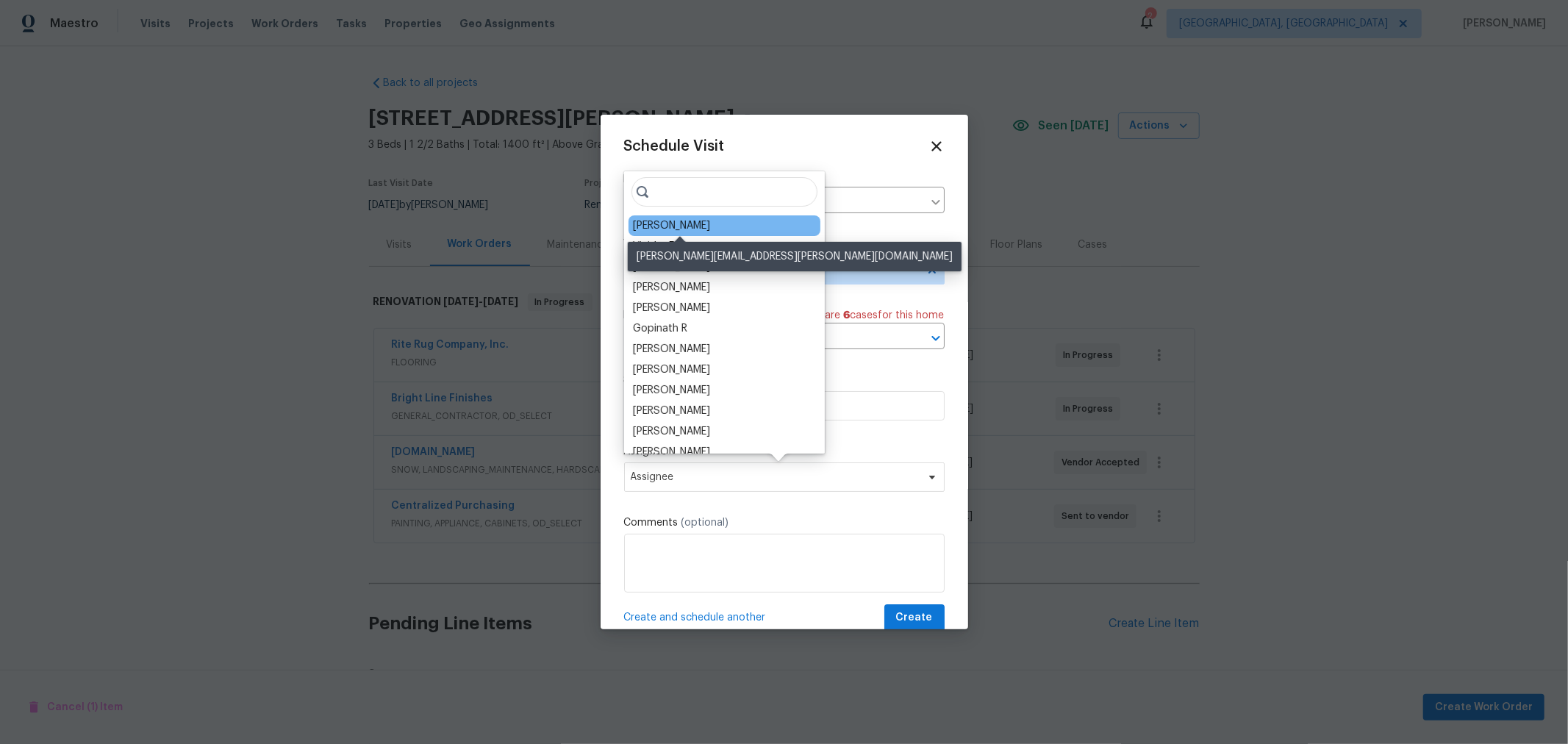
click at [696, 226] on div "[PERSON_NAME]" at bounding box center [671, 225] width 77 height 14
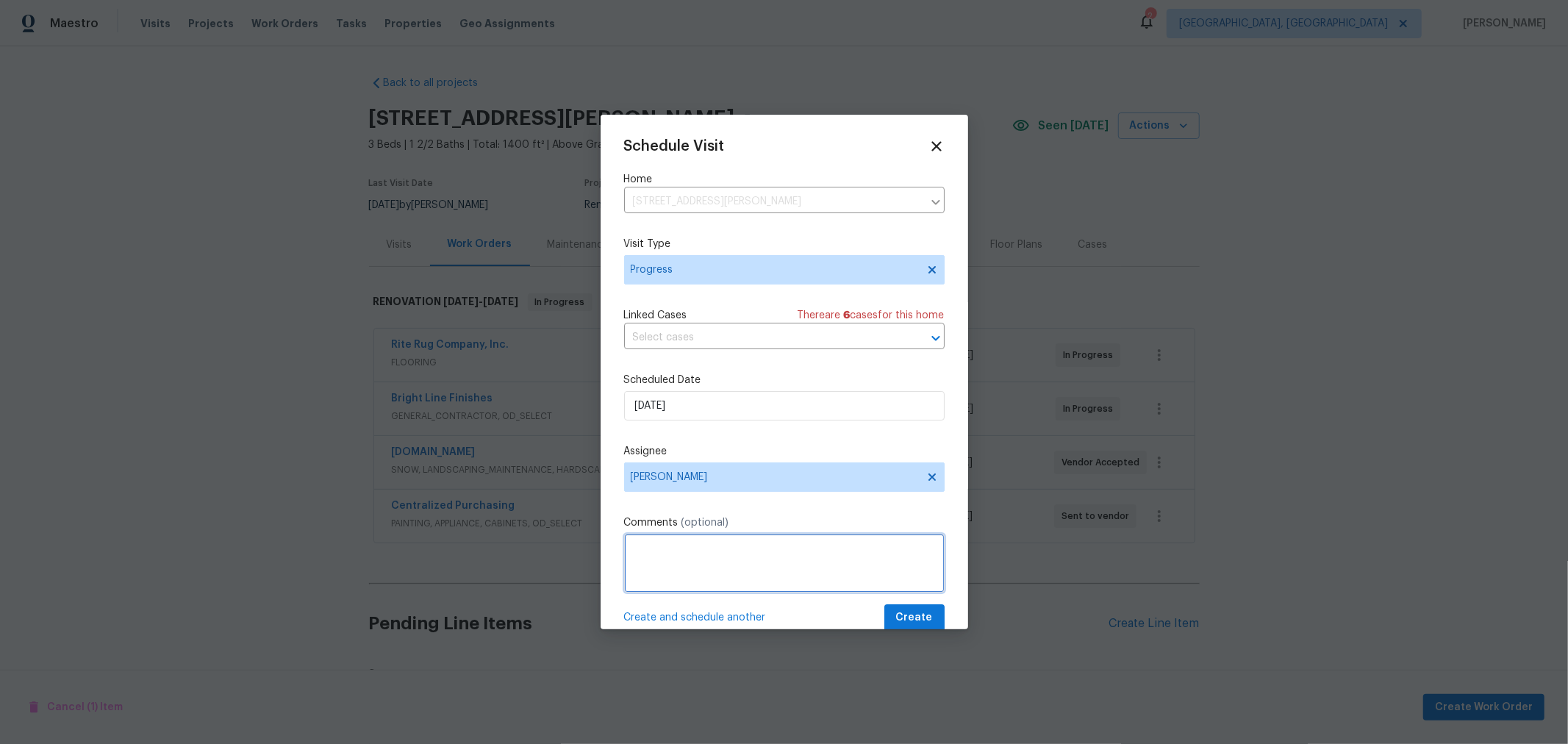
click at [777, 556] on textarea at bounding box center [784, 563] width 321 height 59
type textarea "Set up HVAC WO"
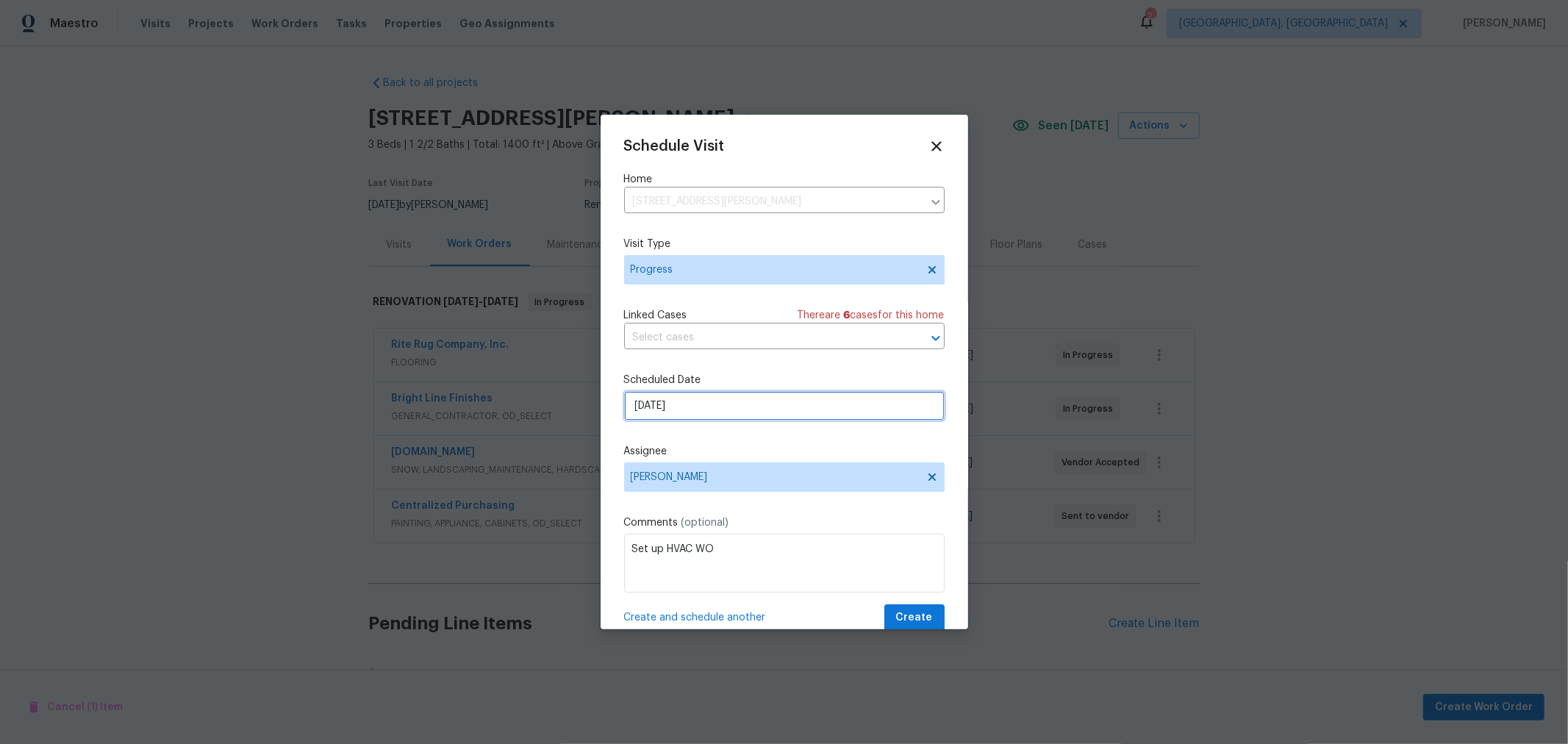
click at [689, 405] on input "8/14/2025" at bounding box center [784, 405] width 321 height 29
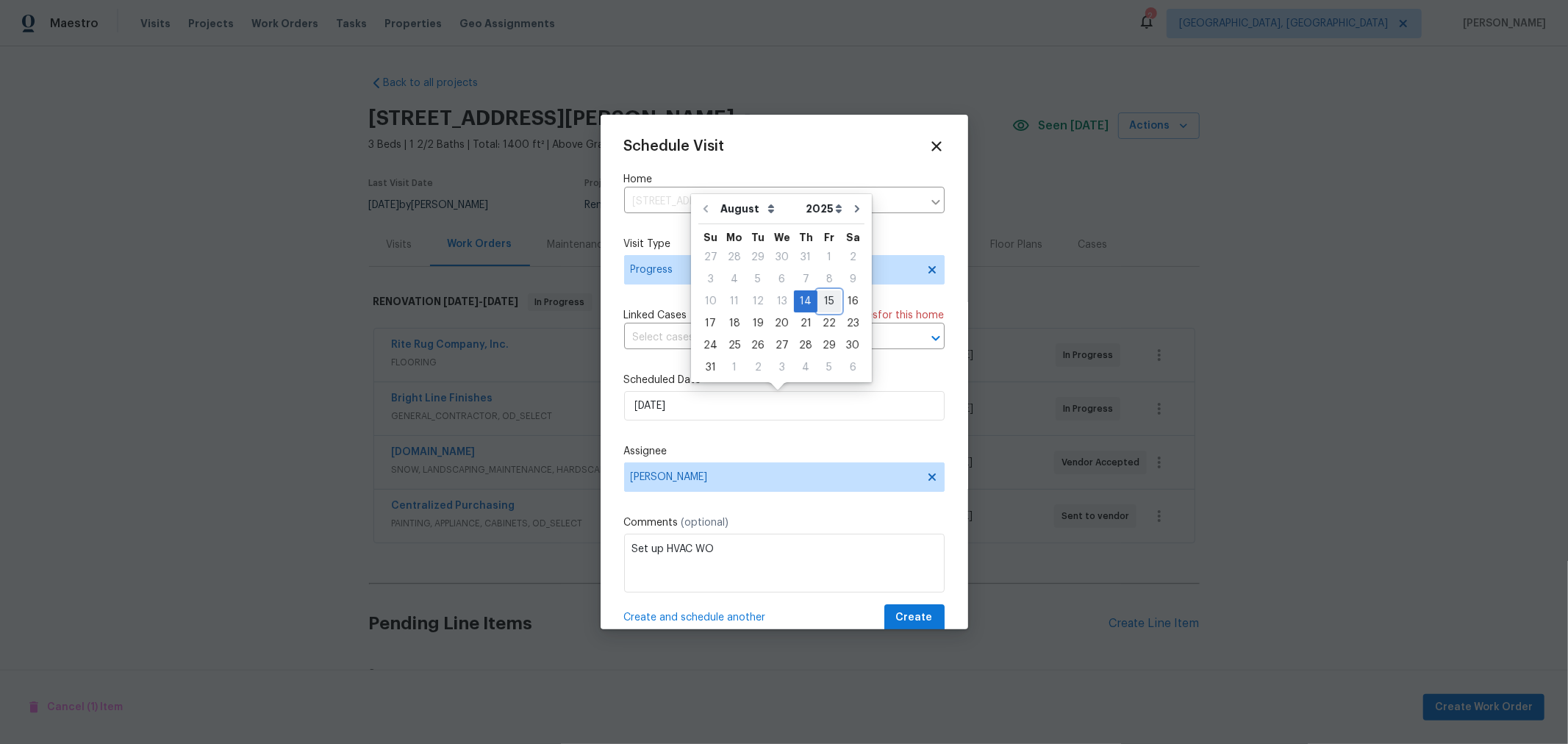
click at [818, 297] on div "15" at bounding box center [829, 301] width 23 height 21
type input "8/15/2025"
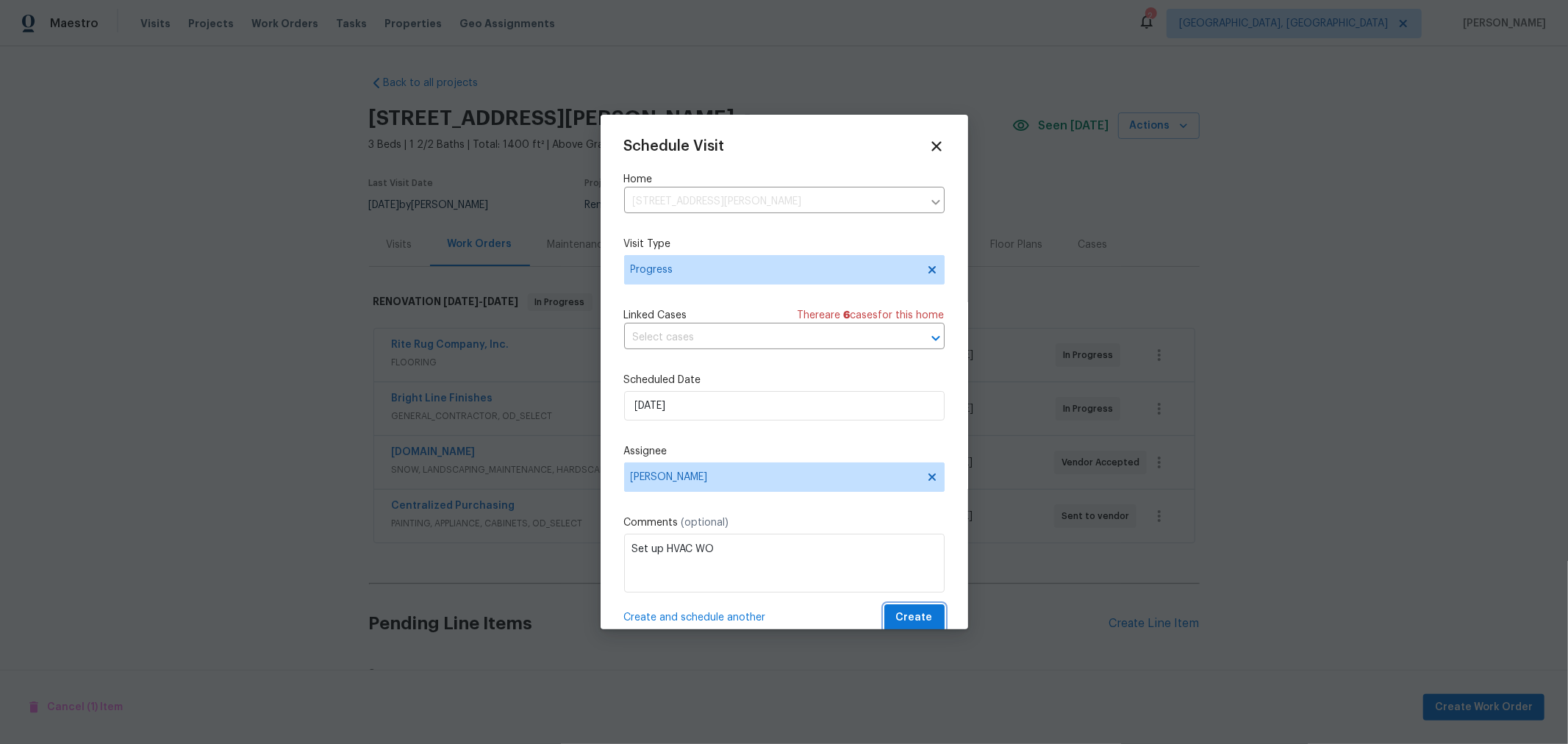
click at [901, 611] on span "Create" at bounding box center [914, 617] width 37 height 19
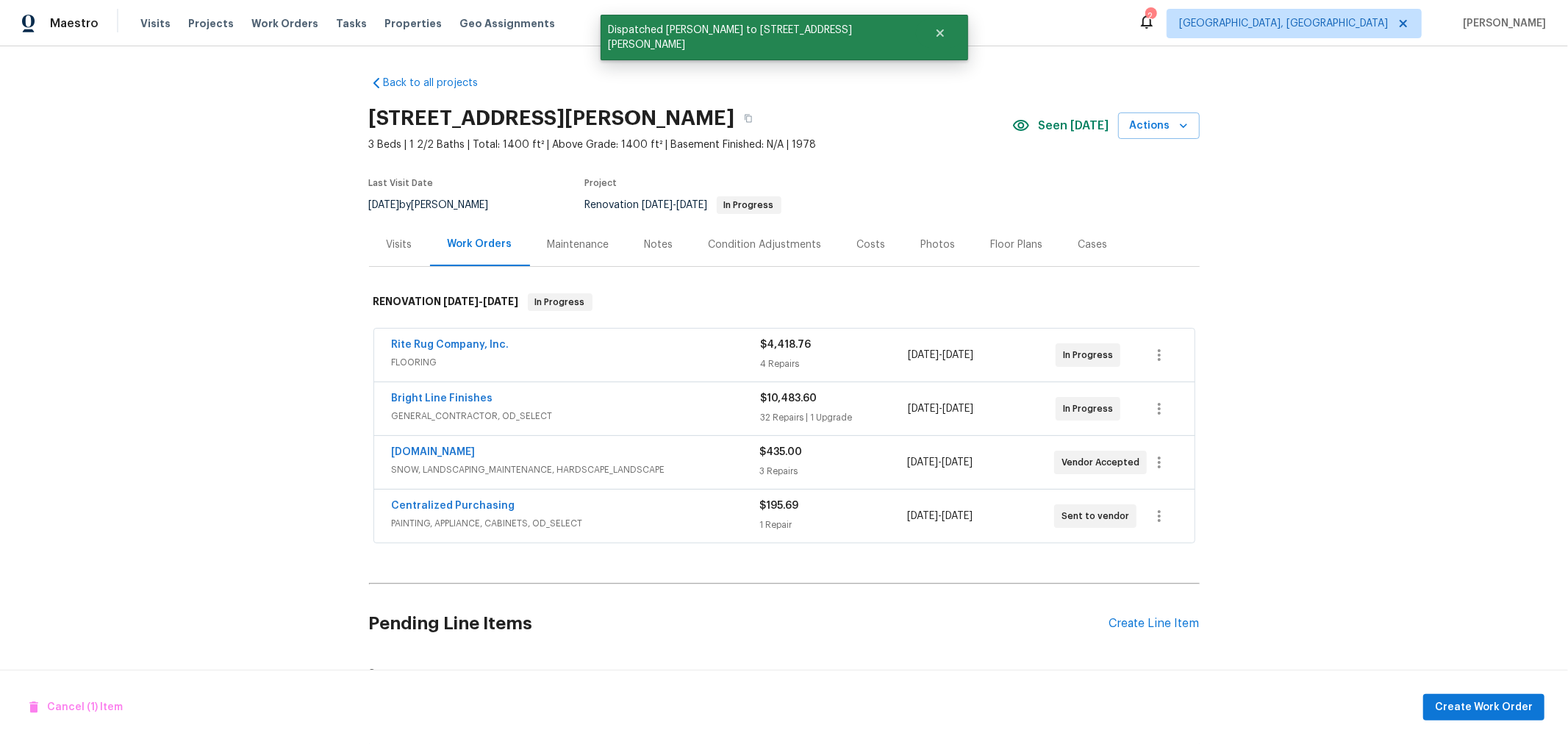
click at [1272, 425] on div "Back to all projects 3471 Marlin Dr, Columbus, OH 43232 3 Beds | 1 2/2 Baths | …" at bounding box center [784, 395] width 1568 height 698
click at [391, 20] on span "Properties" at bounding box center [413, 23] width 57 height 14
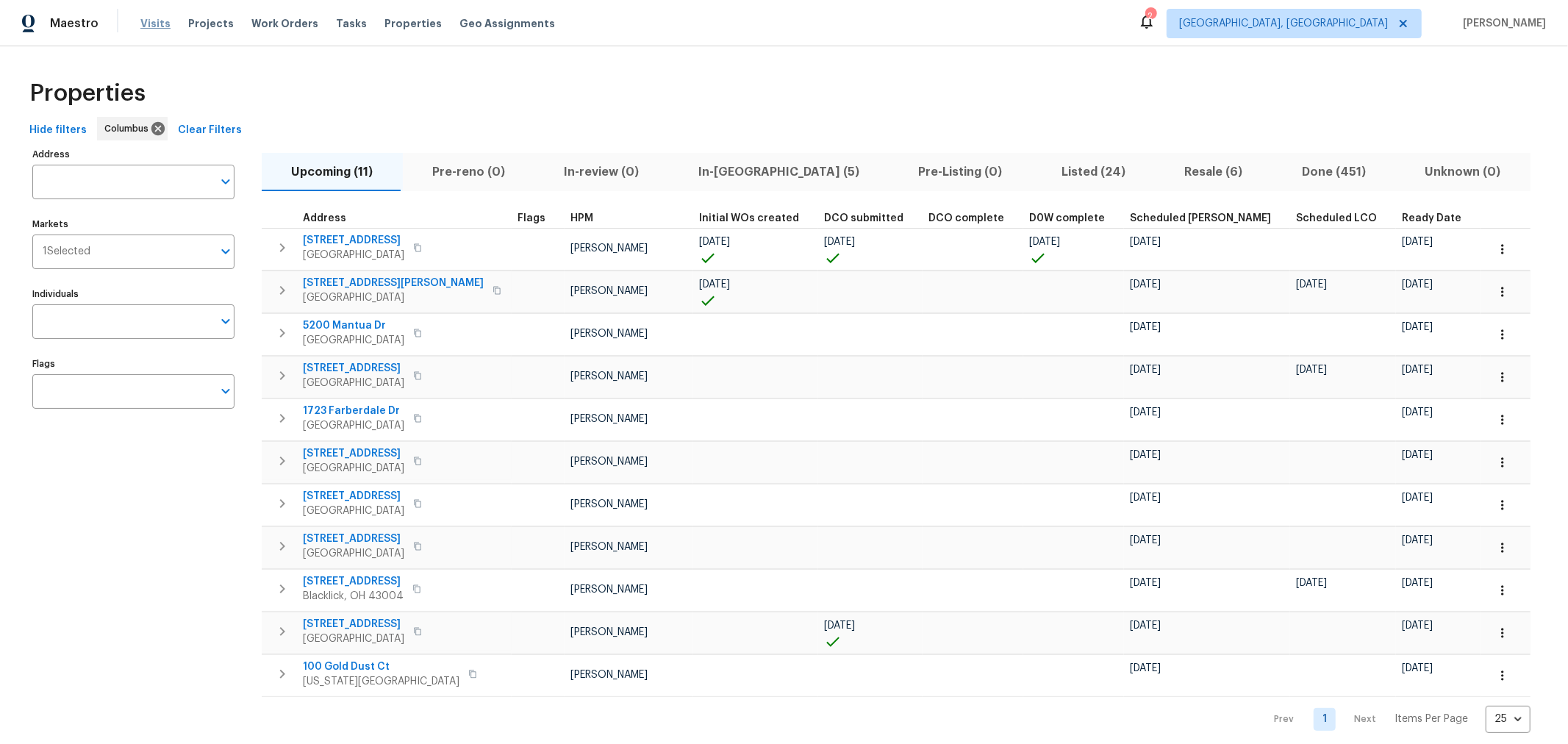
click at [156, 27] on span "Visits" at bounding box center [155, 23] width 30 height 14
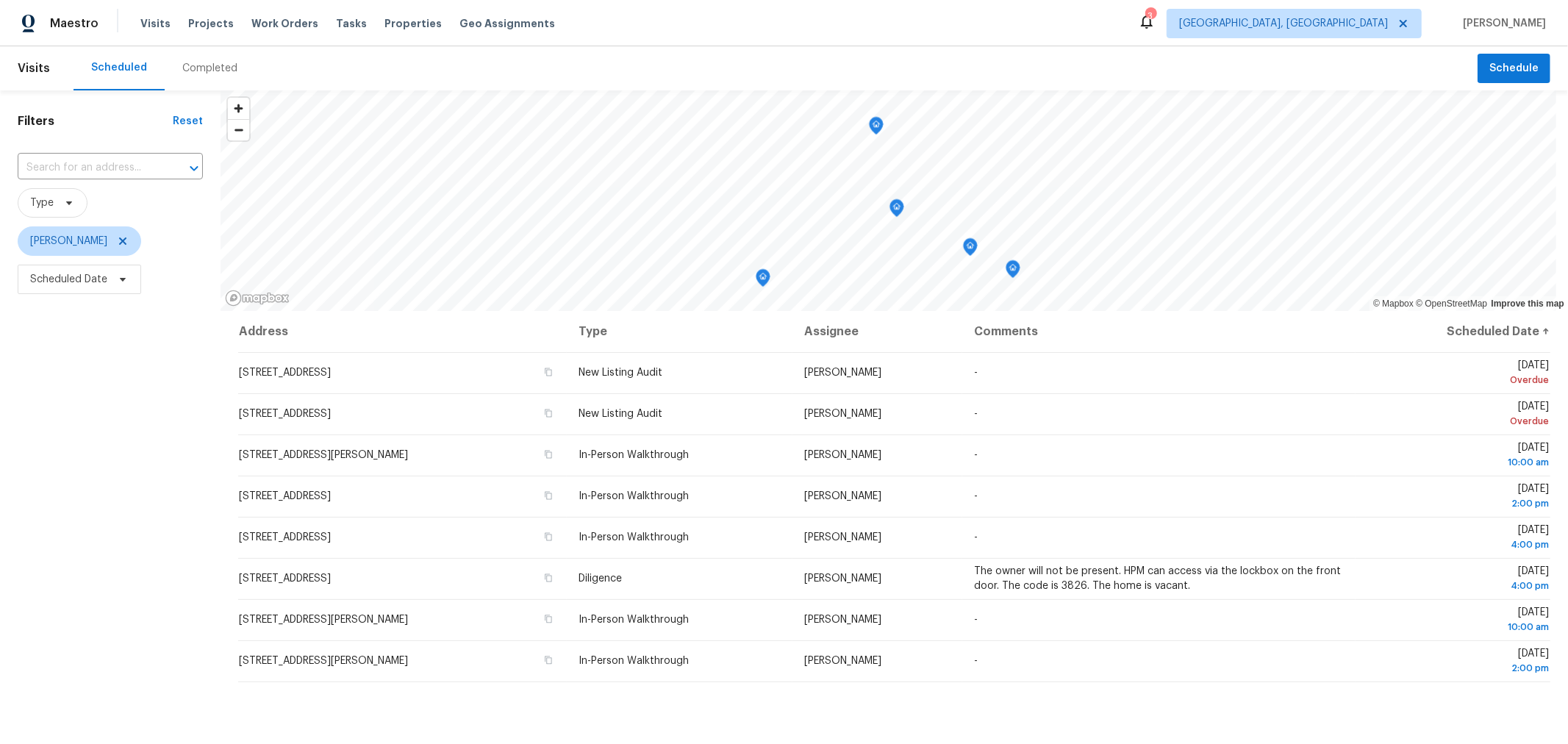
click at [135, 353] on div "Filters Reset ​ Type [PERSON_NAME] Scheduled Date" at bounding box center [110, 497] width 221 height 815
click at [394, 28] on span "Properties" at bounding box center [413, 23] width 57 height 14
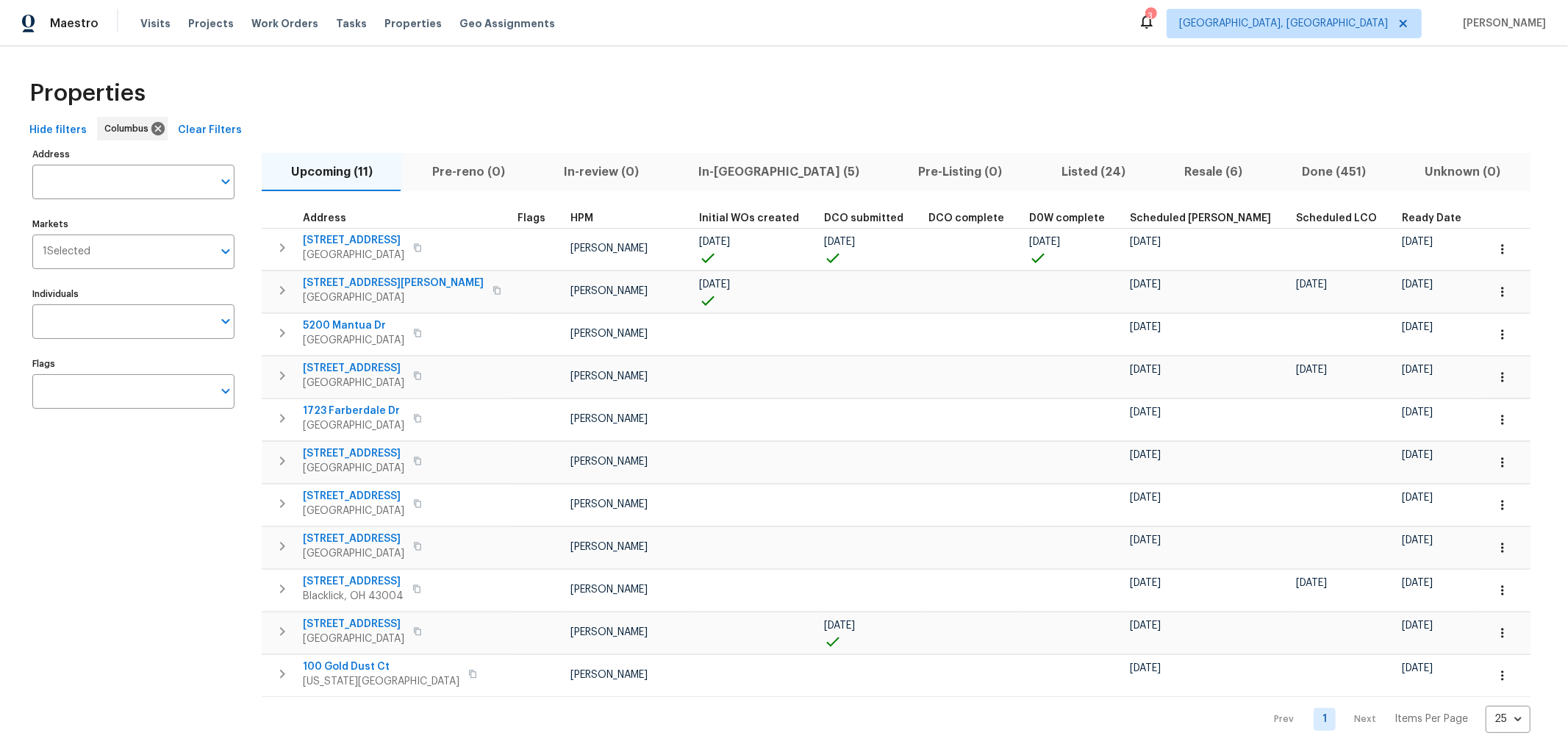
click at [729, 173] on span "In-reno (5)" at bounding box center [779, 171] width 203 height 21
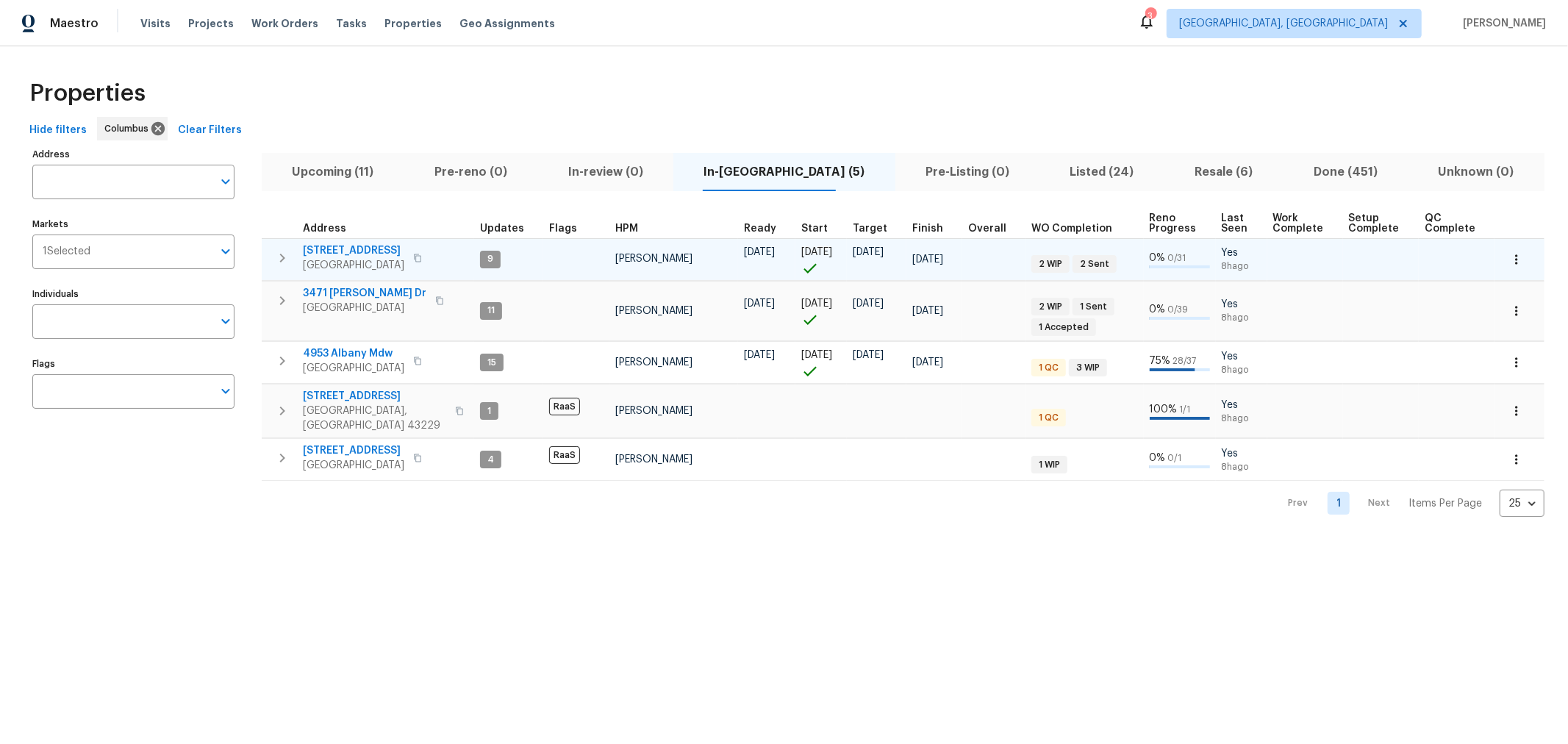
click at [276, 251] on icon "button" at bounding box center [282, 258] width 18 height 18
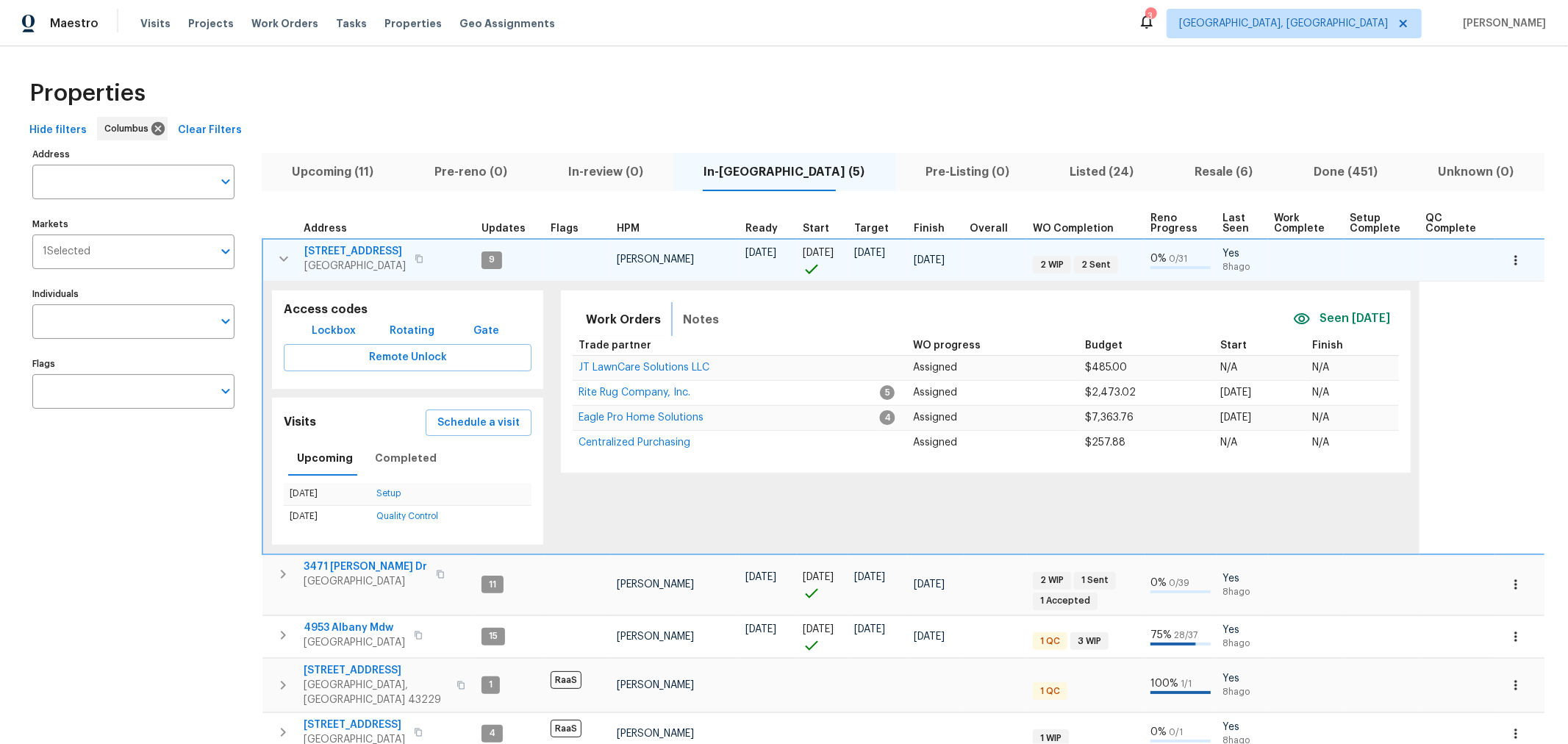
click at [701, 322] on span "Notes" at bounding box center [700, 319] width 36 height 21
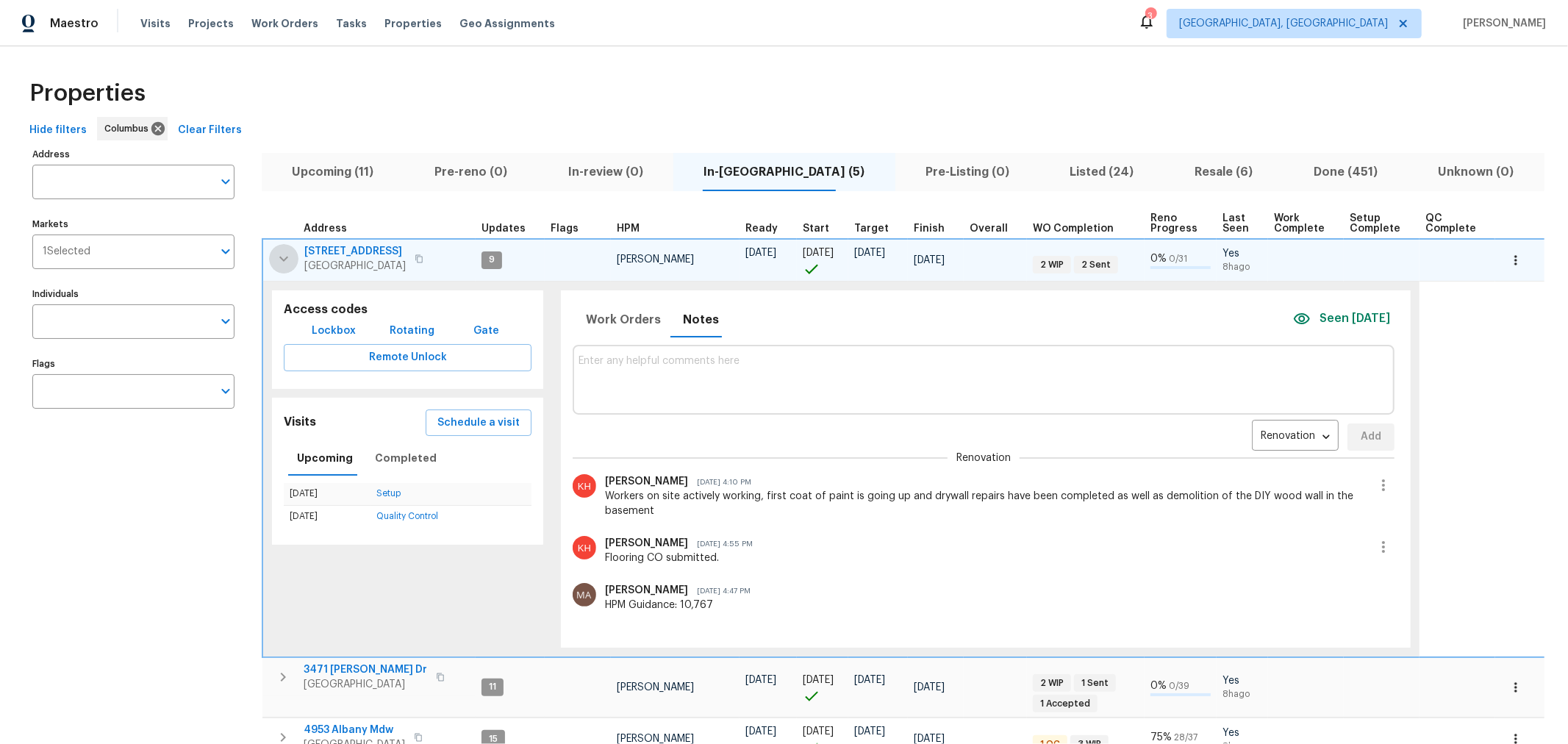
click at [276, 255] on icon "button" at bounding box center [284, 259] width 18 height 18
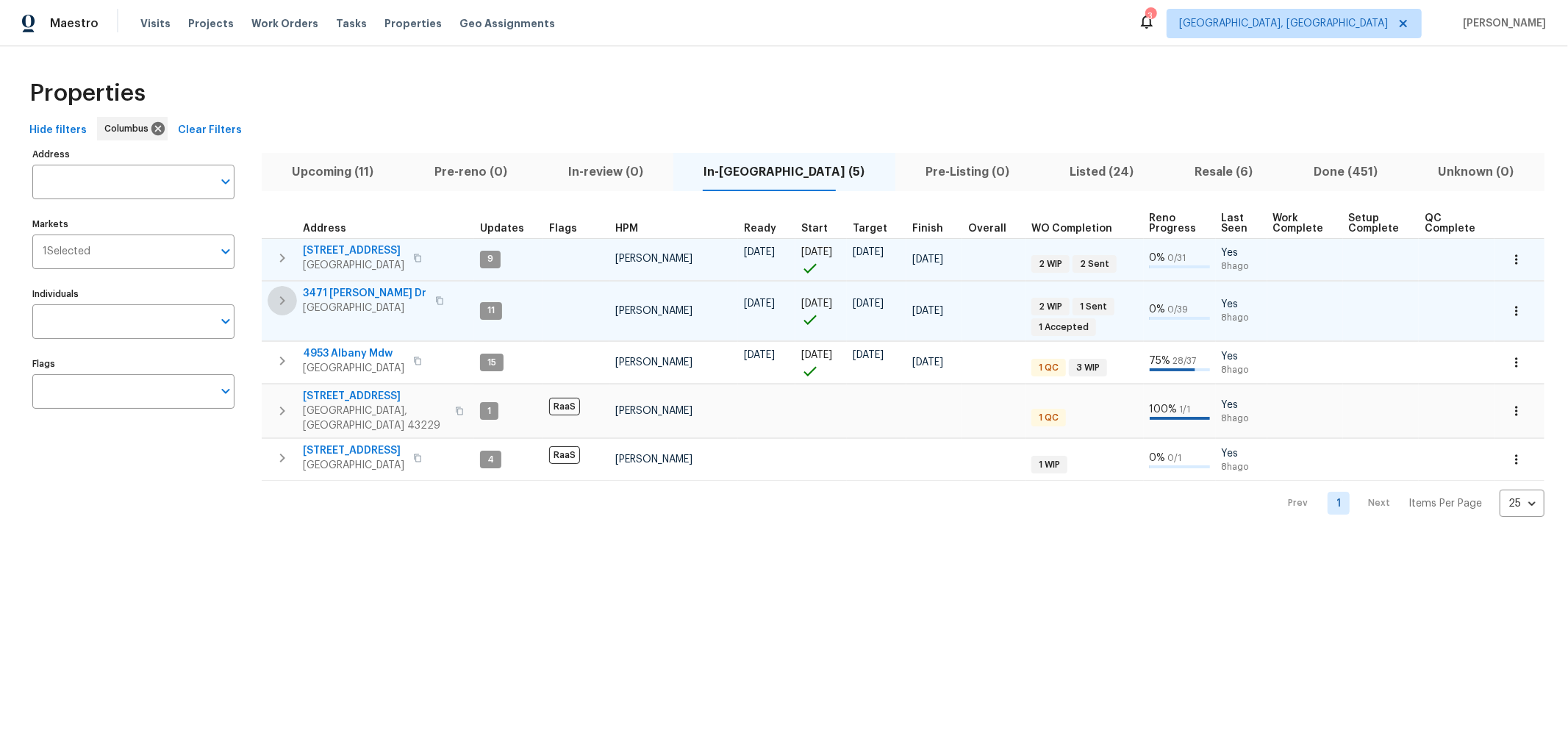
click at [289, 297] on icon "button" at bounding box center [282, 301] width 18 height 18
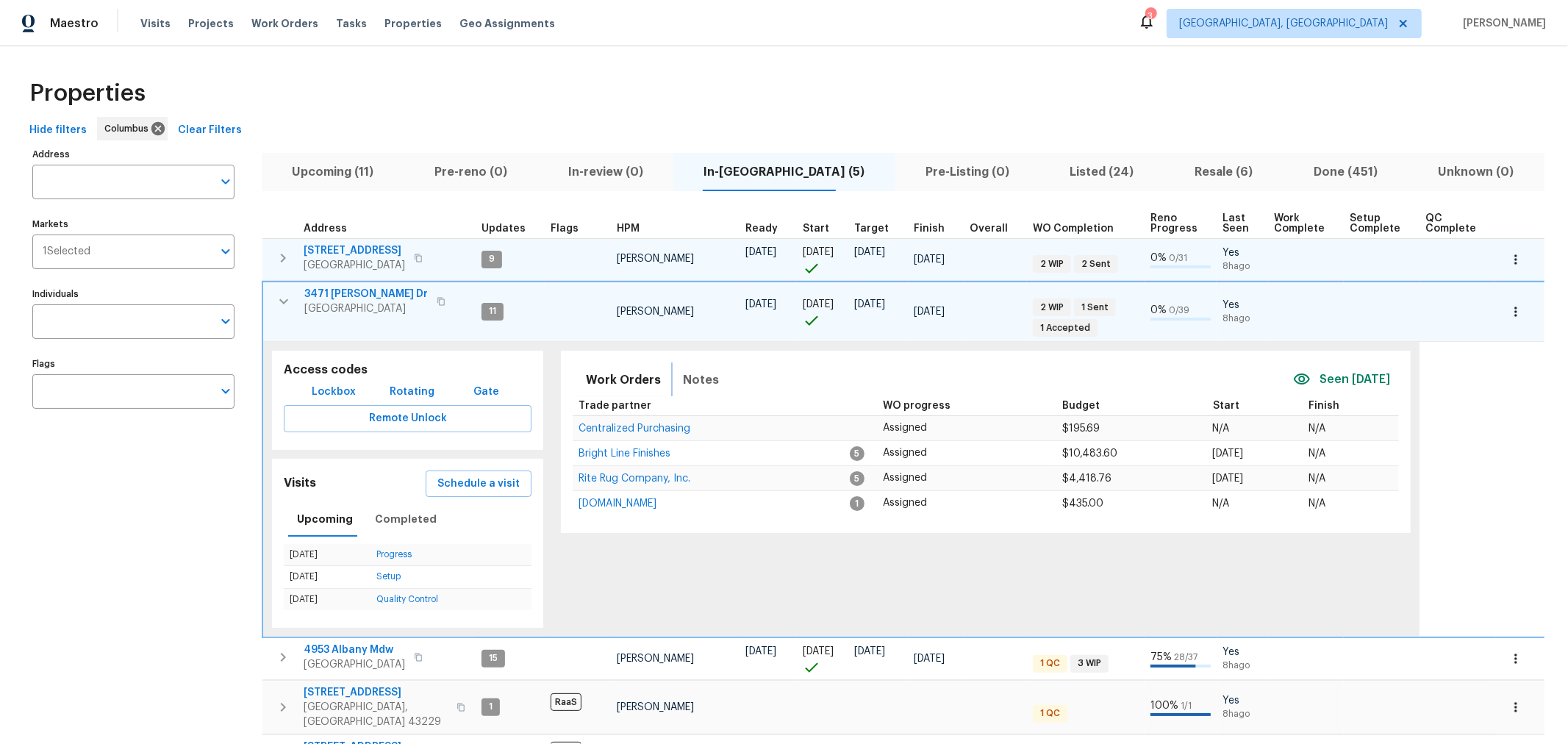
click at [699, 373] on span "Notes" at bounding box center [700, 380] width 36 height 21
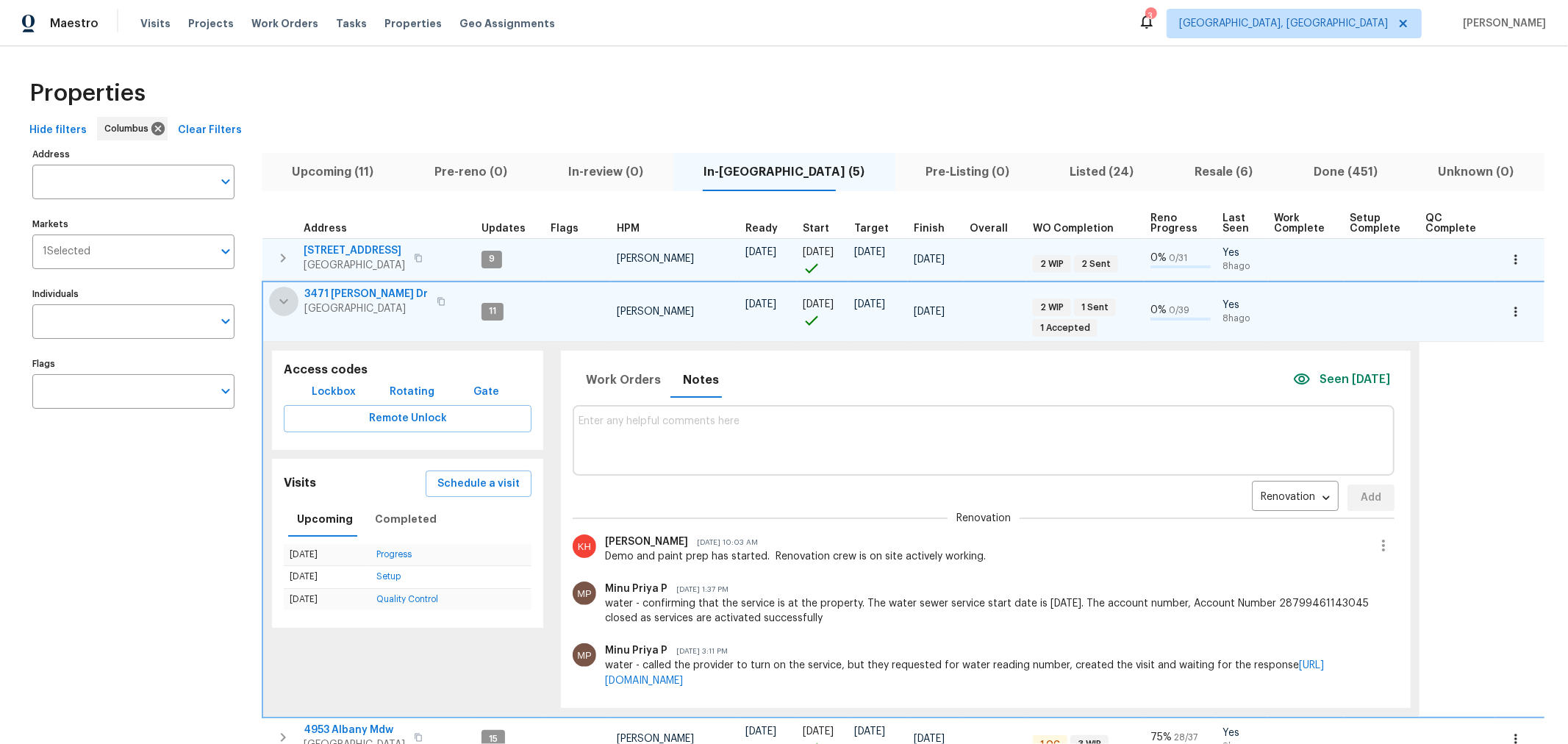
click at [289, 300] on icon "button" at bounding box center [284, 301] width 18 height 18
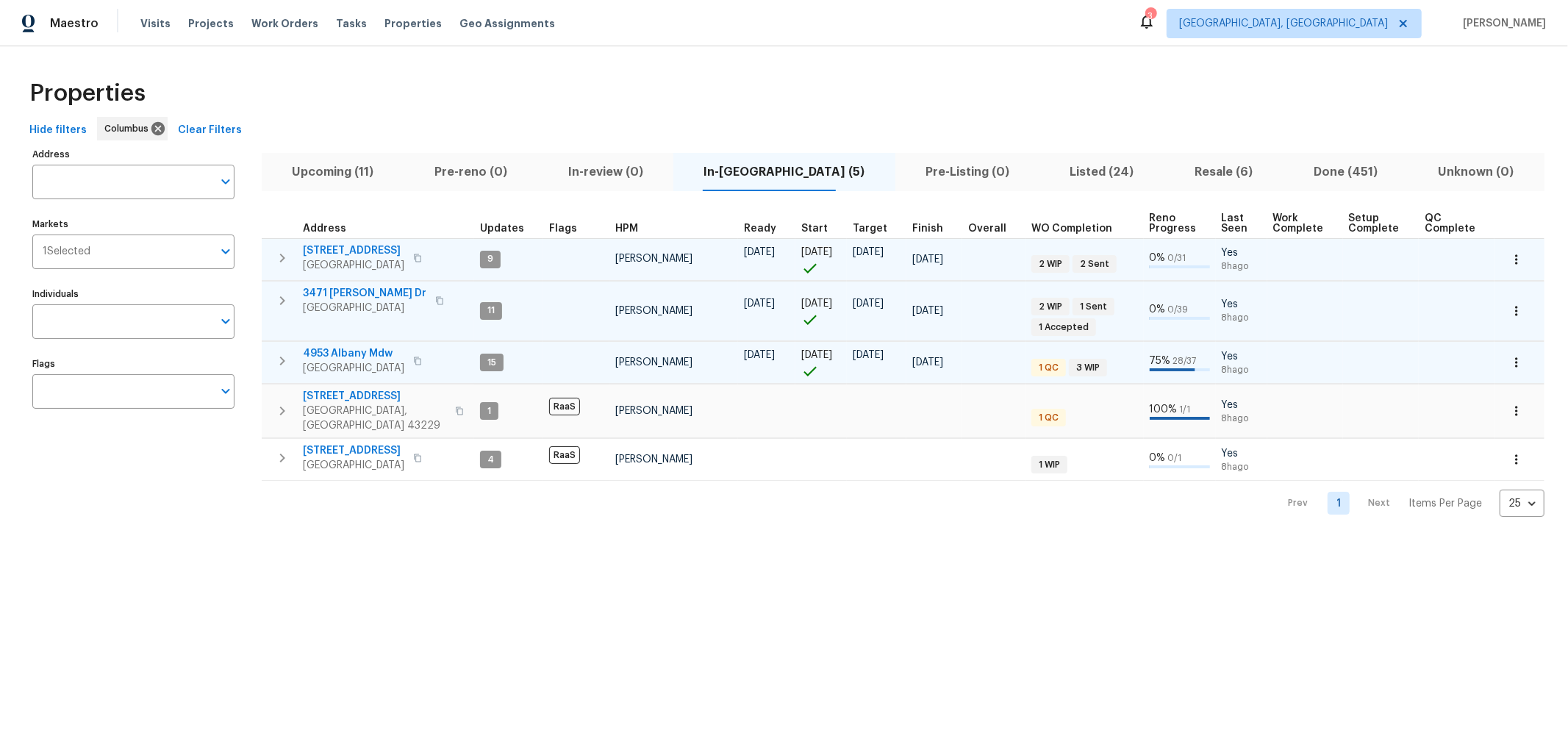
click at [281, 352] on icon "button" at bounding box center [282, 361] width 18 height 18
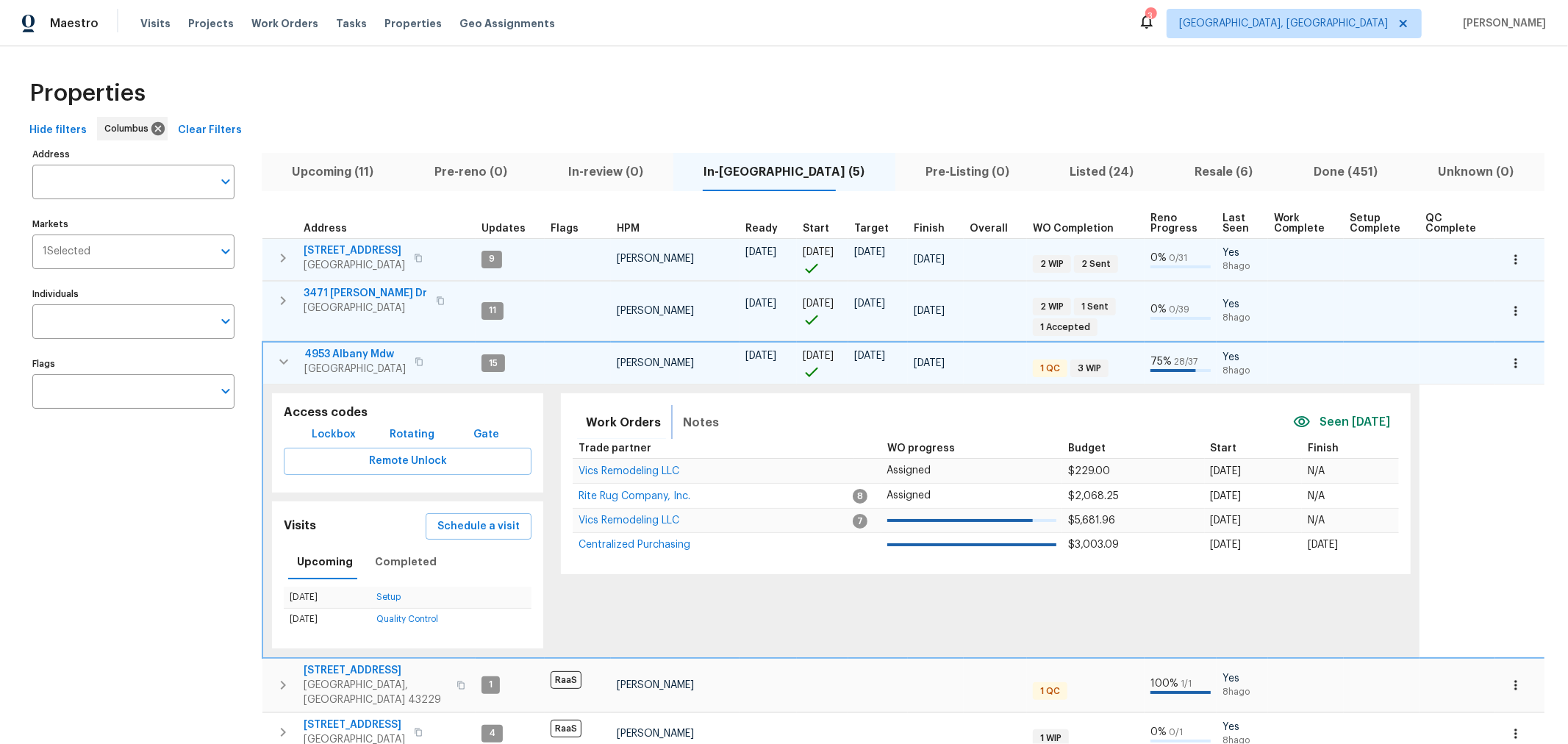
click at [699, 417] on span "Notes" at bounding box center [700, 422] width 36 height 21
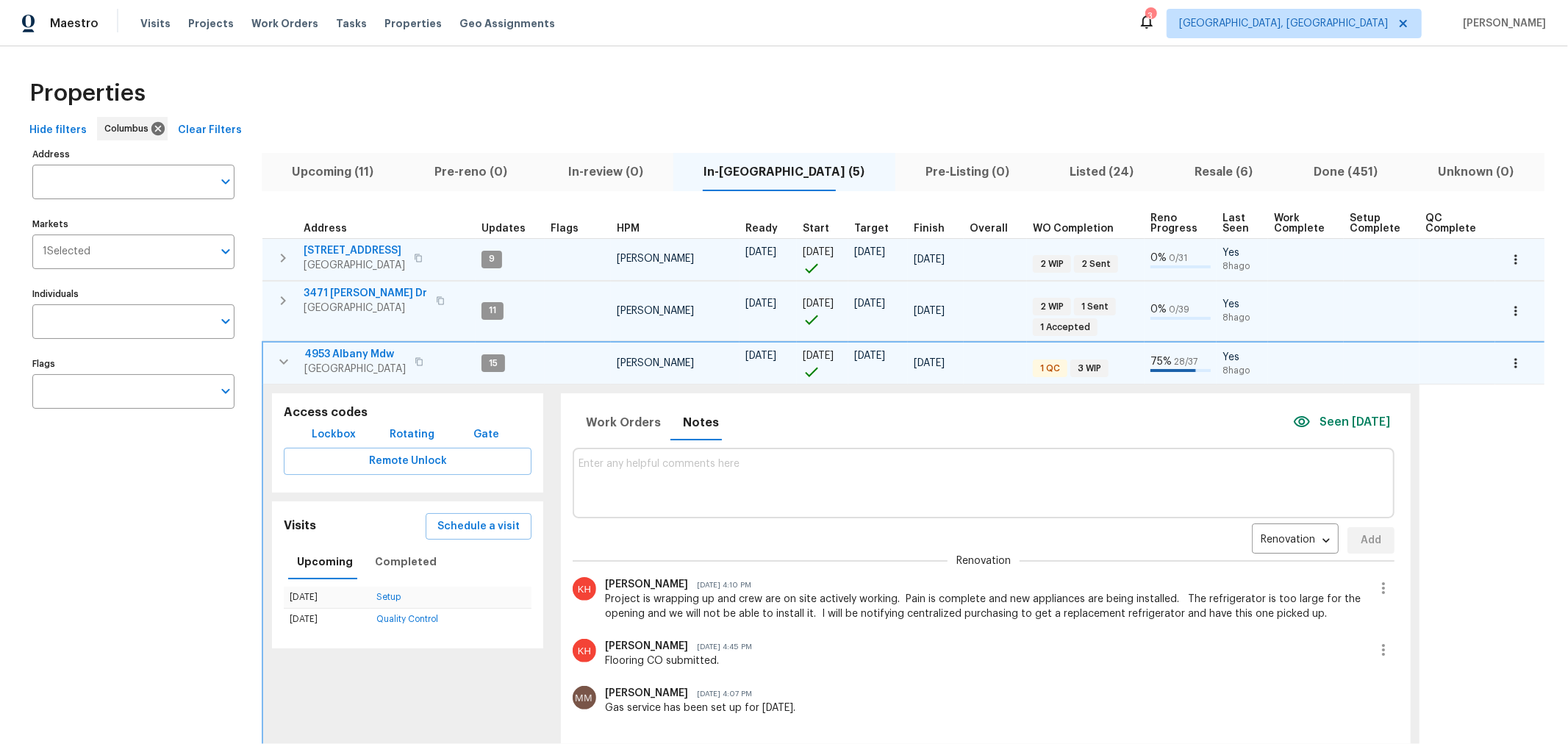
click at [288, 355] on icon "button" at bounding box center [284, 362] width 18 height 18
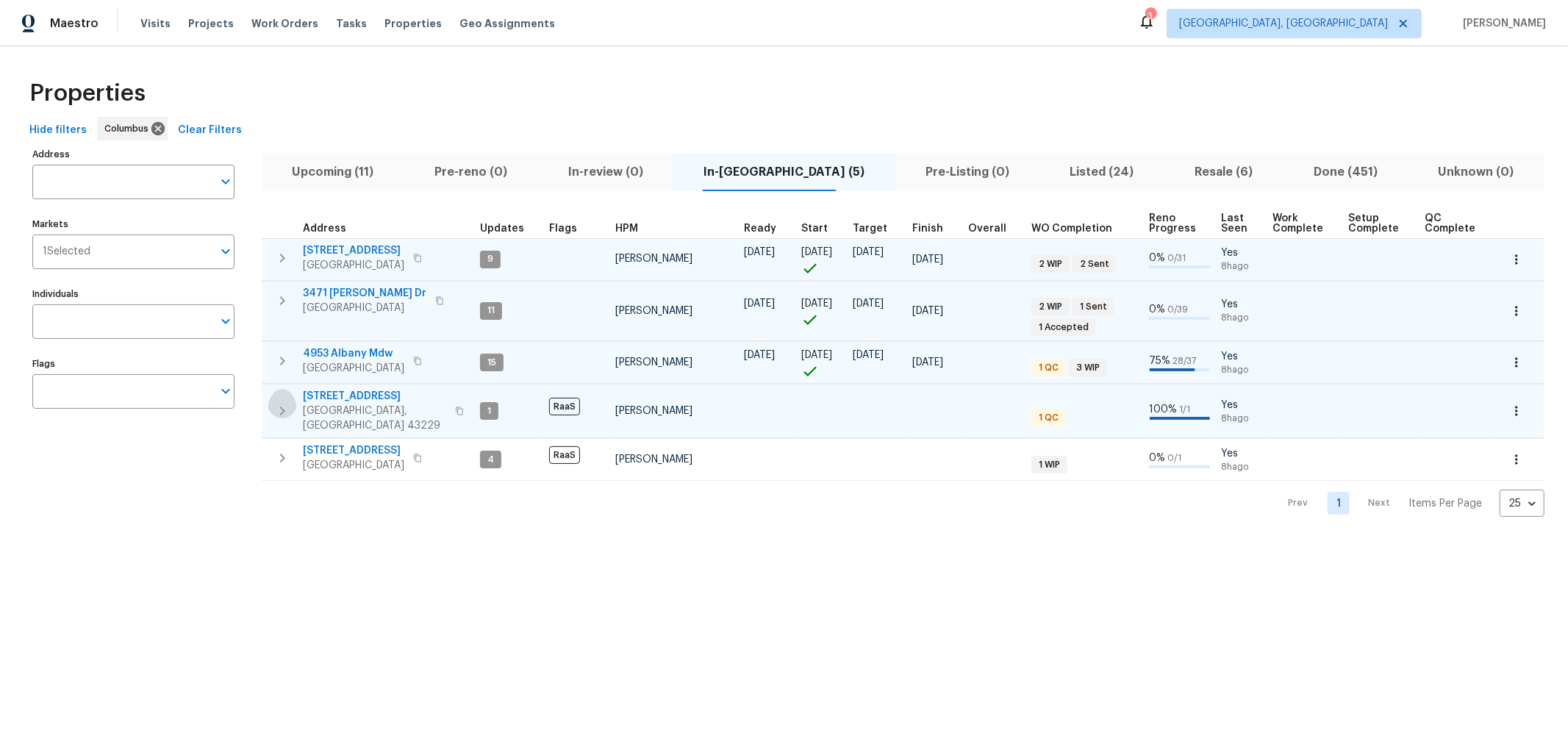
click at [281, 390] on button "button" at bounding box center [281, 410] width 29 height 44
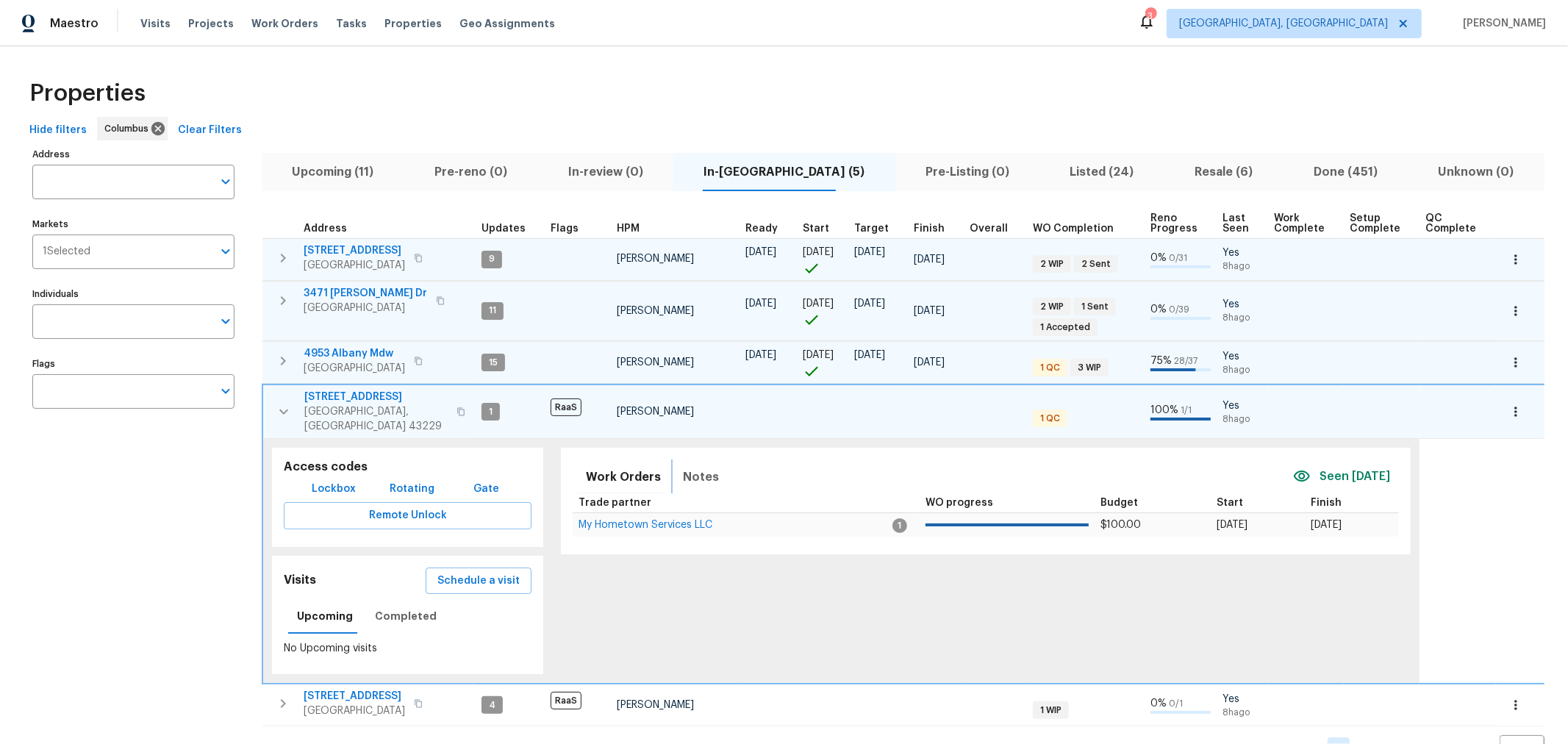
click at [710, 459] on button "Notes" at bounding box center [700, 476] width 54 height 35
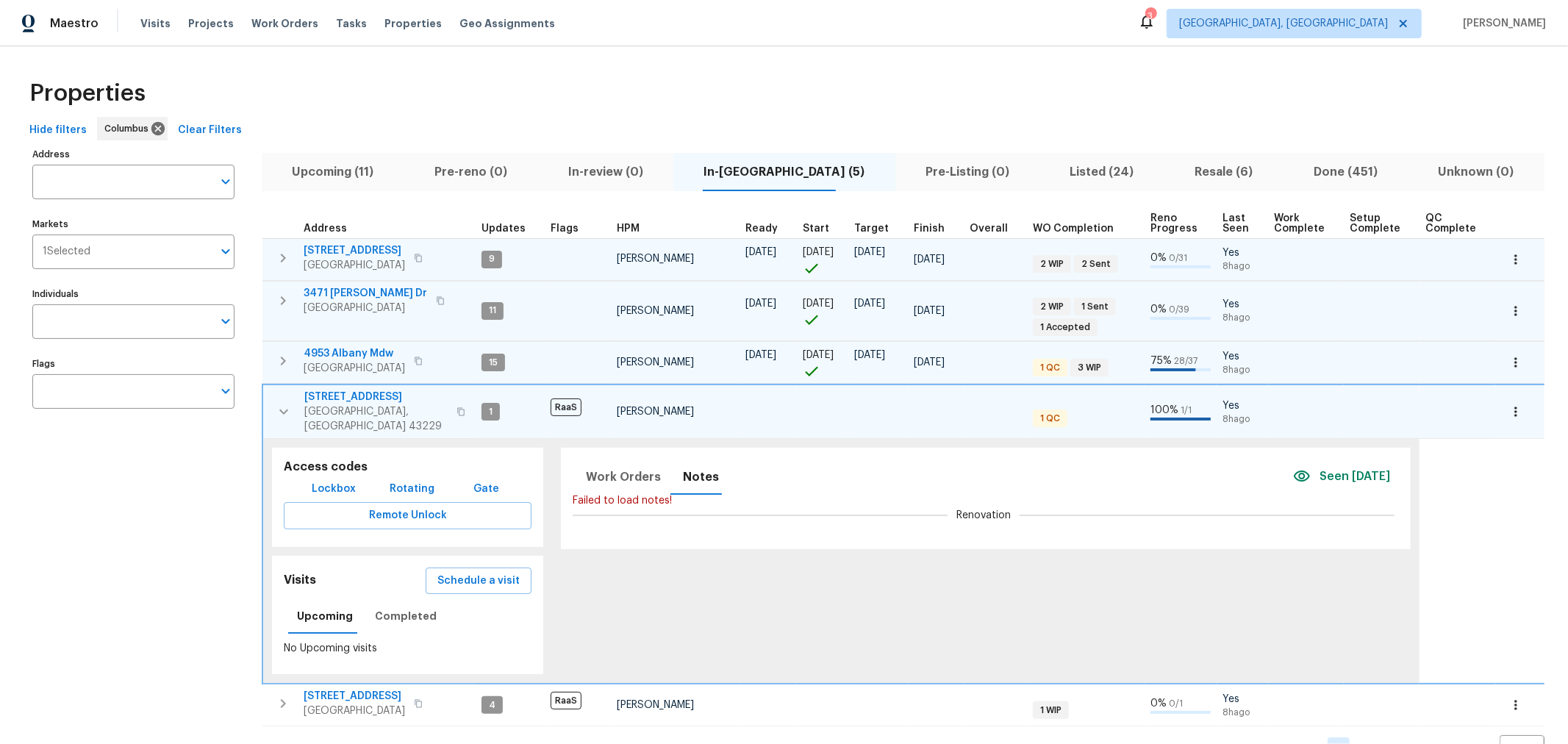
drag, startPoint x: 257, startPoint y: 403, endPoint x: 267, endPoint y: 403, distance: 10.0
click at [266, 403] on div "Address Address Markets 1 Selected Markets Individuals Individuals Flags Flags …" at bounding box center [784, 453] width 1521 height 619
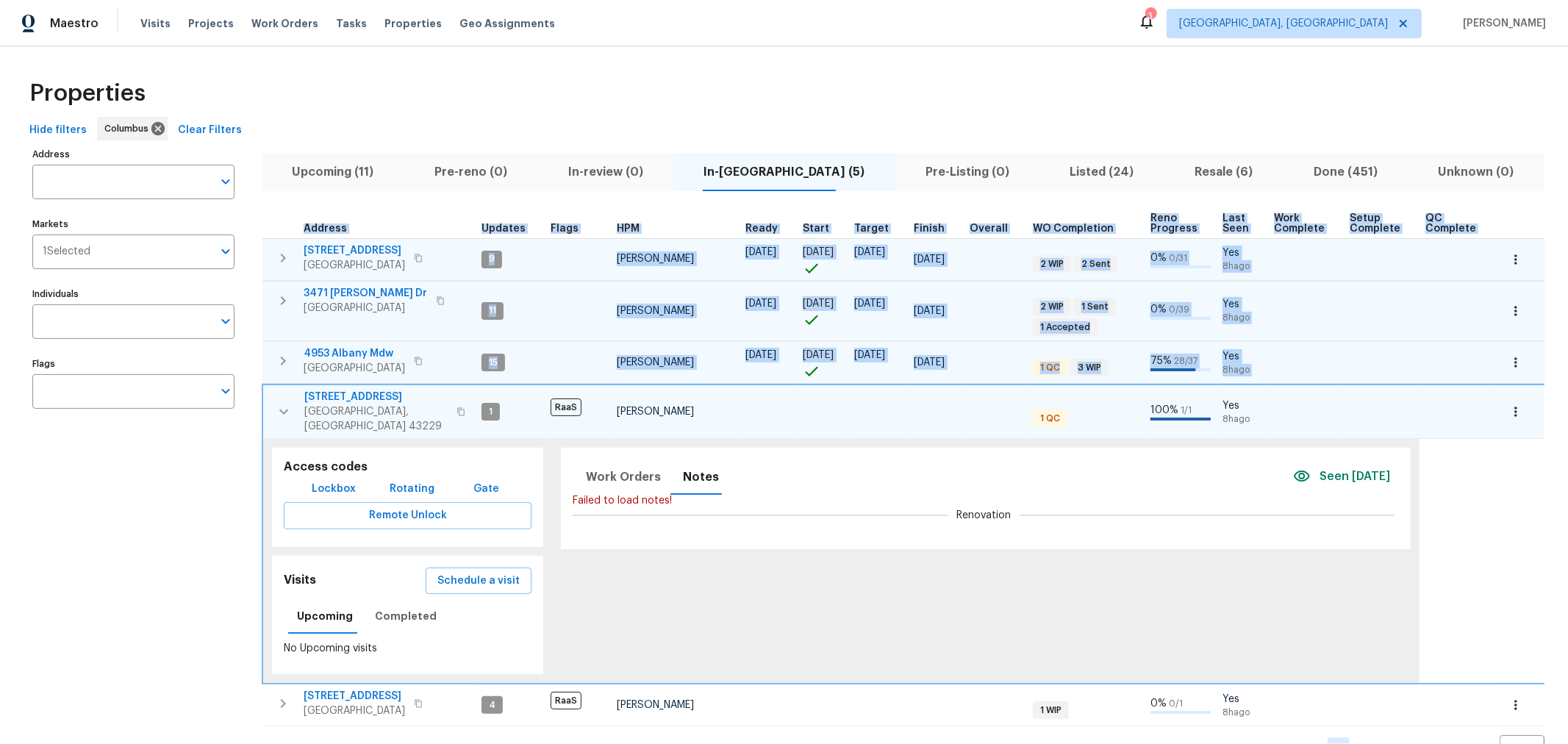
click at [269, 403] on button "button" at bounding box center [283, 411] width 29 height 44
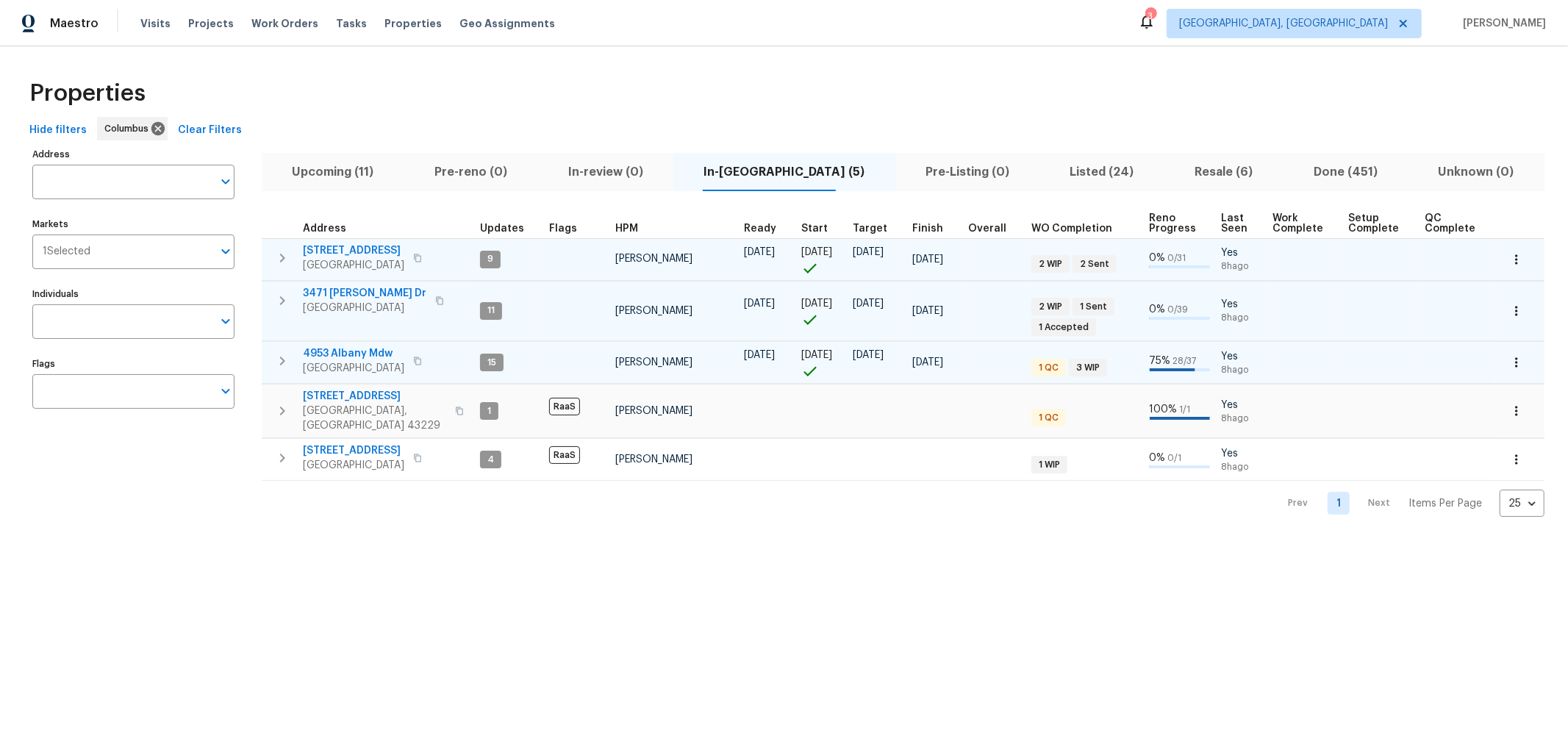
click at [714, 511] on div "Properties Hide filters Columbus Clear Filters Address Address Markets 1 Select…" at bounding box center [784, 293] width 1568 height 494
click at [872, 540] on html "Maestro Visits Projects Work Orders Tasks Properties Geo Assignments 3 Columbus…" at bounding box center [784, 270] width 1568 height 540
click at [761, 121] on div "Hide filters Columbus Clear Filters" at bounding box center [784, 130] width 1521 height 27
click at [875, 540] on html "Maestro Visits Projects Work Orders Tasks Properties Geo Assignments 3 Columbus…" at bounding box center [784, 270] width 1568 height 540
click at [289, 402] on icon "button" at bounding box center [282, 411] width 18 height 18
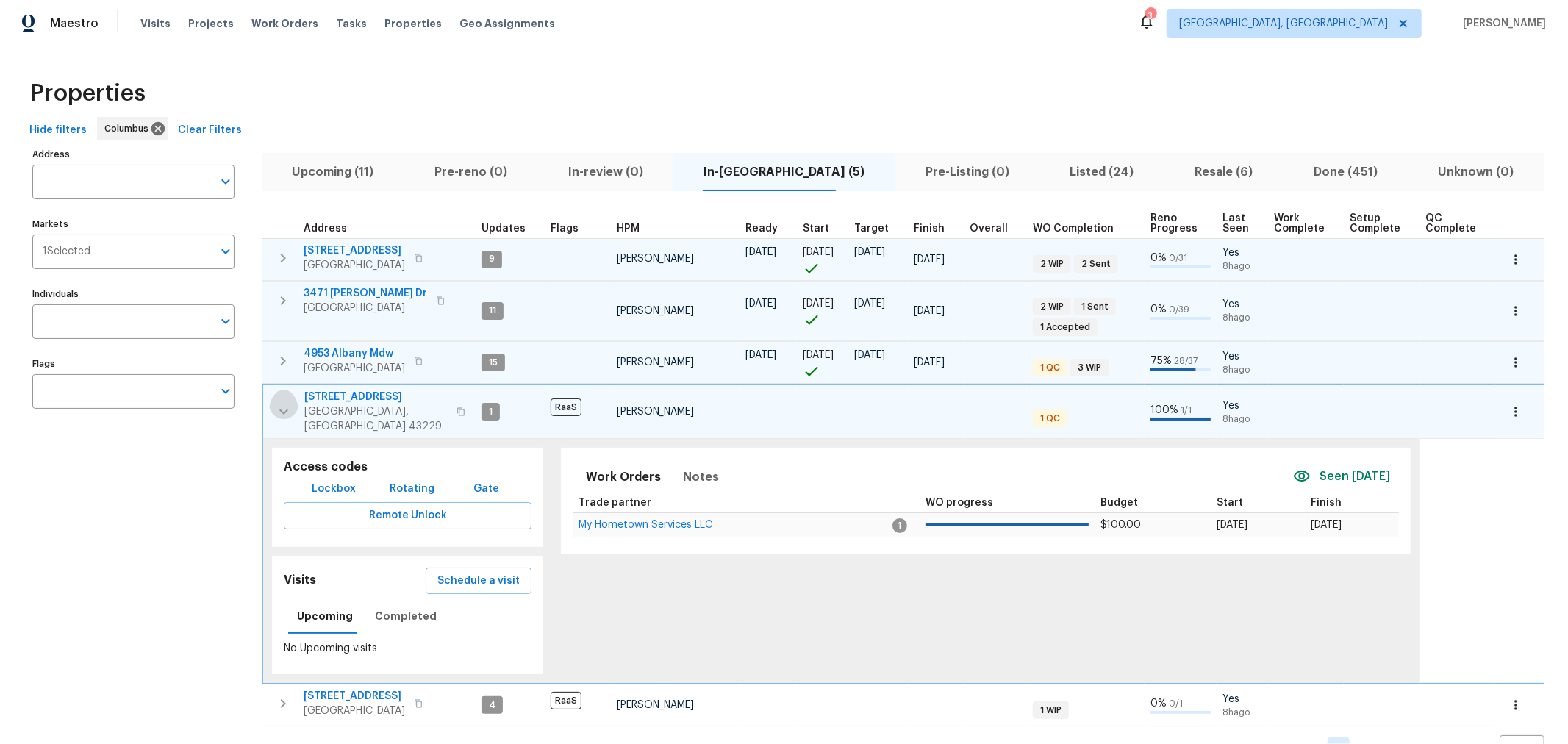
click at [289, 403] on icon "button" at bounding box center [284, 412] width 18 height 18
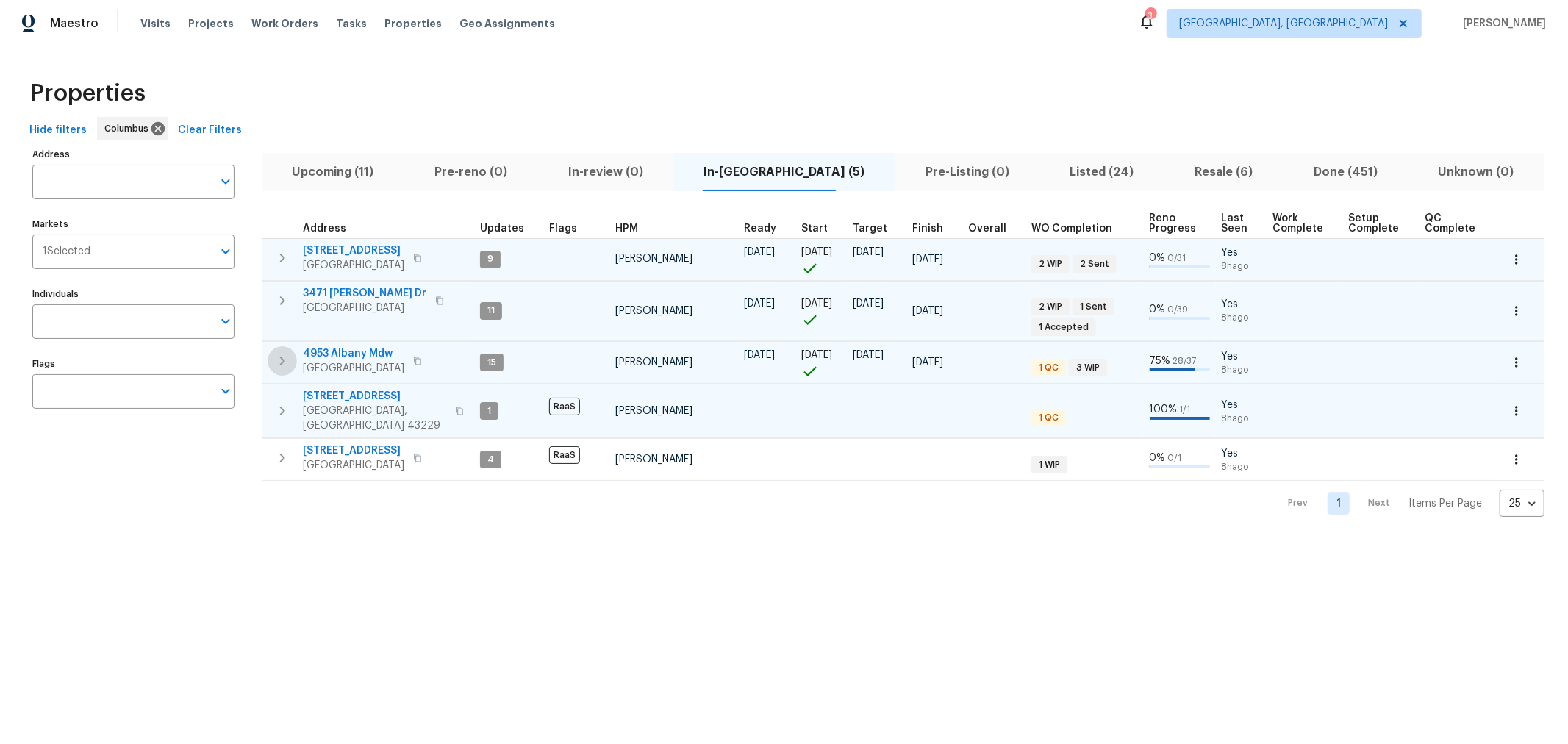
click at [287, 347] on button "button" at bounding box center [281, 360] width 29 height 29
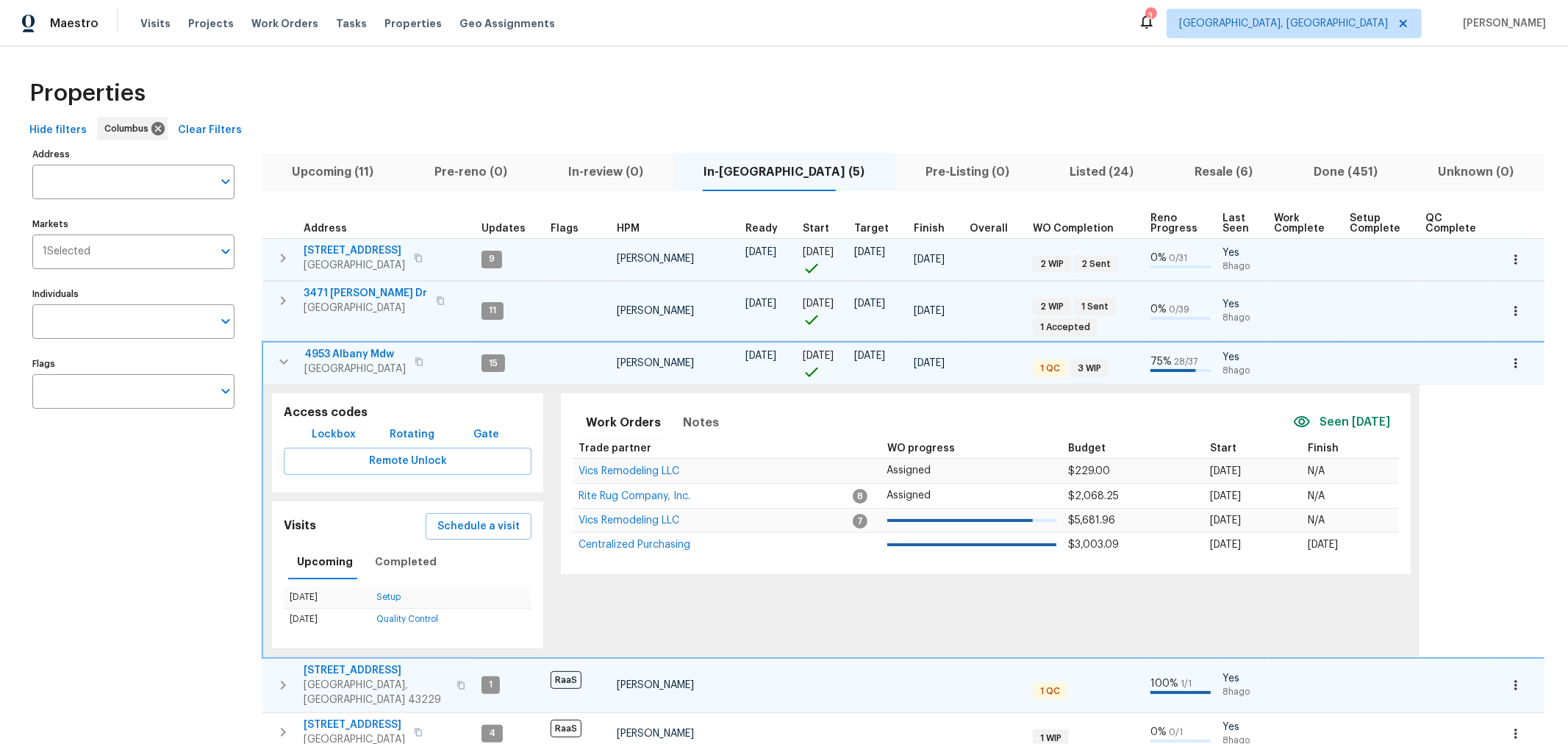
click at [285, 347] on button "button" at bounding box center [283, 361] width 29 height 29
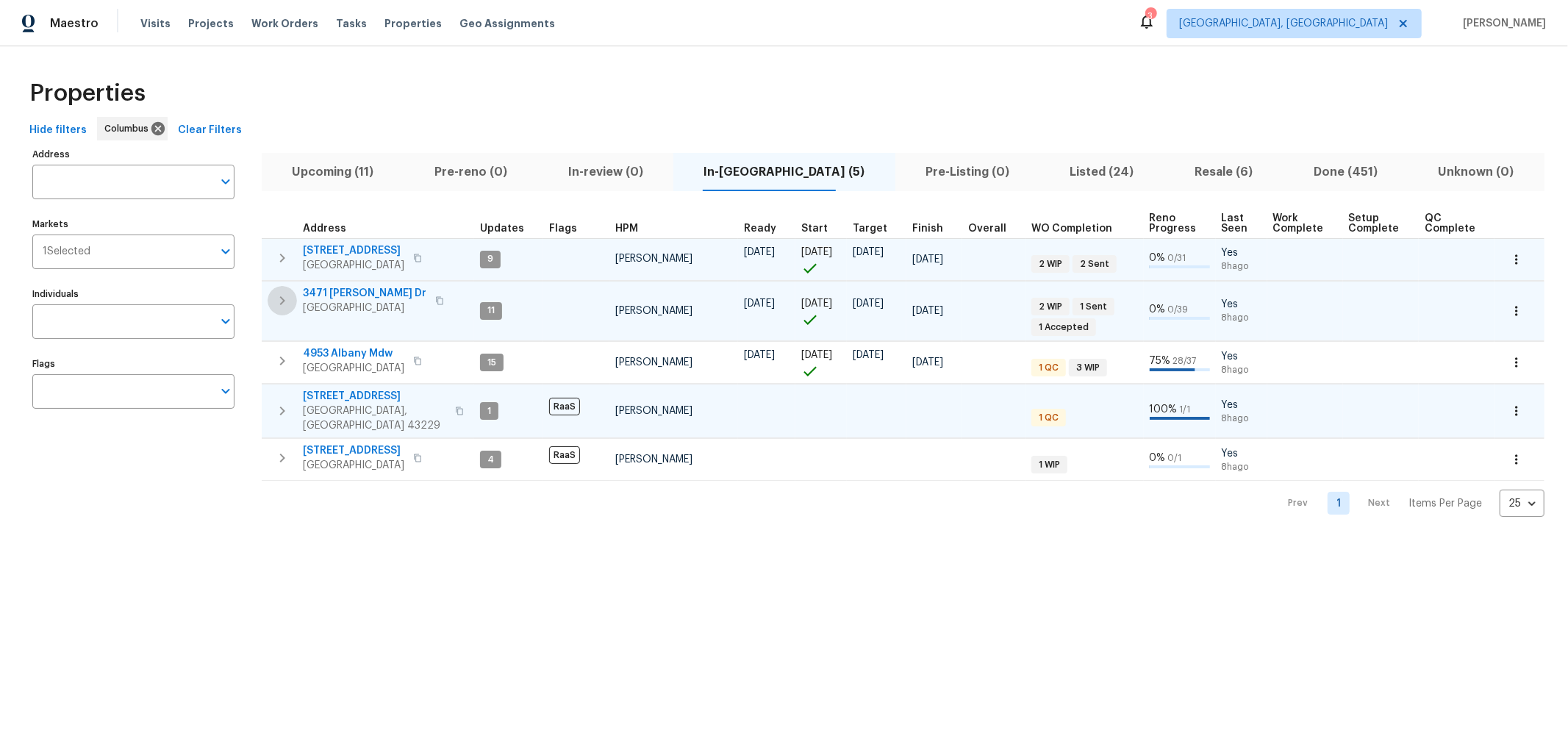
click at [289, 293] on icon "button" at bounding box center [282, 301] width 18 height 18
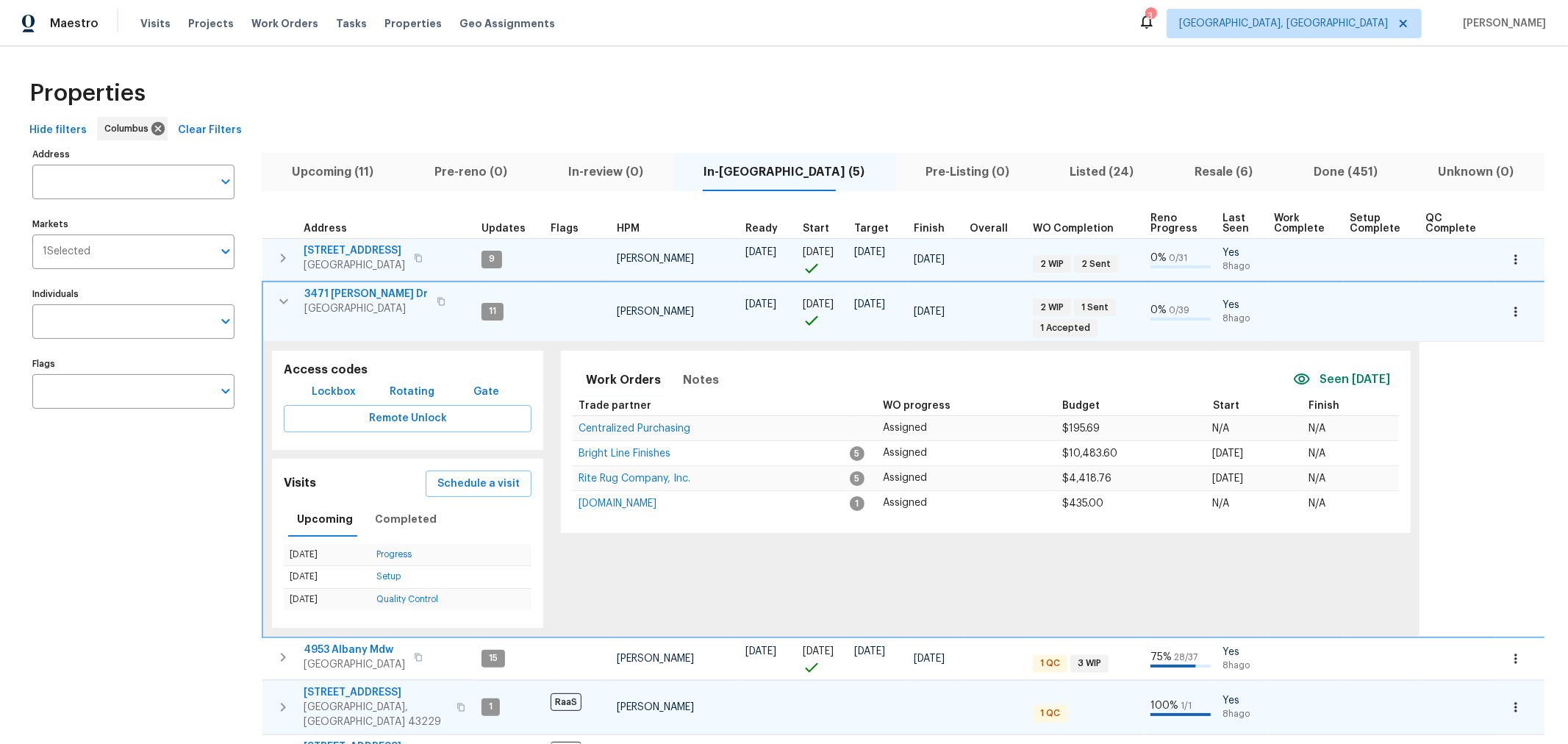
click at [284, 296] on icon "button" at bounding box center [284, 301] width 18 height 18
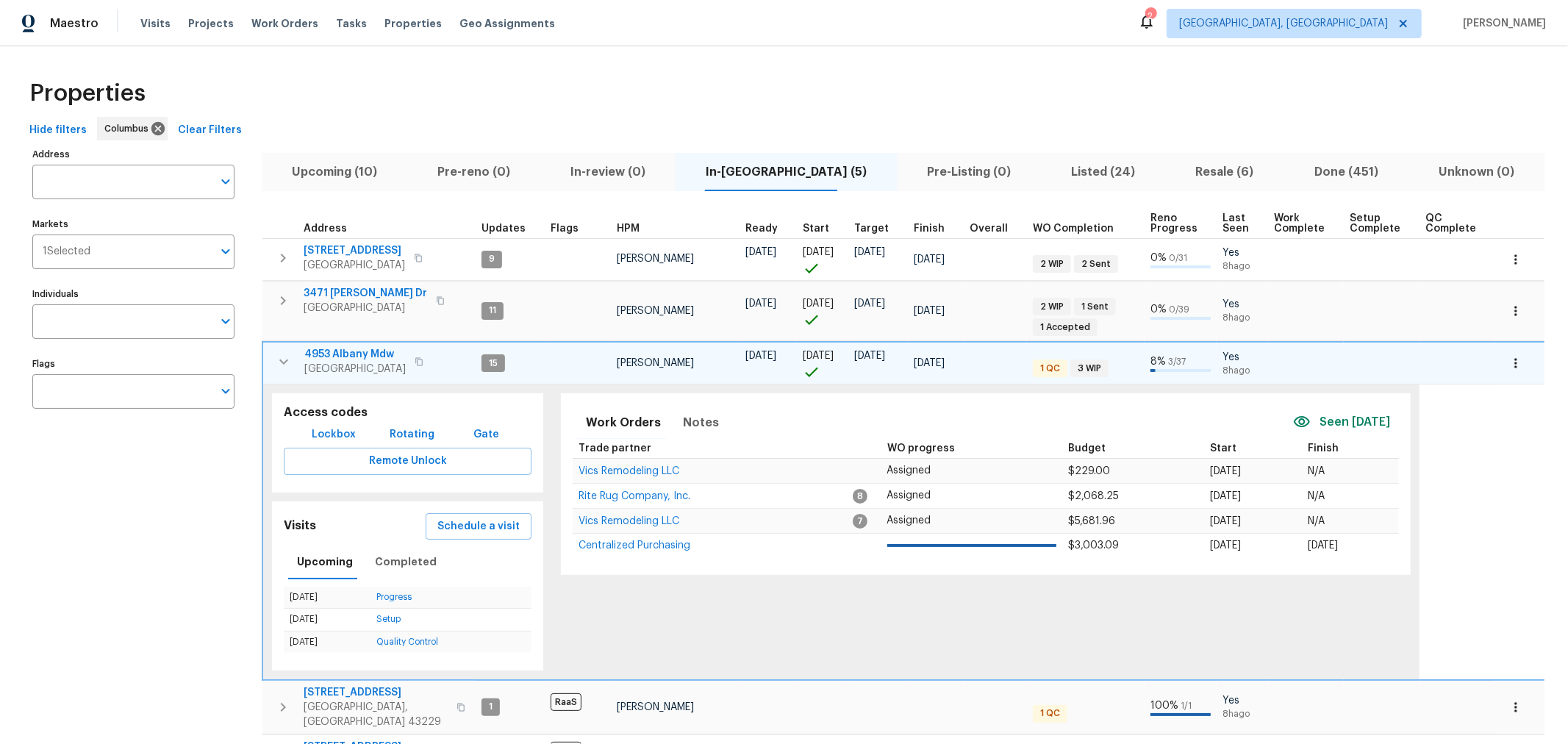
click at [277, 364] on icon "button" at bounding box center [284, 362] width 18 height 18
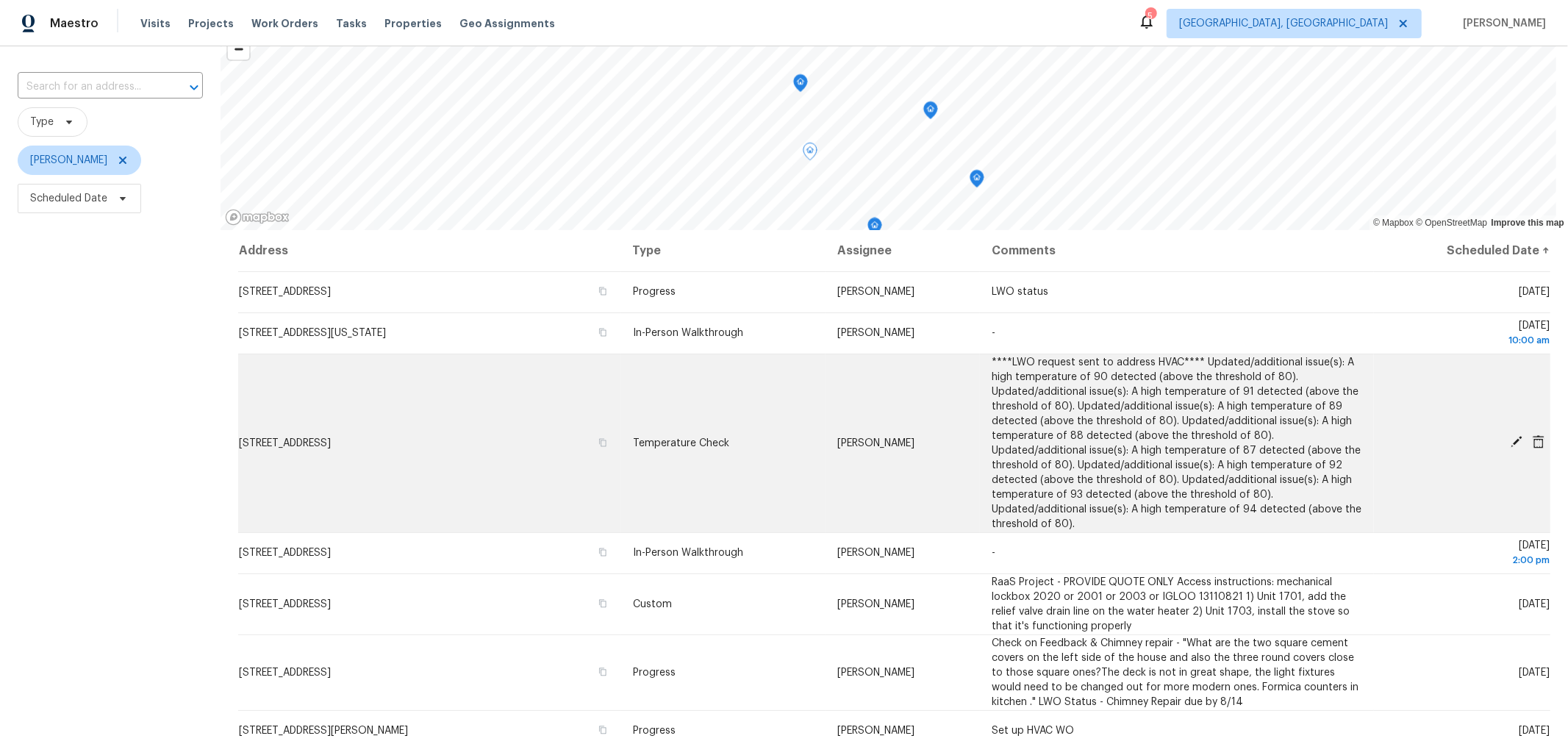
scroll to position [81, 0]
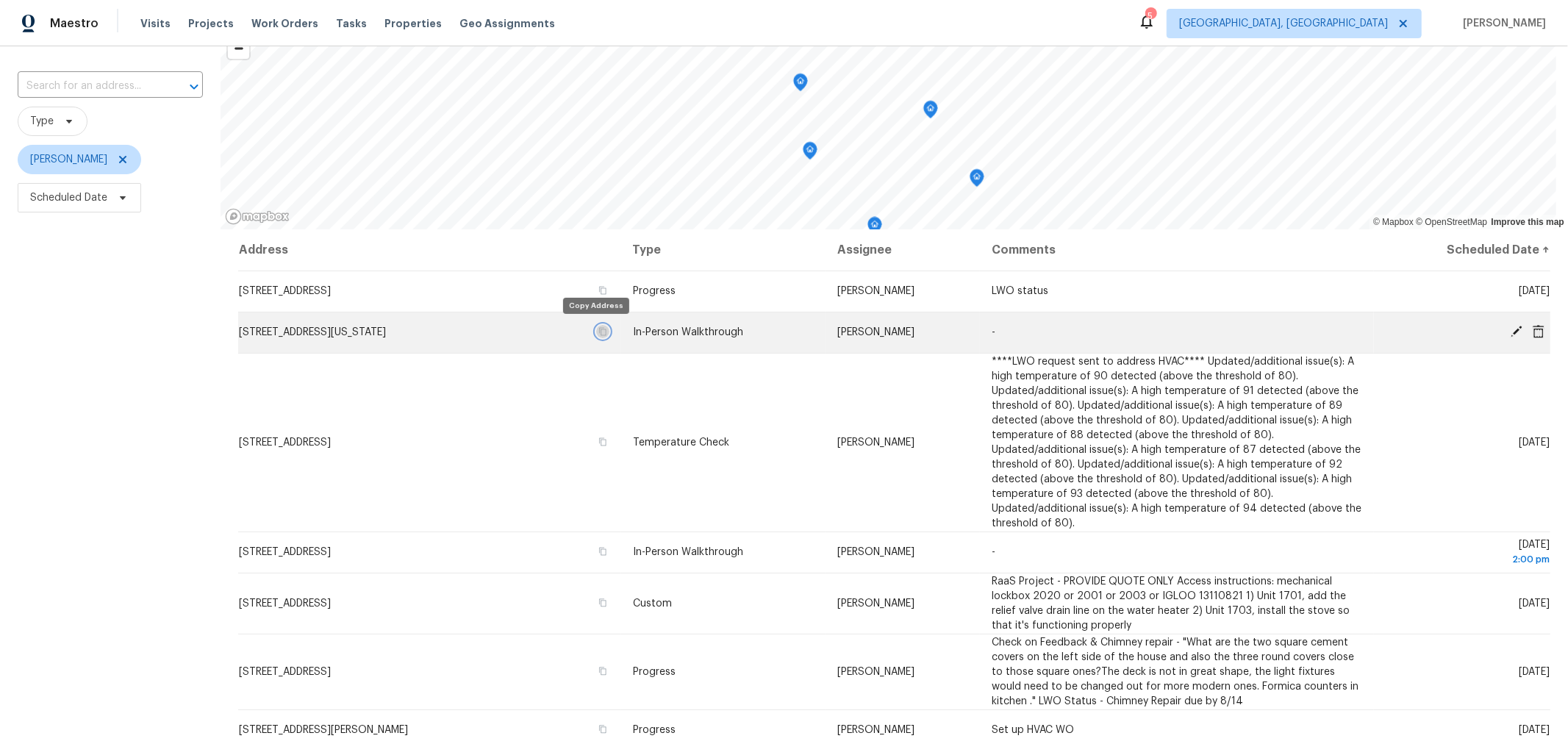
click at [600, 328] on icon "button" at bounding box center [603, 331] width 7 height 8
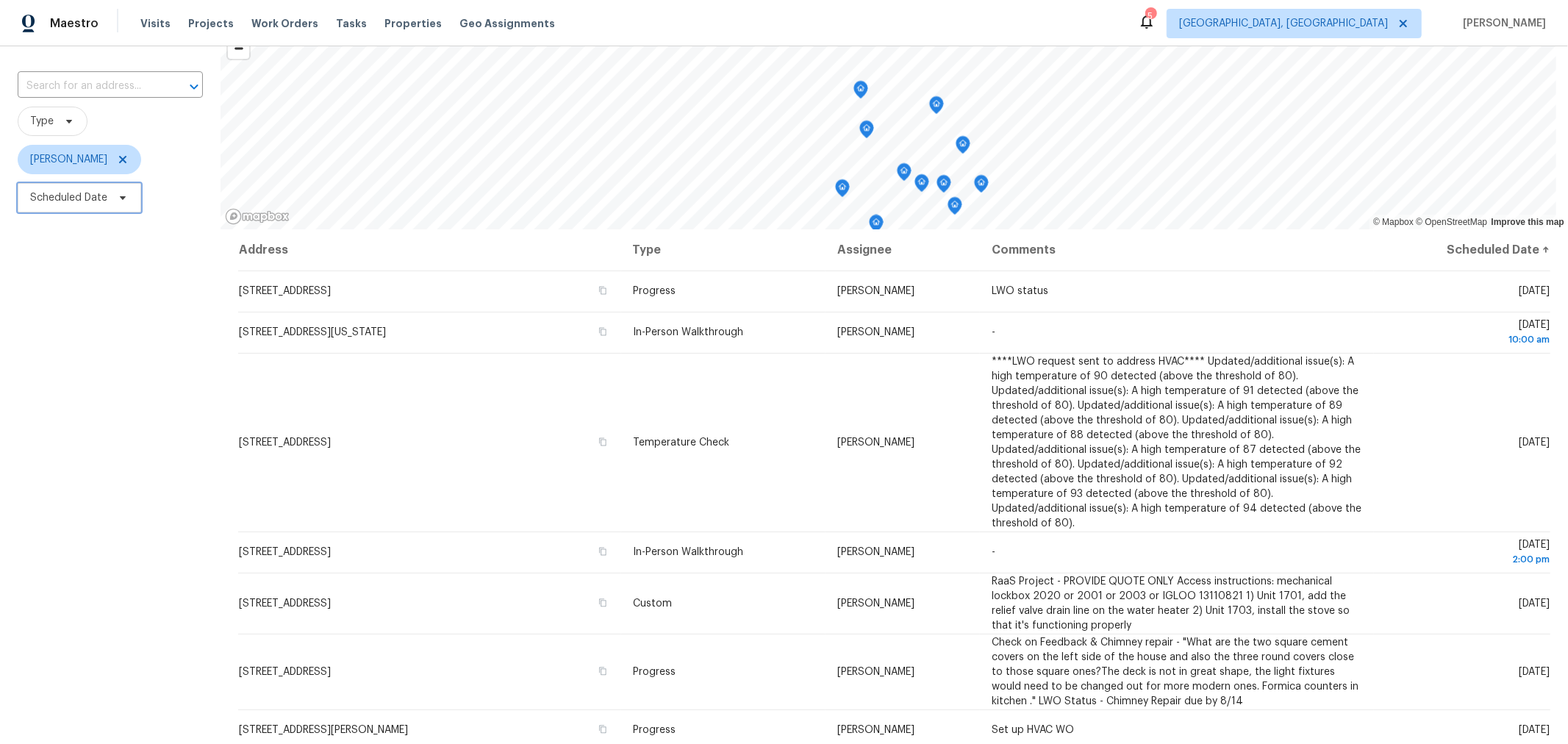
click at [78, 186] on span "Scheduled Date" at bounding box center [80, 197] width 123 height 29
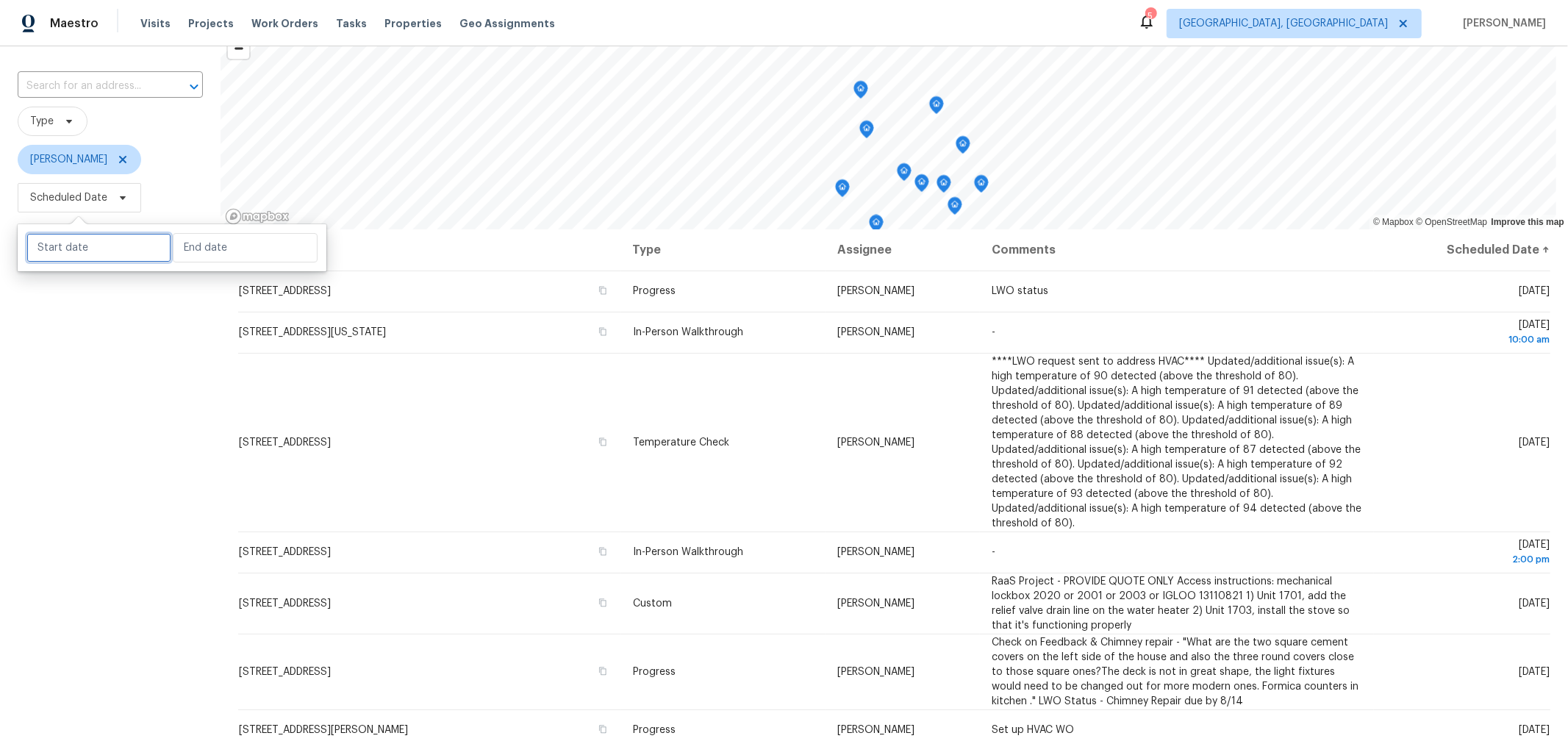
click at [111, 251] on input "text" at bounding box center [99, 247] width 145 height 29
select select "7"
select select "2025"
select select "8"
select select "2025"
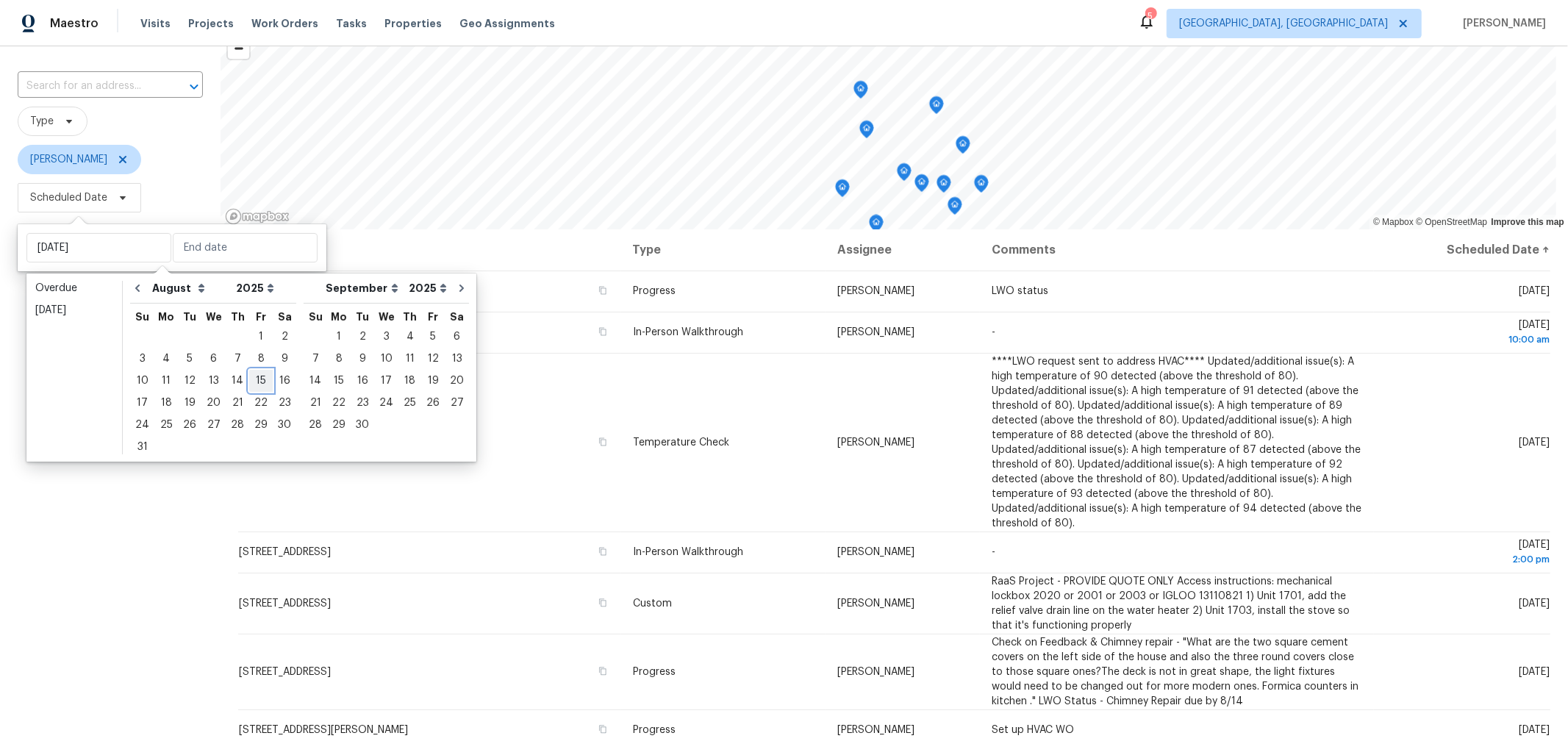
click at [254, 379] on div "15" at bounding box center [261, 380] width 23 height 21
type input "[DATE]"
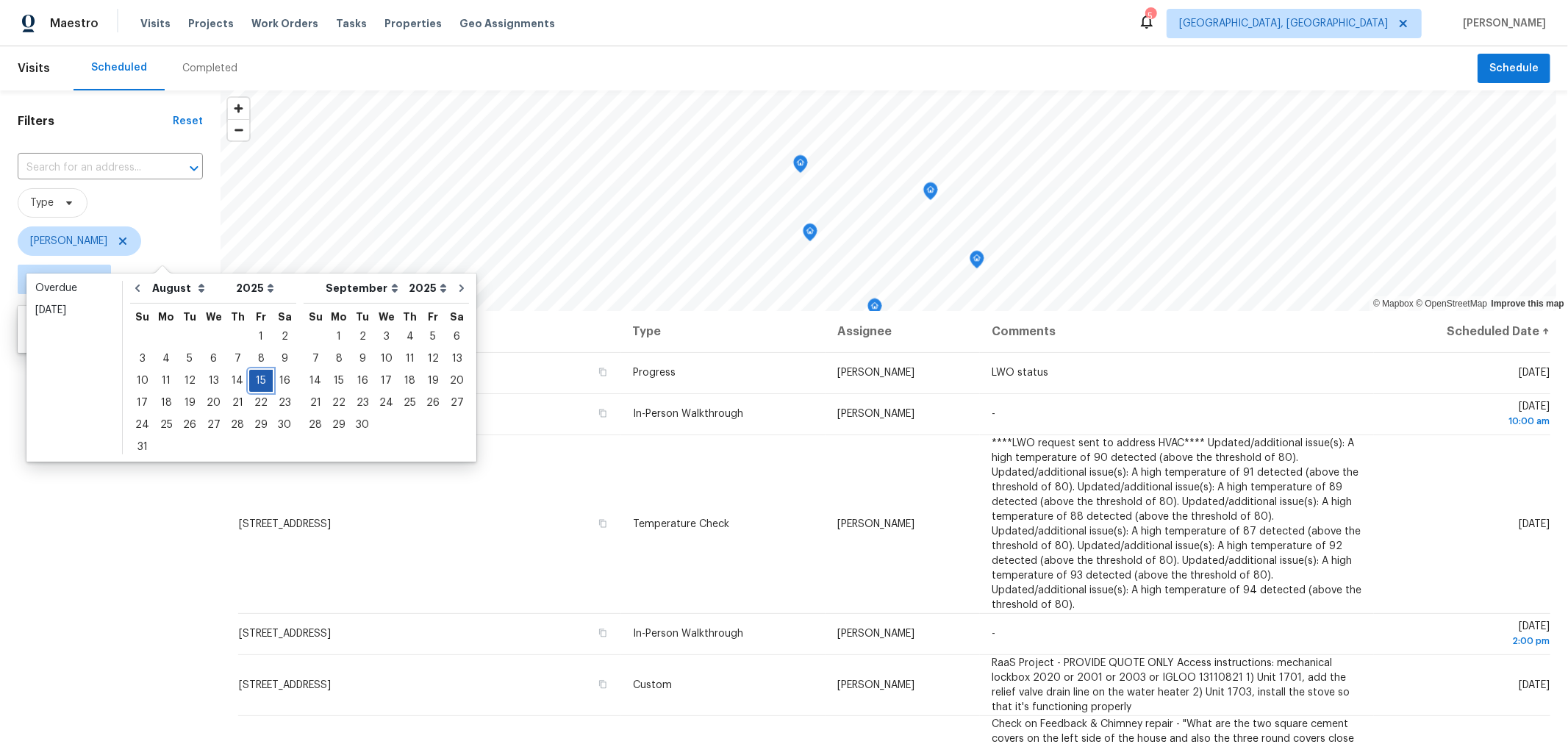
click at [254, 379] on div "15" at bounding box center [261, 380] width 23 height 21
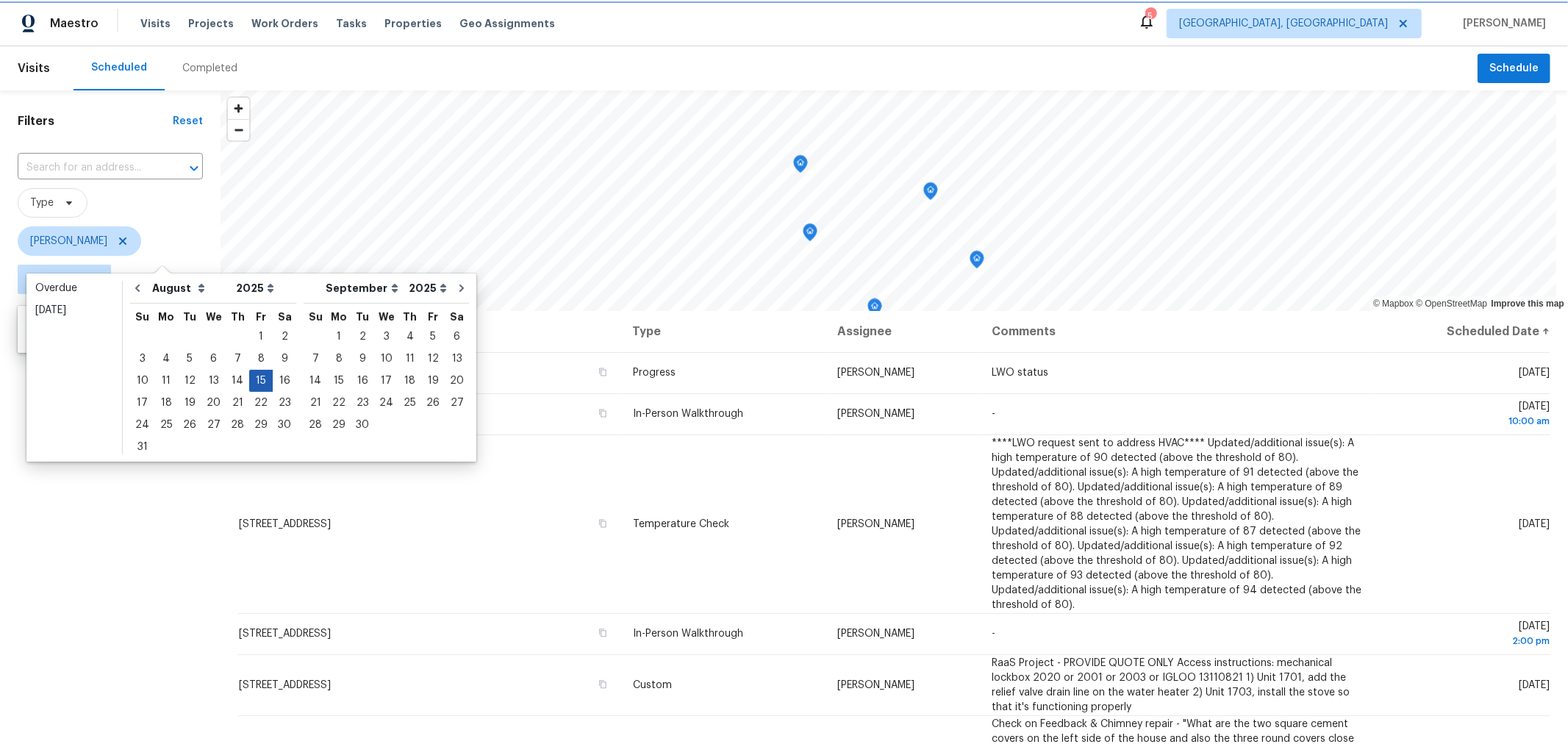
type input "Fri, Aug 15"
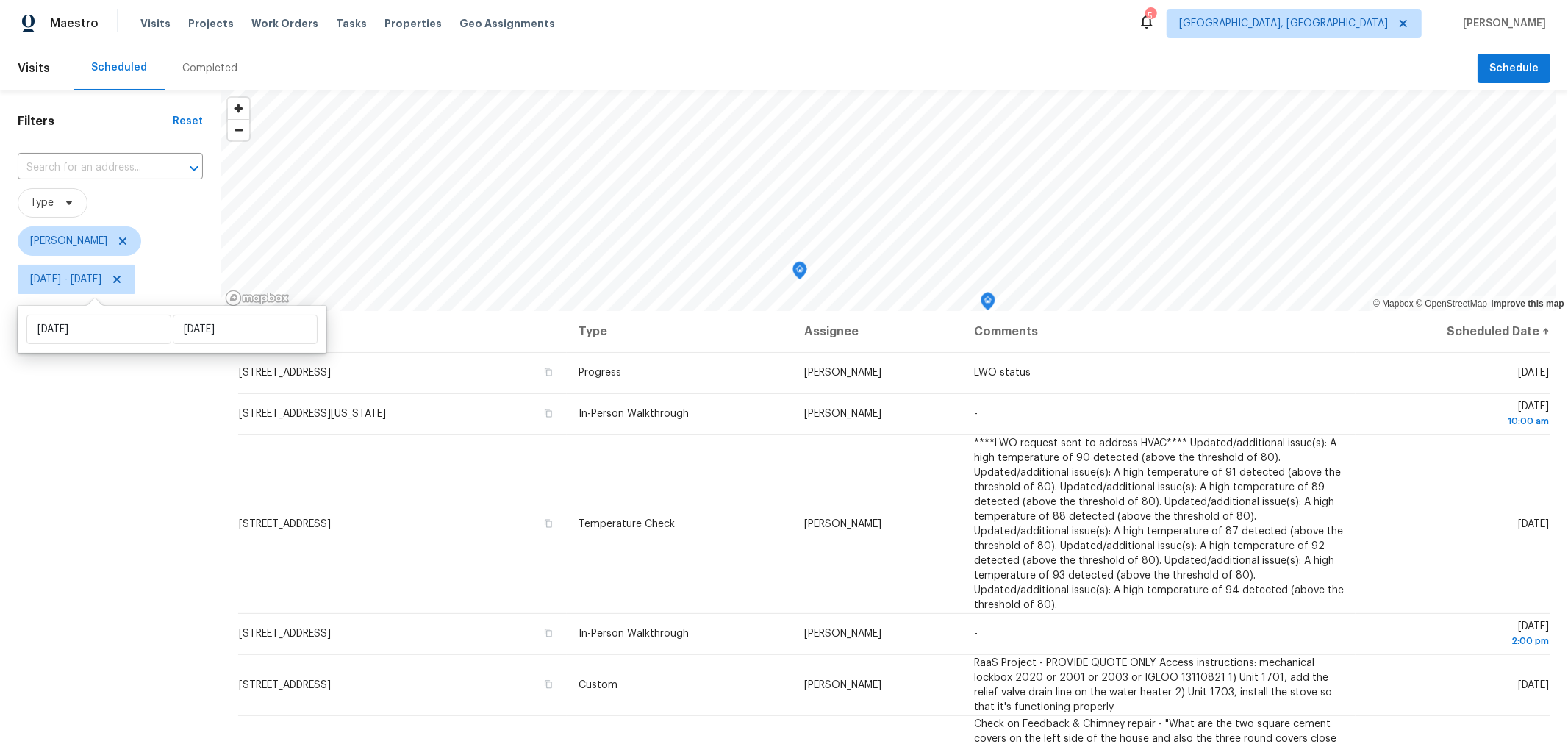
click at [160, 462] on div "Filters Reset ​ Type Keith Hollingsworth Fri, Aug 15 - Fri, Aug 15" at bounding box center [110, 497] width 221 height 815
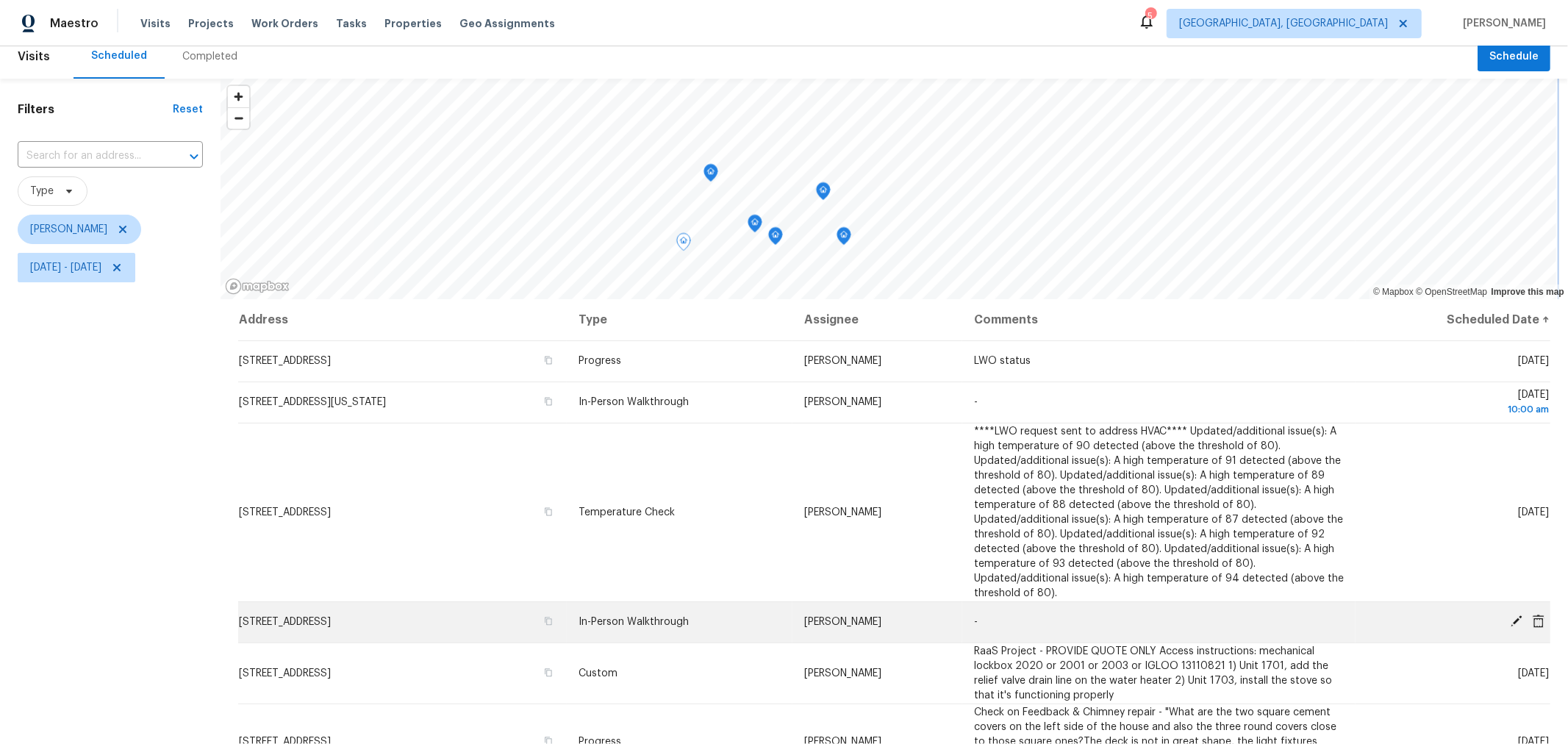
scroll to position [11, 0]
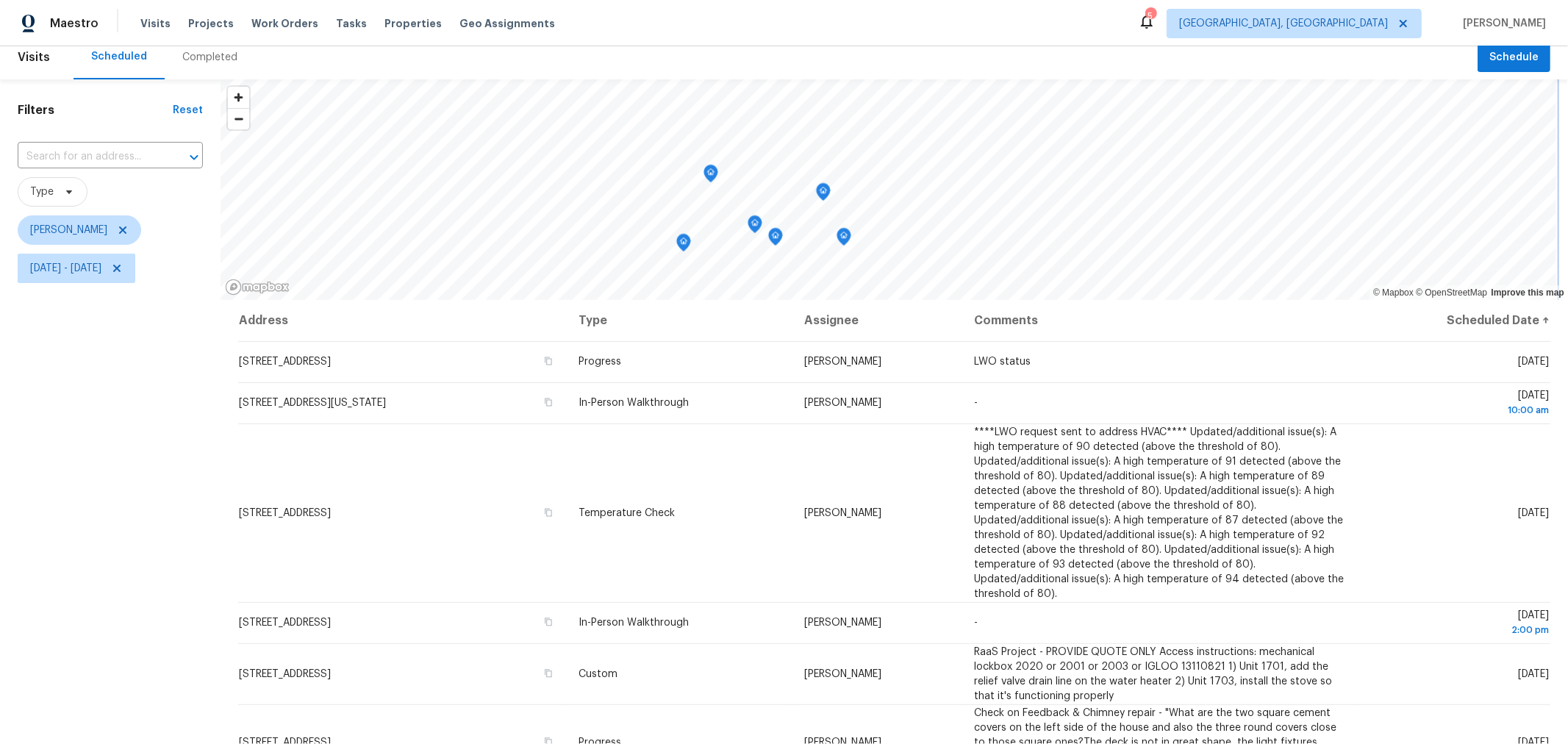
click at [713, 180] on icon "Map marker" at bounding box center [710, 173] width 14 height 19
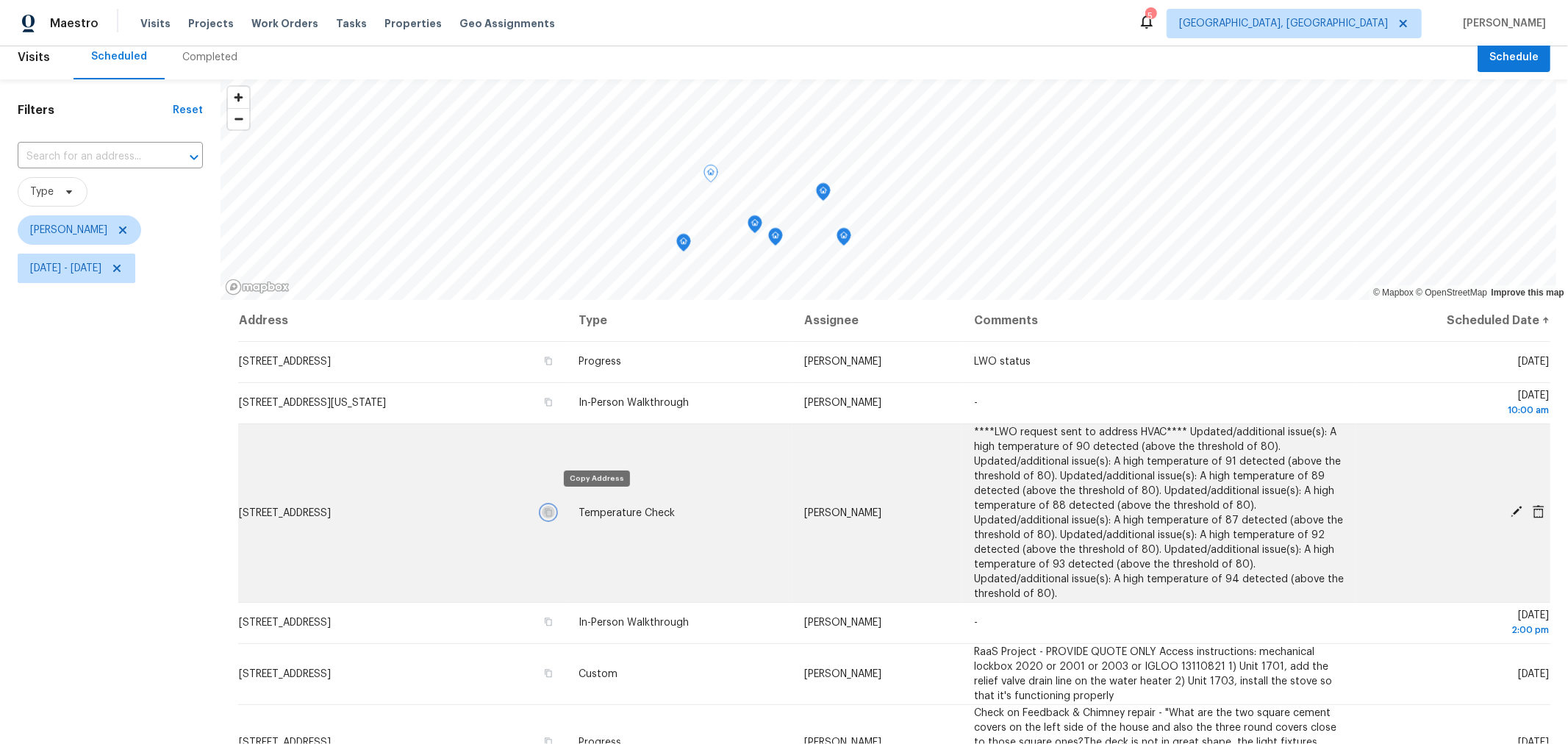
click at [553, 507] on icon "button" at bounding box center [549, 512] width 9 height 9
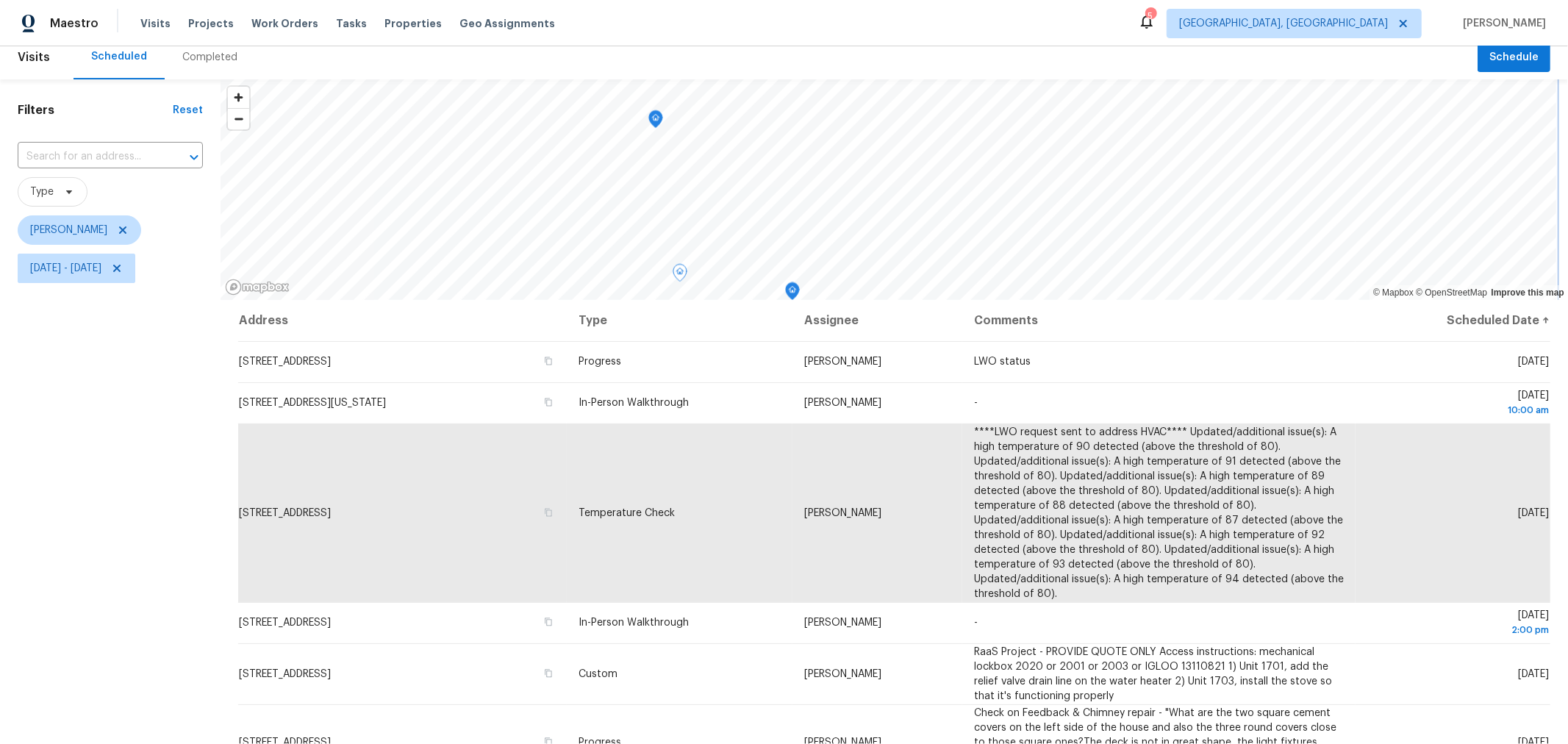
click at [656, 124] on icon "Map marker" at bounding box center [655, 119] width 13 height 17
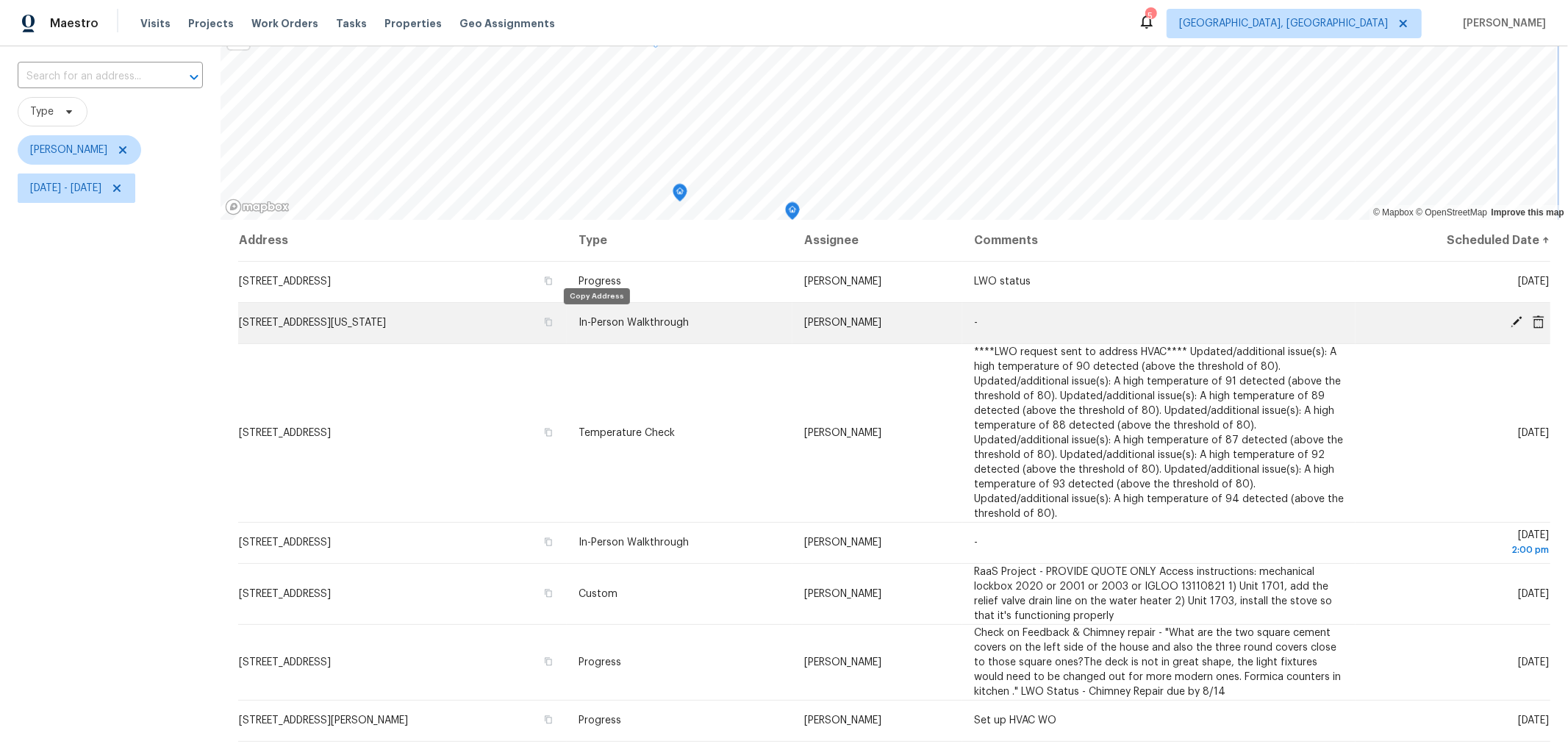
scroll to position [92, 0]
click at [566, 322] on td "724 Canal St, Delaware, OH 43015" at bounding box center [403, 322] width 329 height 41
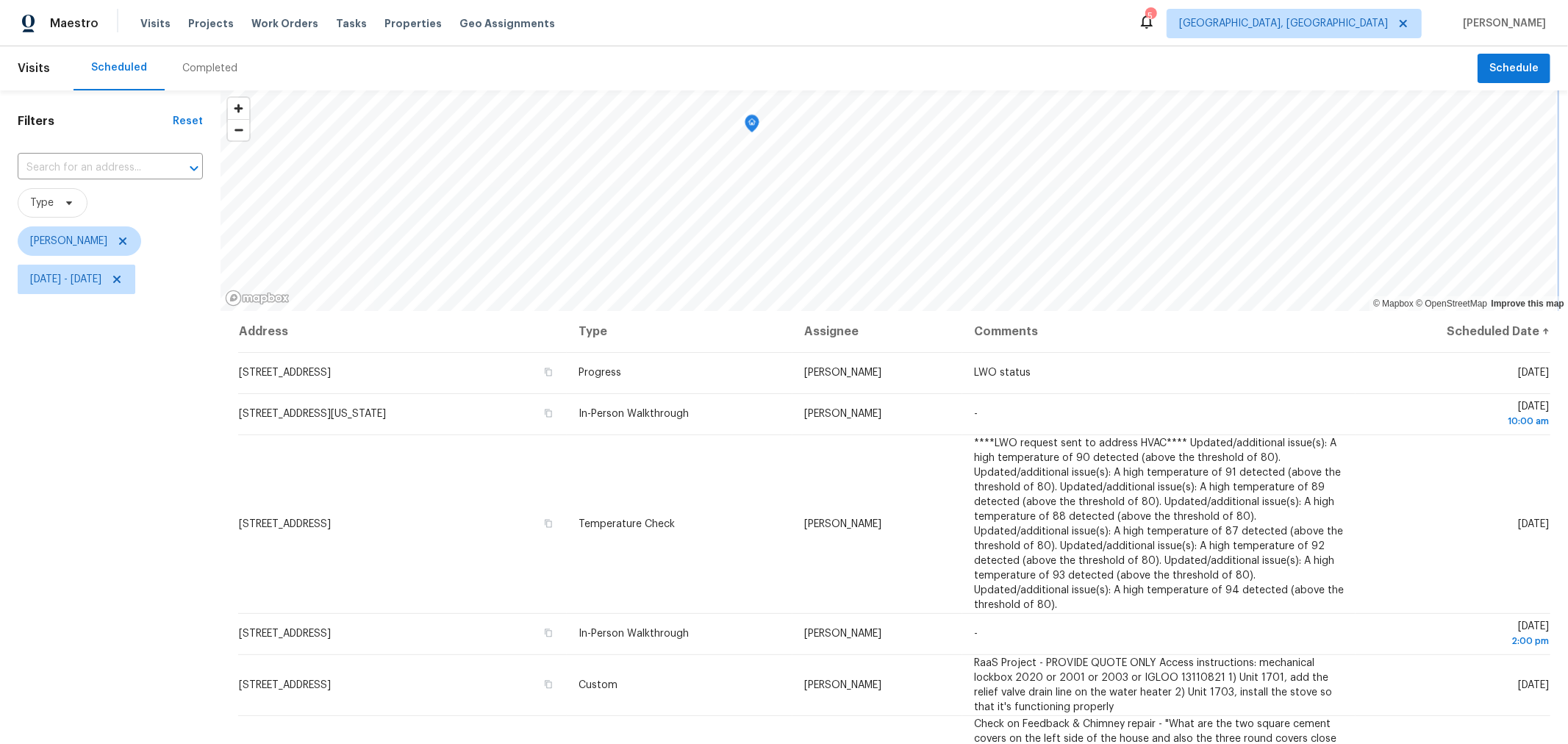
click at [750, 130] on icon "Map marker" at bounding box center [751, 123] width 13 height 17
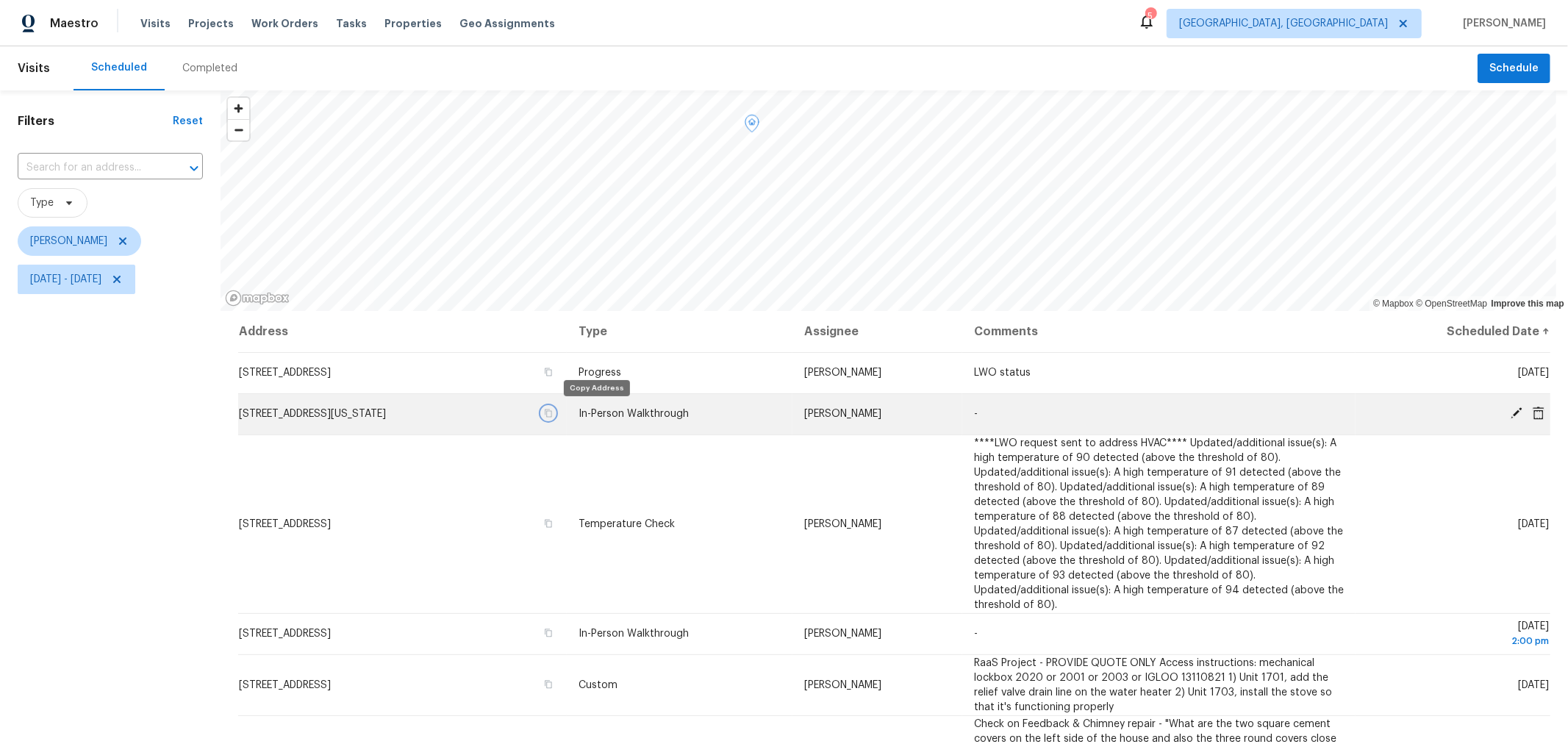
click at [553, 414] on icon "button" at bounding box center [549, 413] width 9 height 9
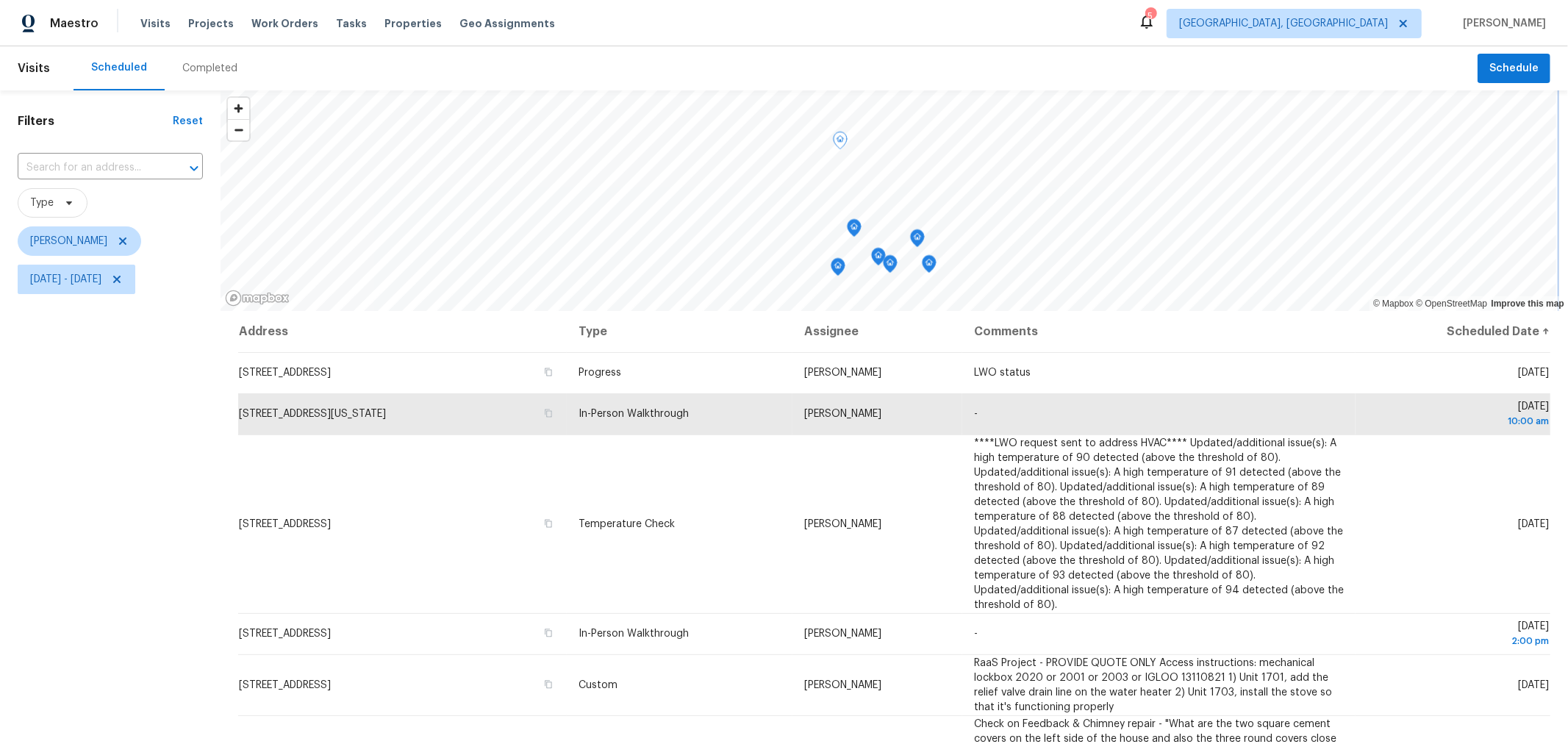
click at [918, 244] on icon "Map marker" at bounding box center [917, 238] width 13 height 17
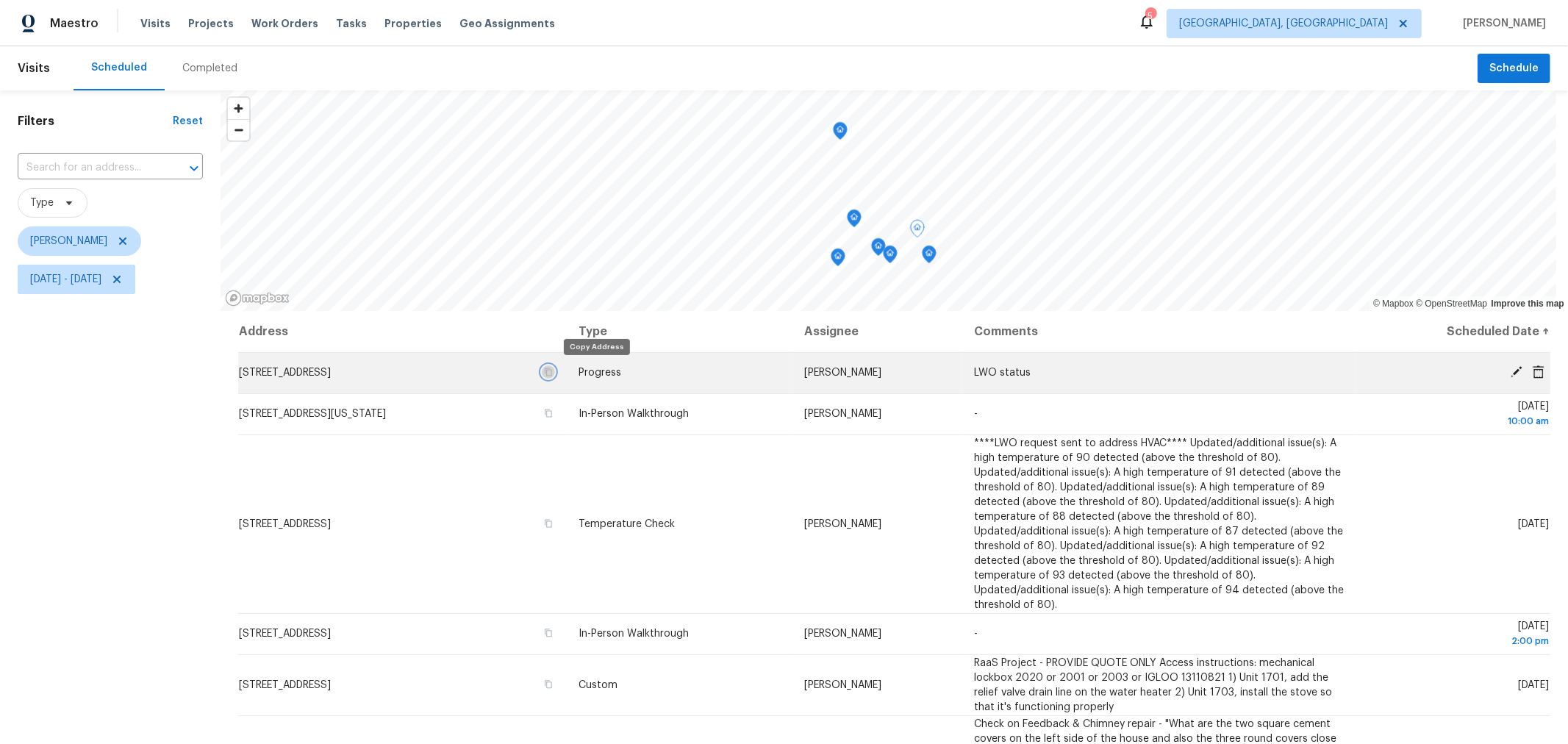
click at [553, 371] on icon "button" at bounding box center [549, 372] width 9 height 9
click at [925, 263] on icon "Map marker" at bounding box center [929, 255] width 14 height 19
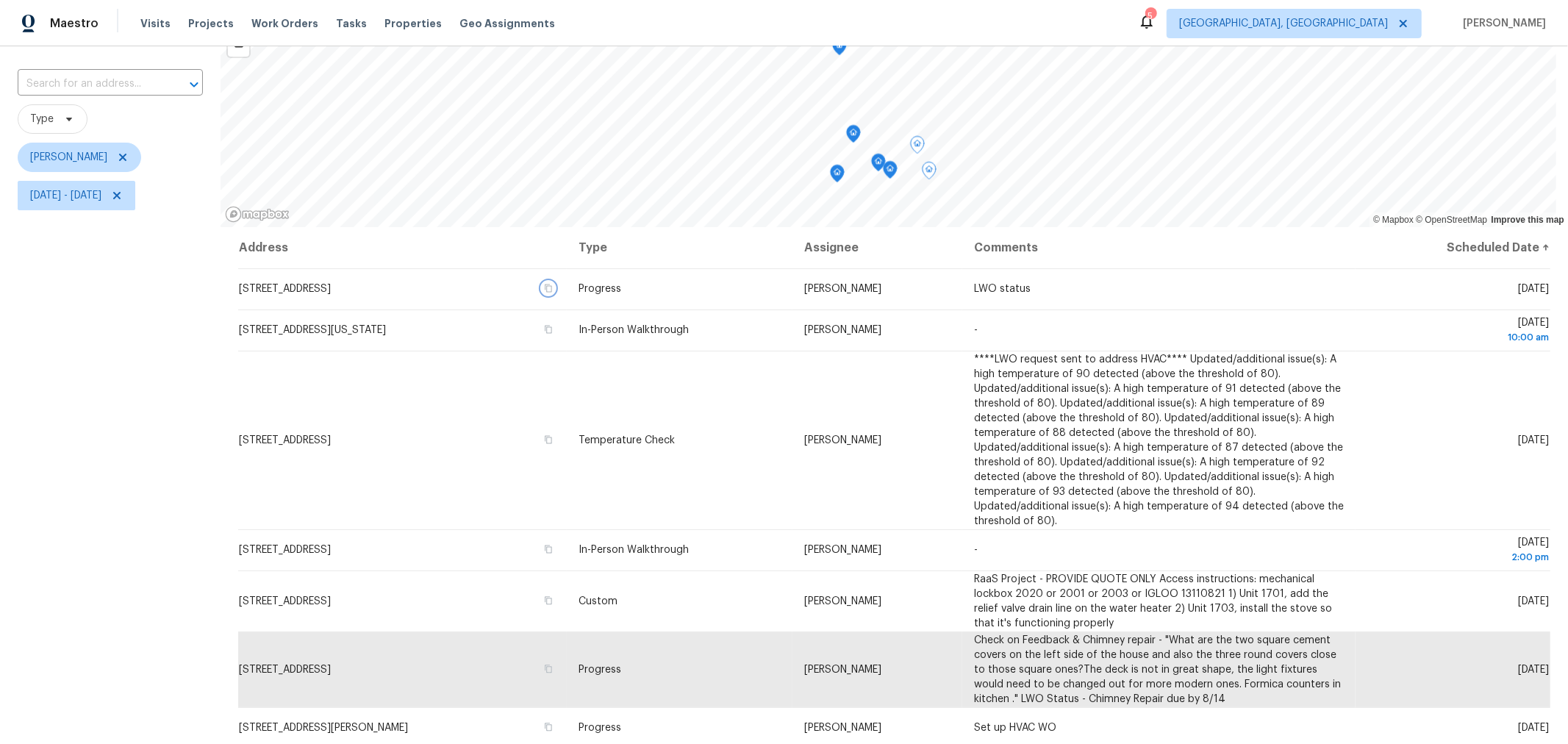
scroll to position [83, 0]
click at [885, 173] on icon "Map marker" at bounding box center [890, 171] width 14 height 19
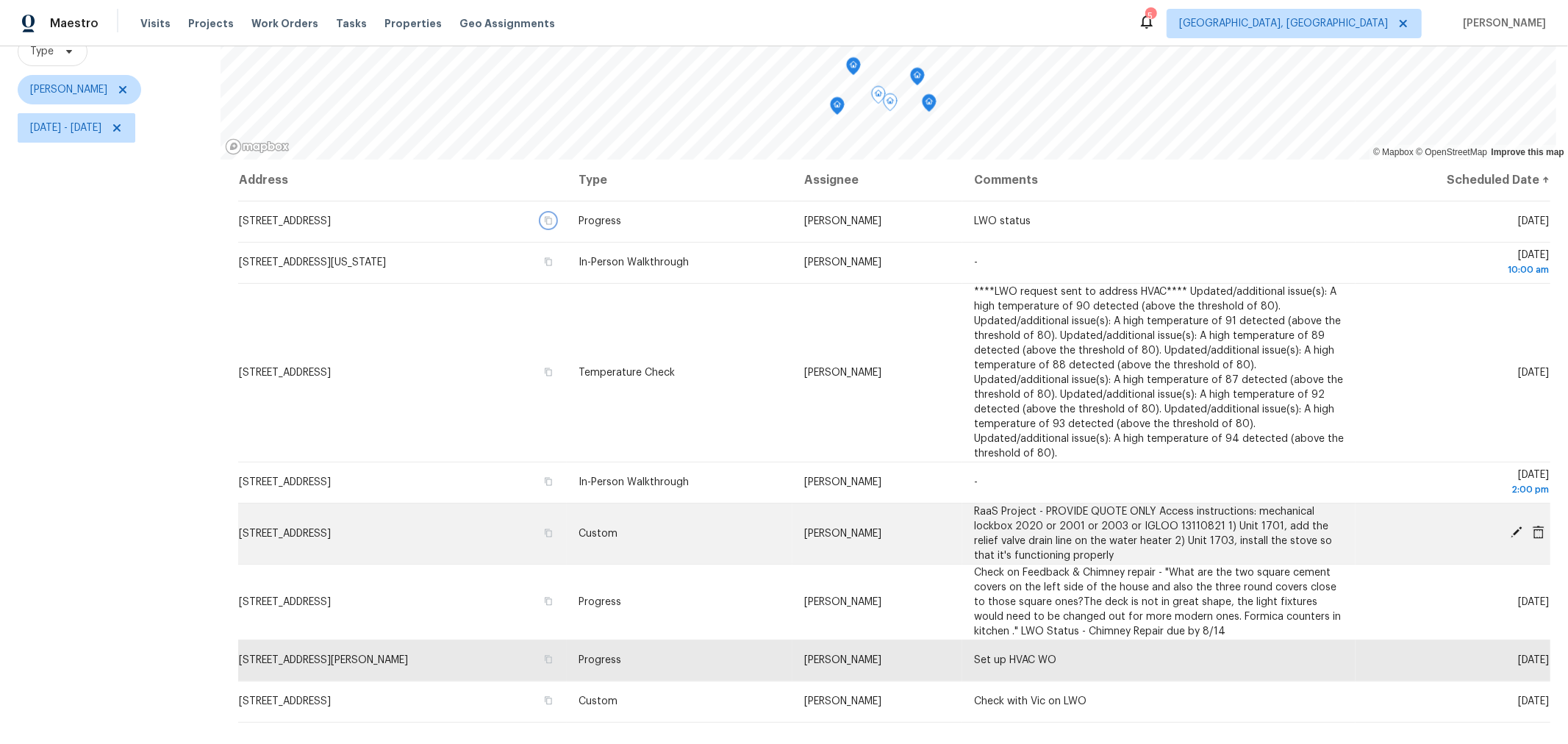
scroll to position [173, 0]
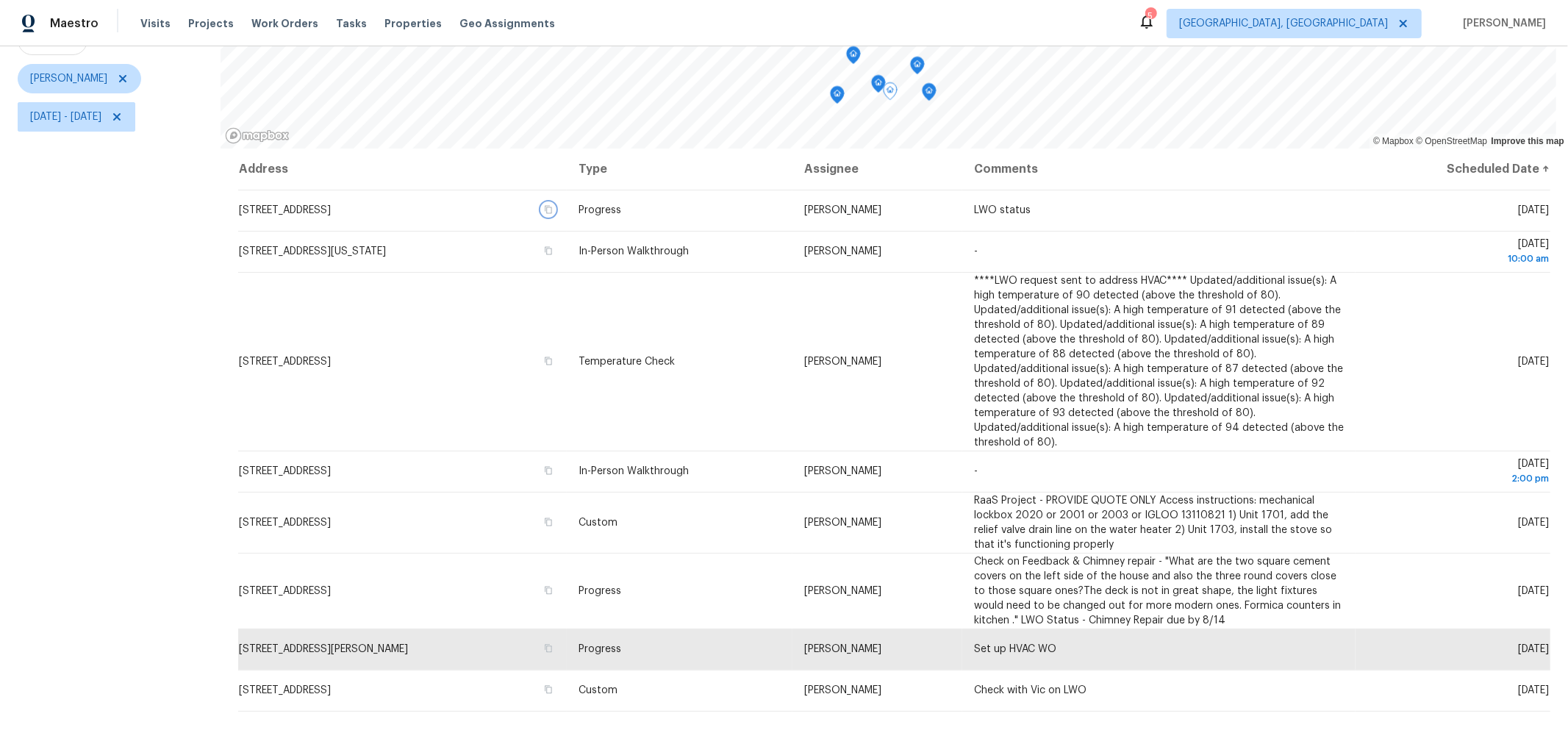
click at [873, 77] on icon "Map marker" at bounding box center [878, 84] width 14 height 19
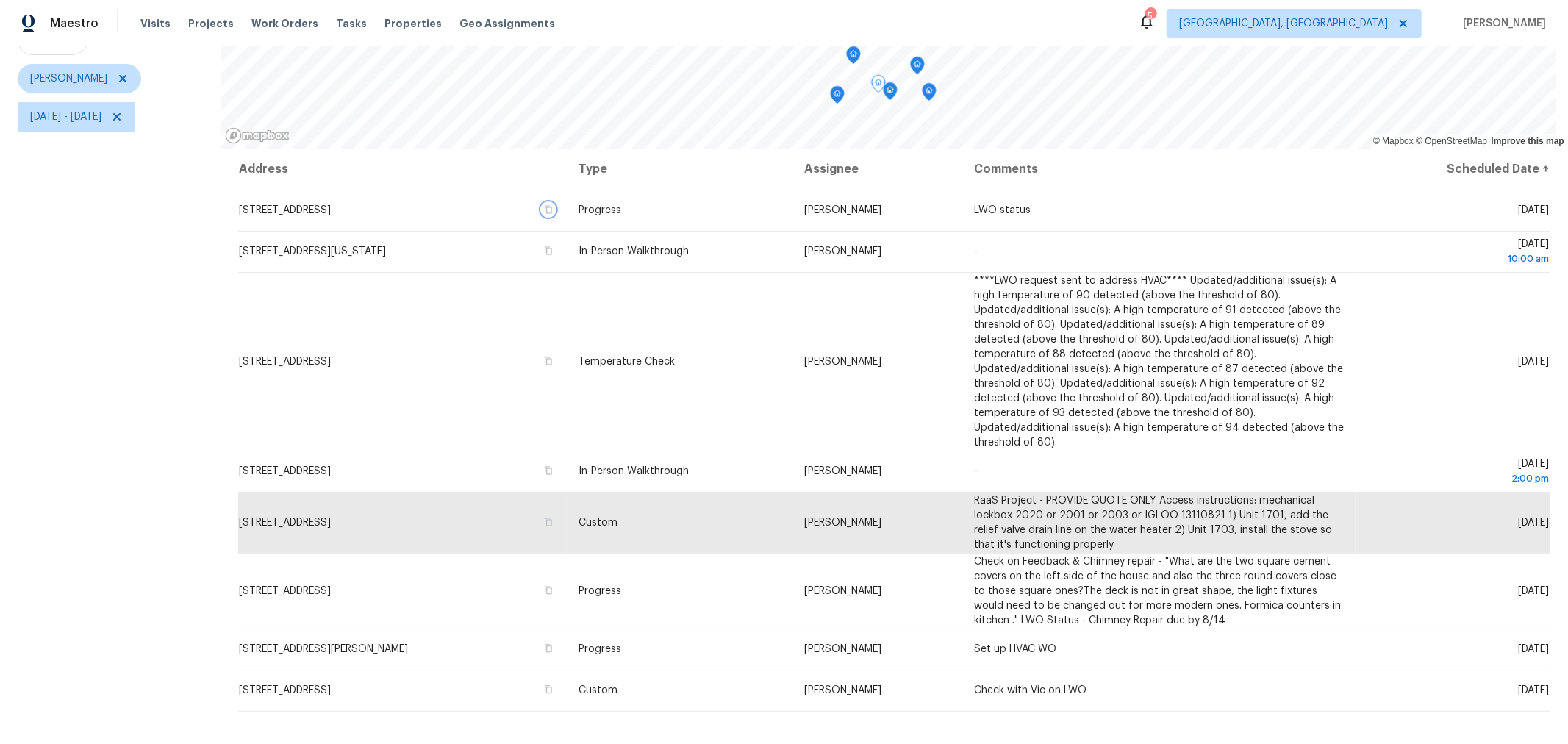
click at [838, 89] on icon "Map marker" at bounding box center [837, 95] width 13 height 17
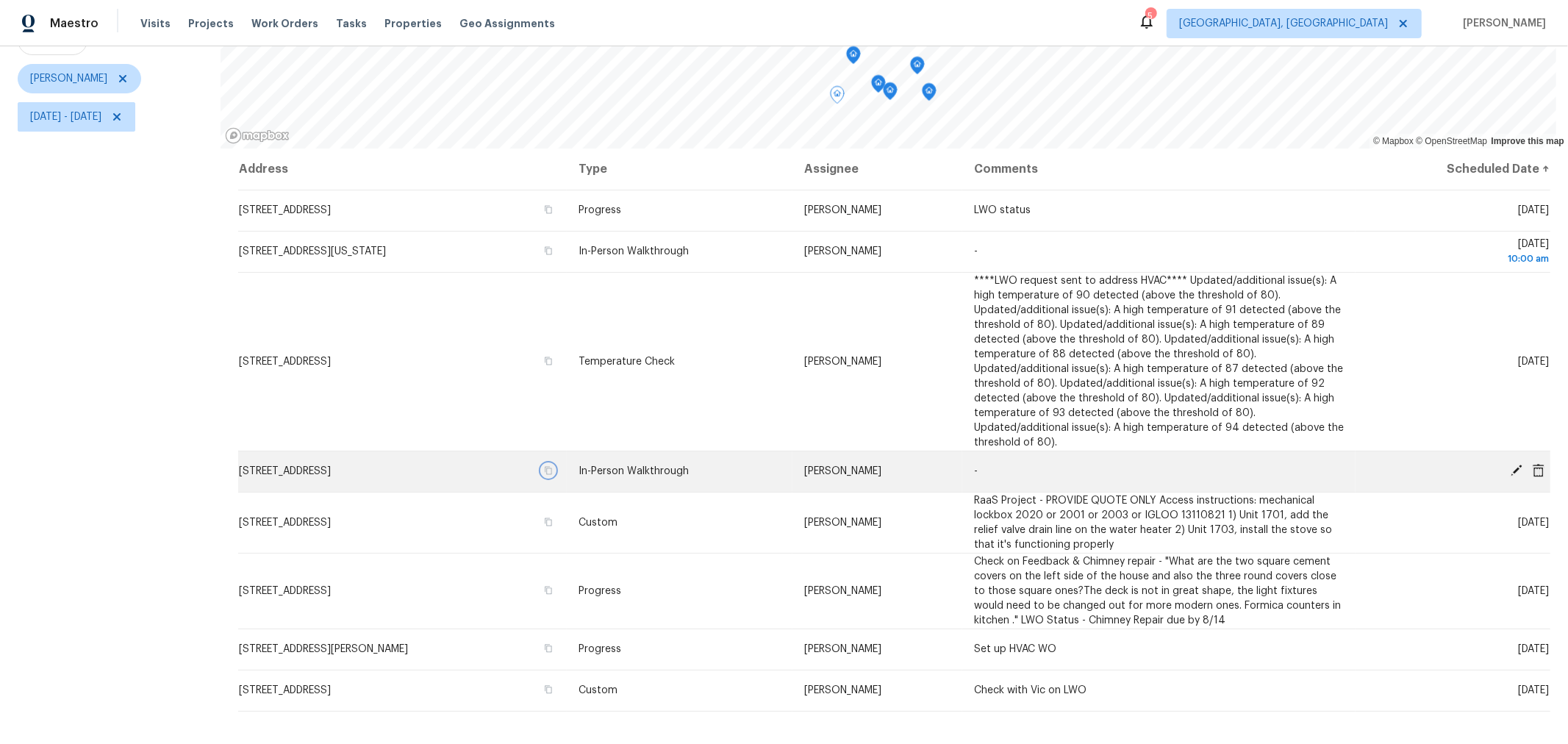
click at [552, 466] on icon "button" at bounding box center [549, 470] width 7 height 8
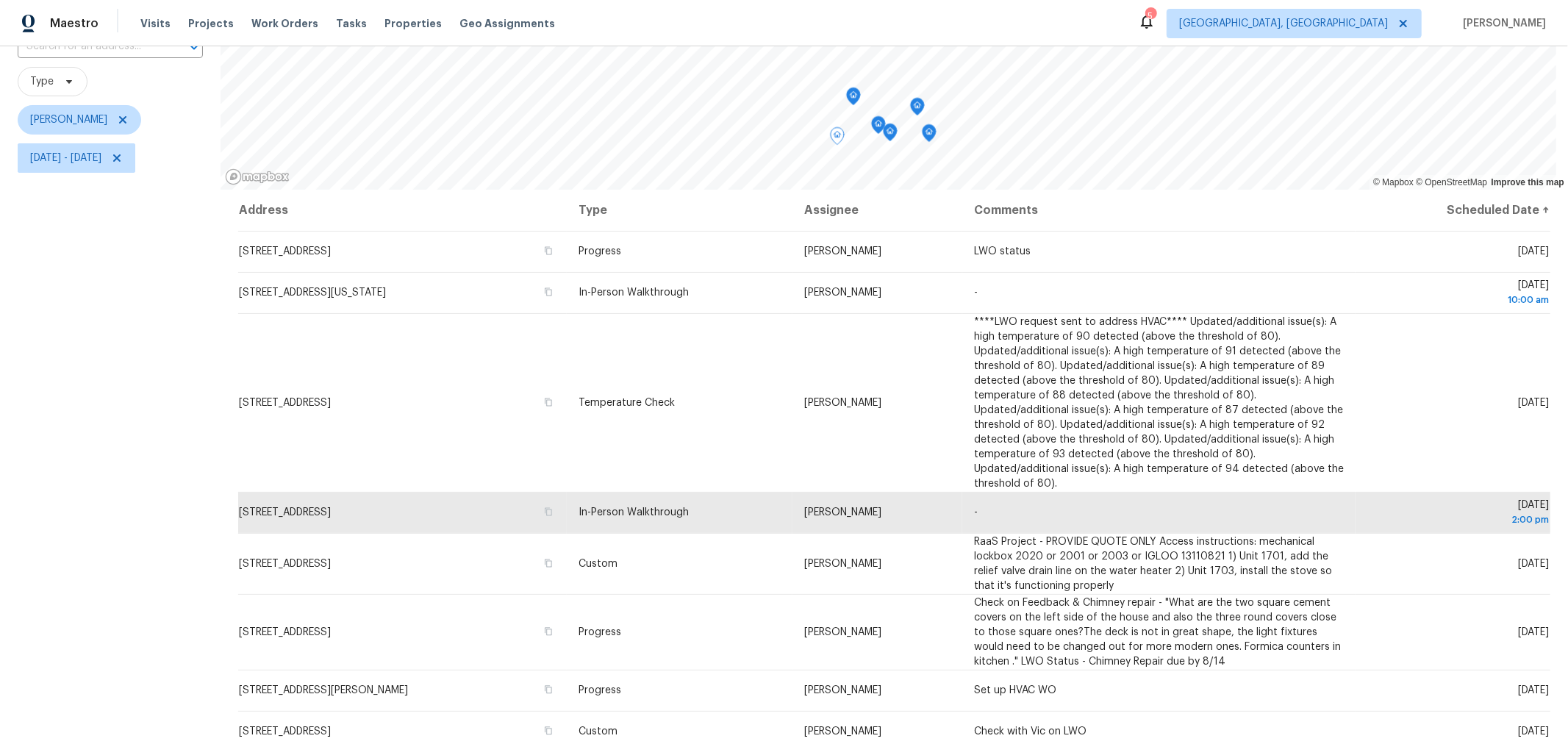
scroll to position [121, 0]
